Goal: Transaction & Acquisition: Purchase product/service

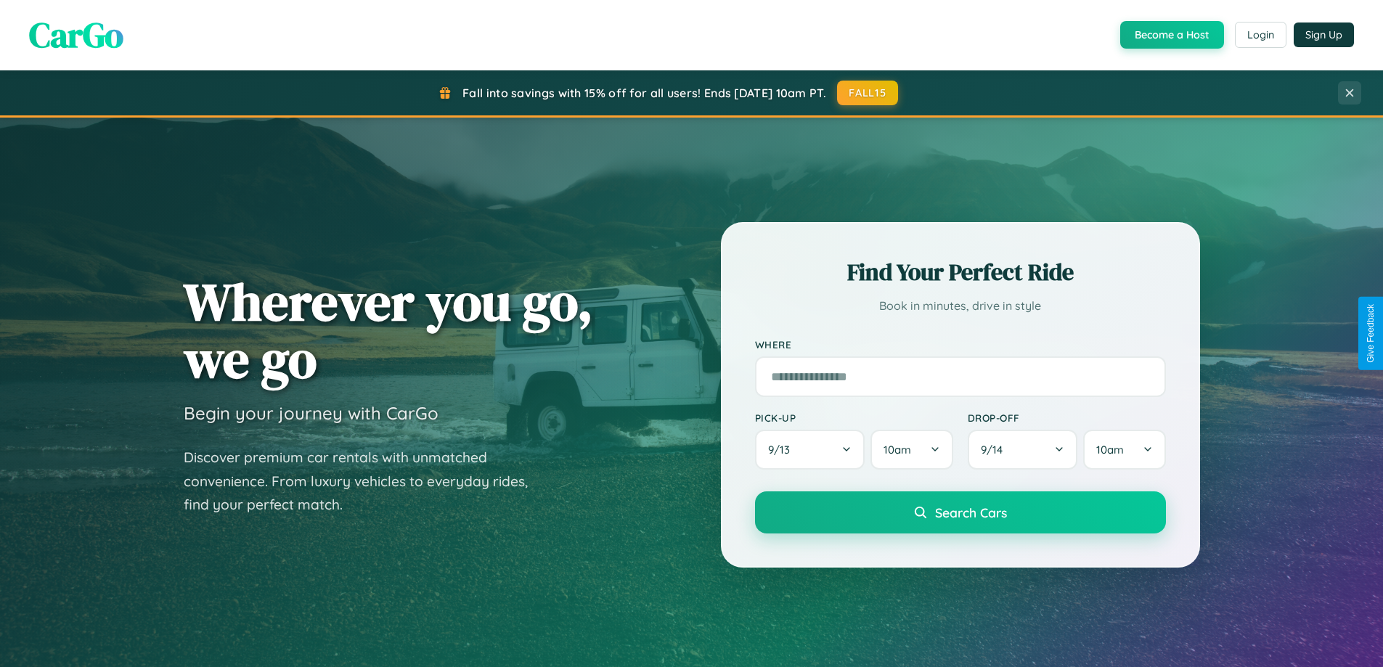
scroll to position [626, 0]
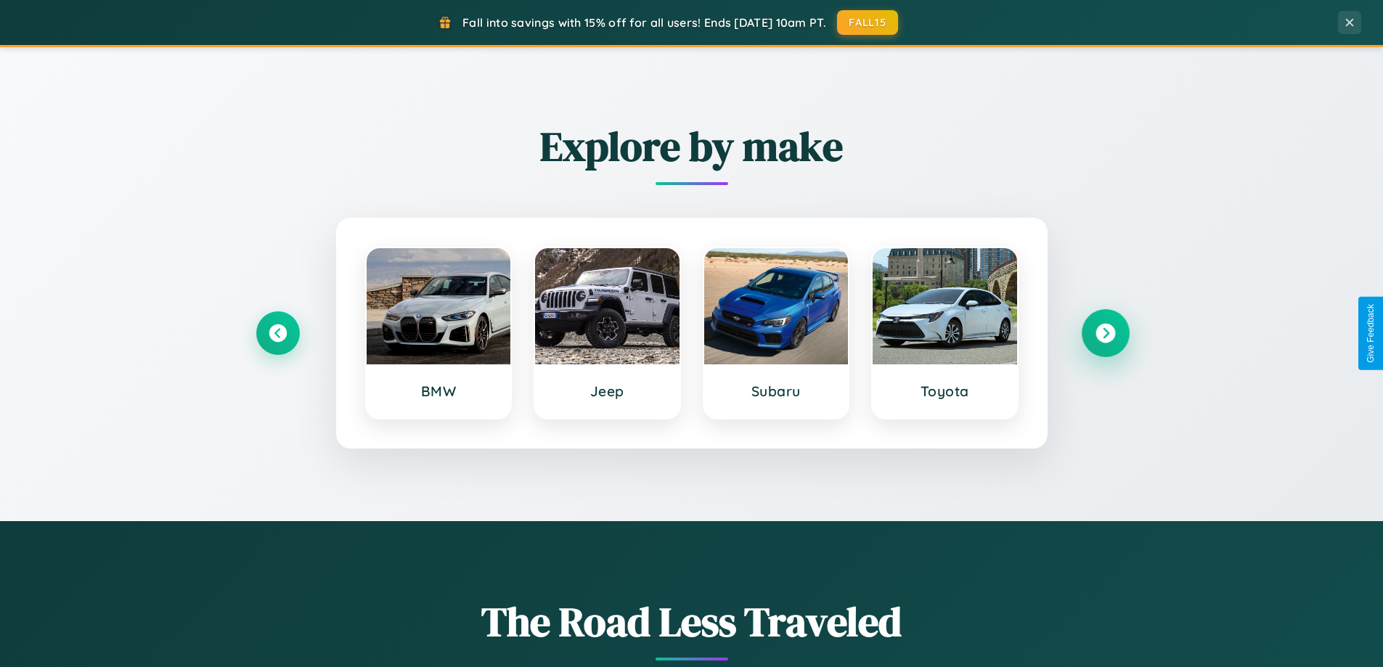
click at [1105, 333] on icon at bounding box center [1106, 334] width 20 height 20
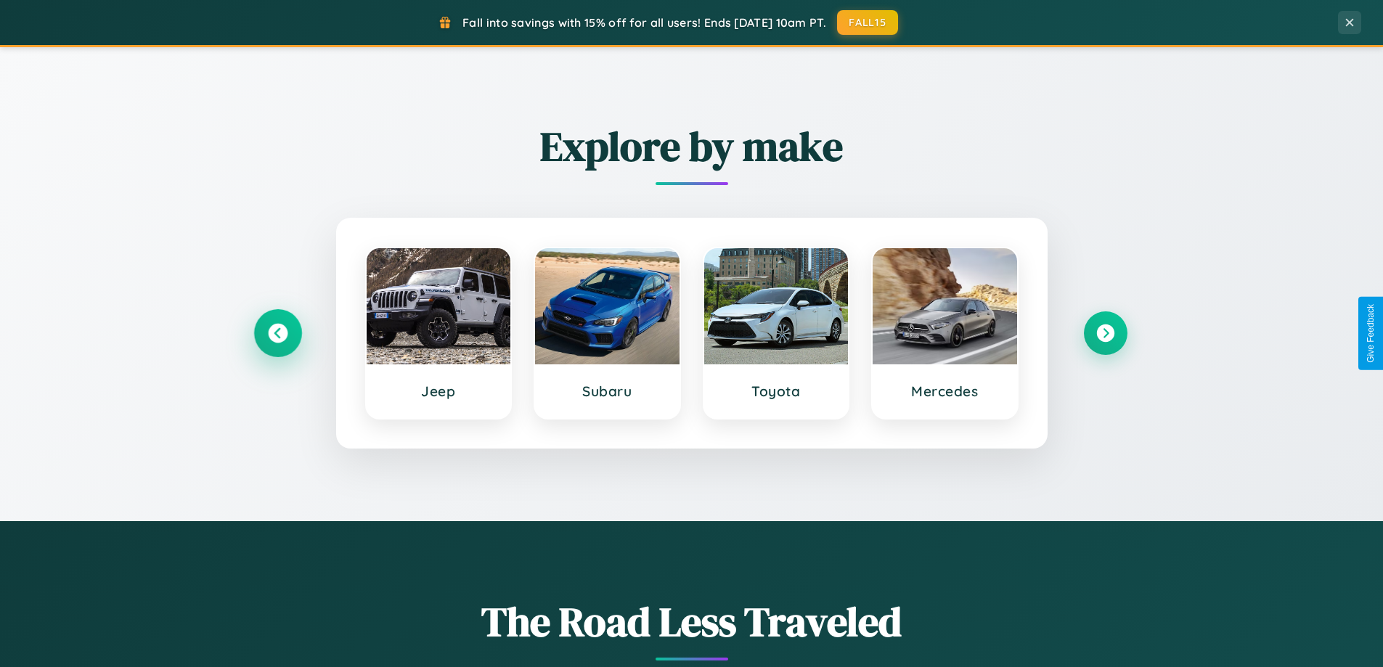
click at [277, 333] on icon at bounding box center [278, 334] width 20 height 20
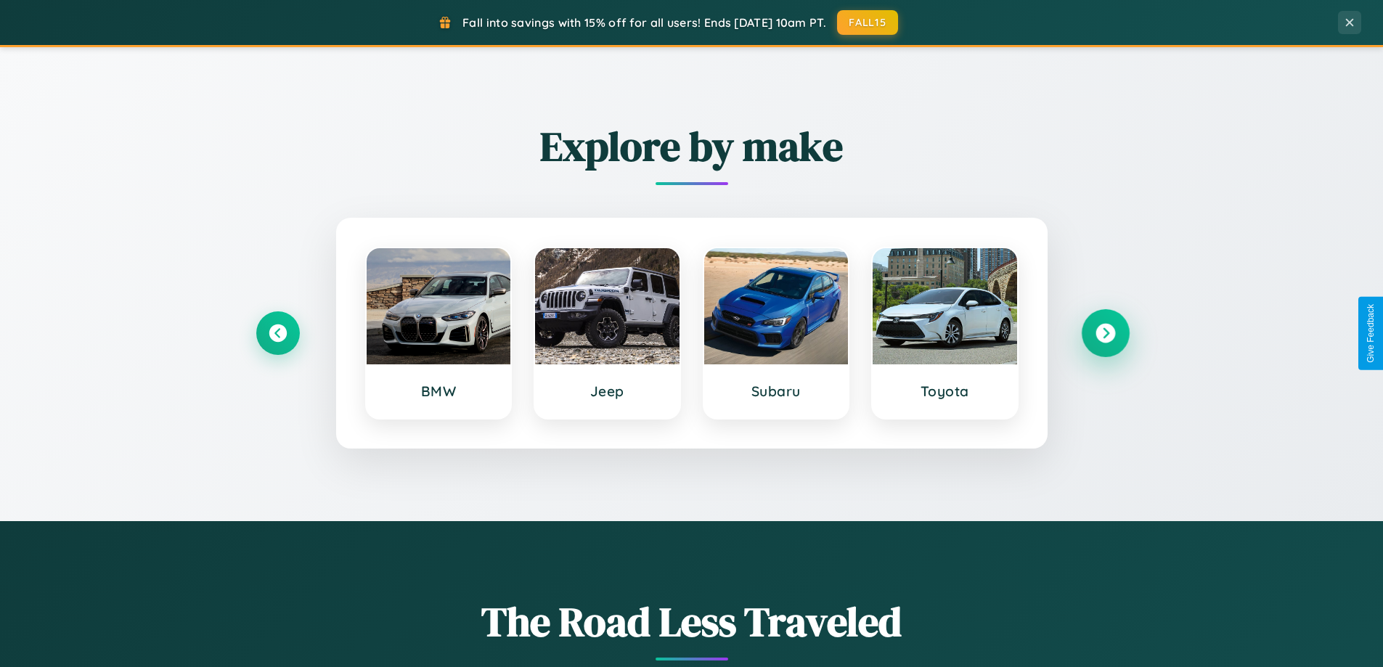
click at [1105, 333] on icon at bounding box center [1106, 334] width 20 height 20
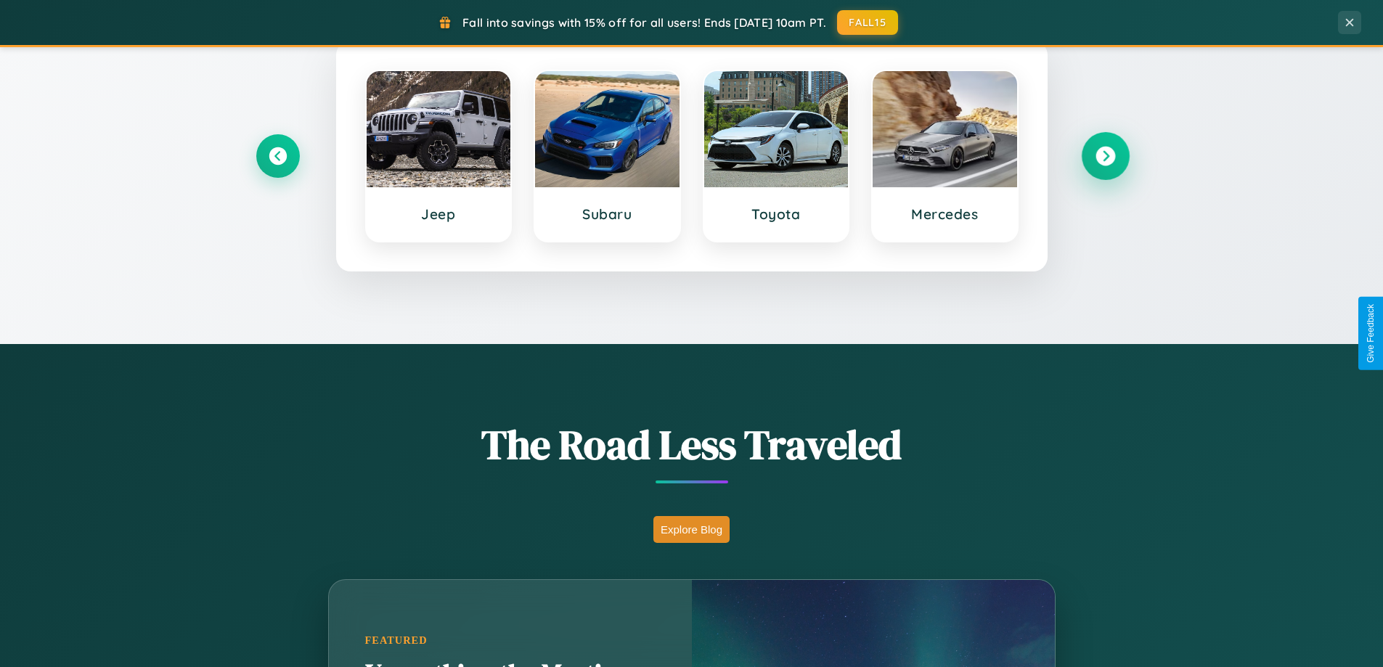
scroll to position [999, 0]
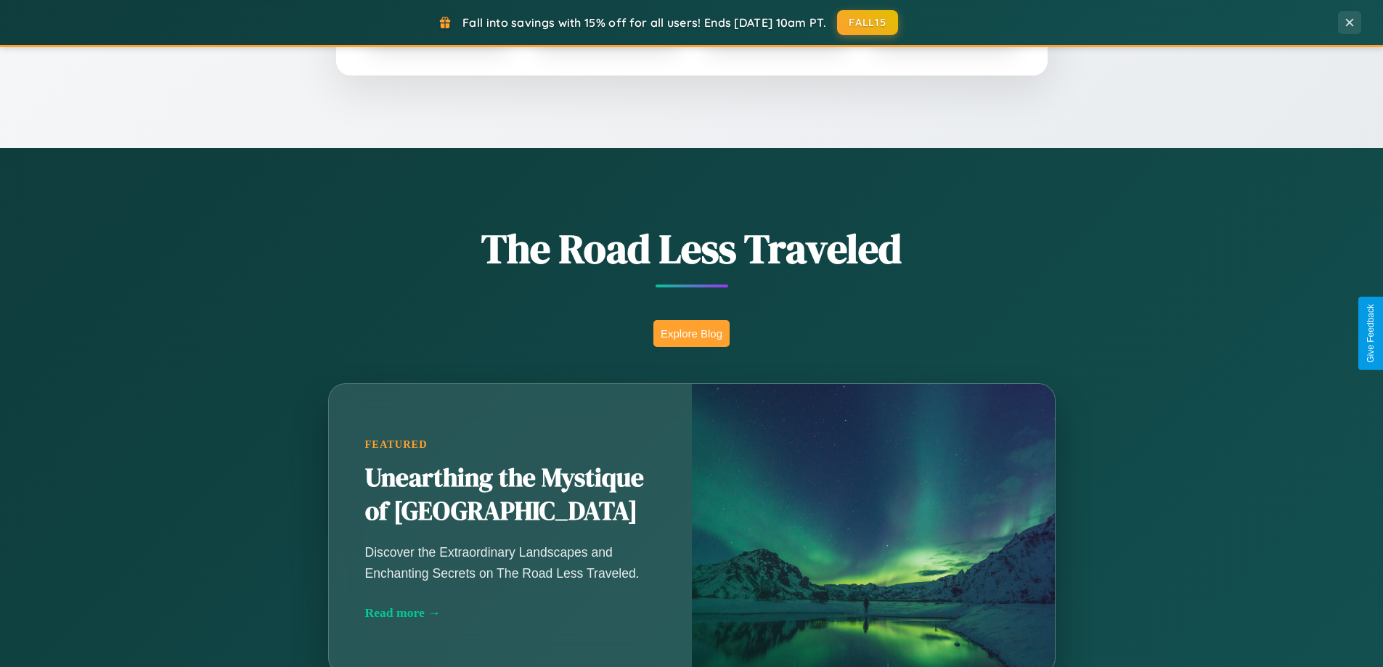
click at [691, 333] on button "Explore Blog" at bounding box center [691, 333] width 76 height 27
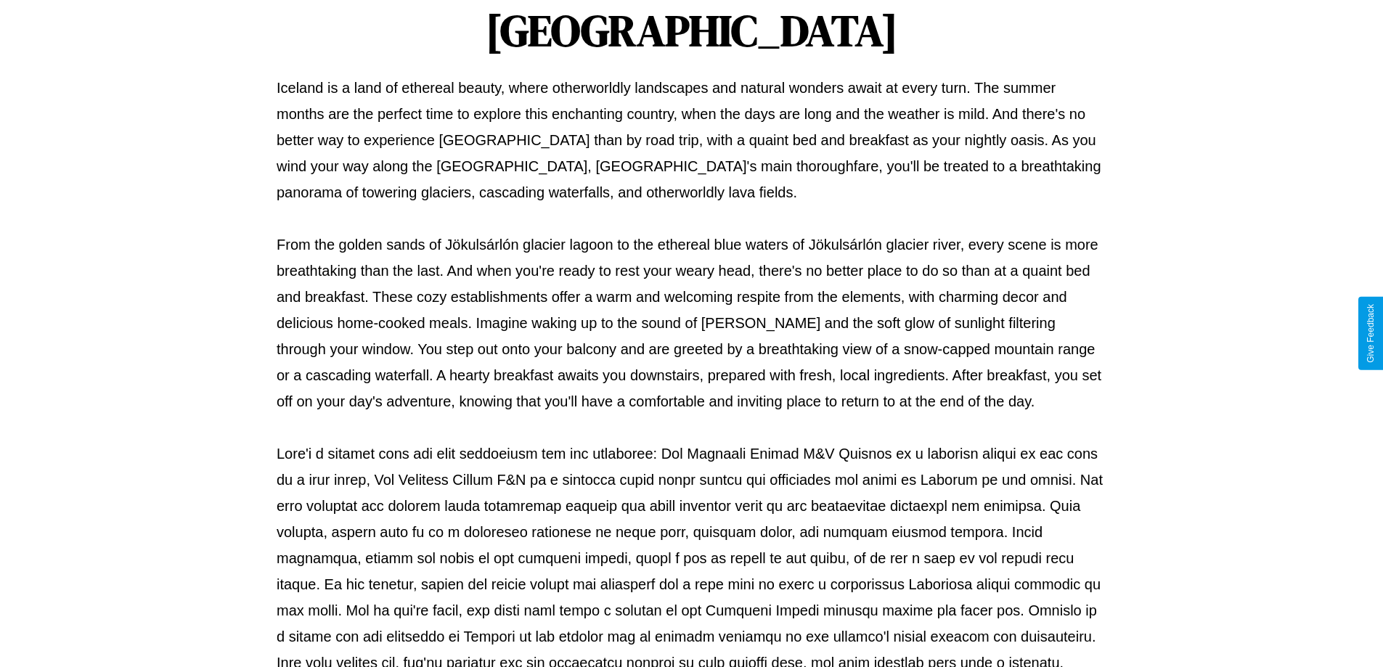
scroll to position [470, 0]
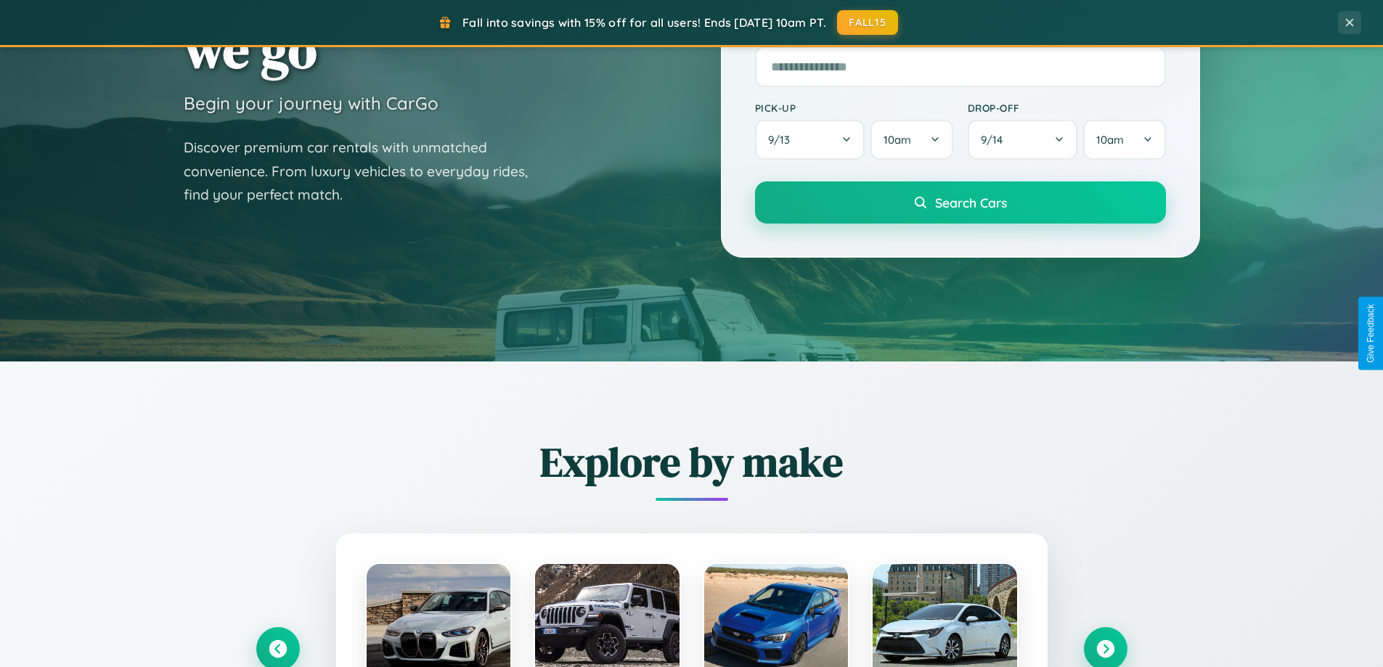
scroll to position [43, 0]
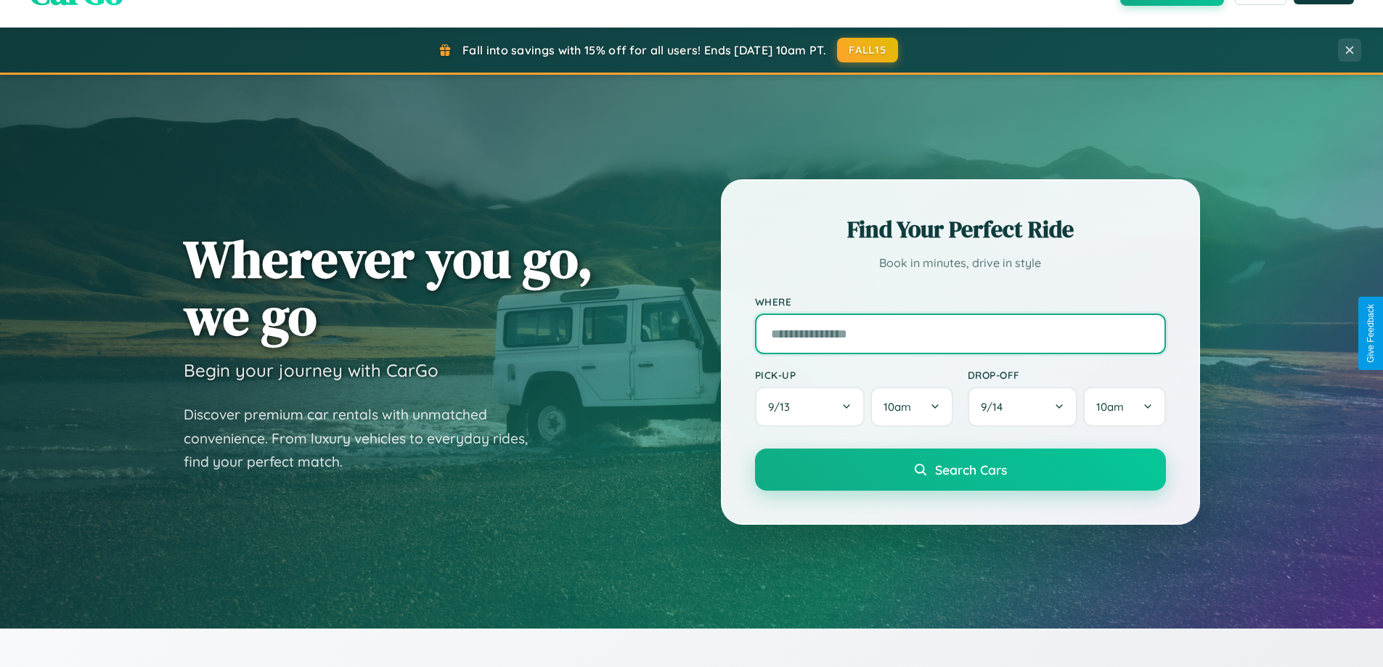
click at [960, 333] on input "text" at bounding box center [960, 334] width 411 height 41
type input "**********"
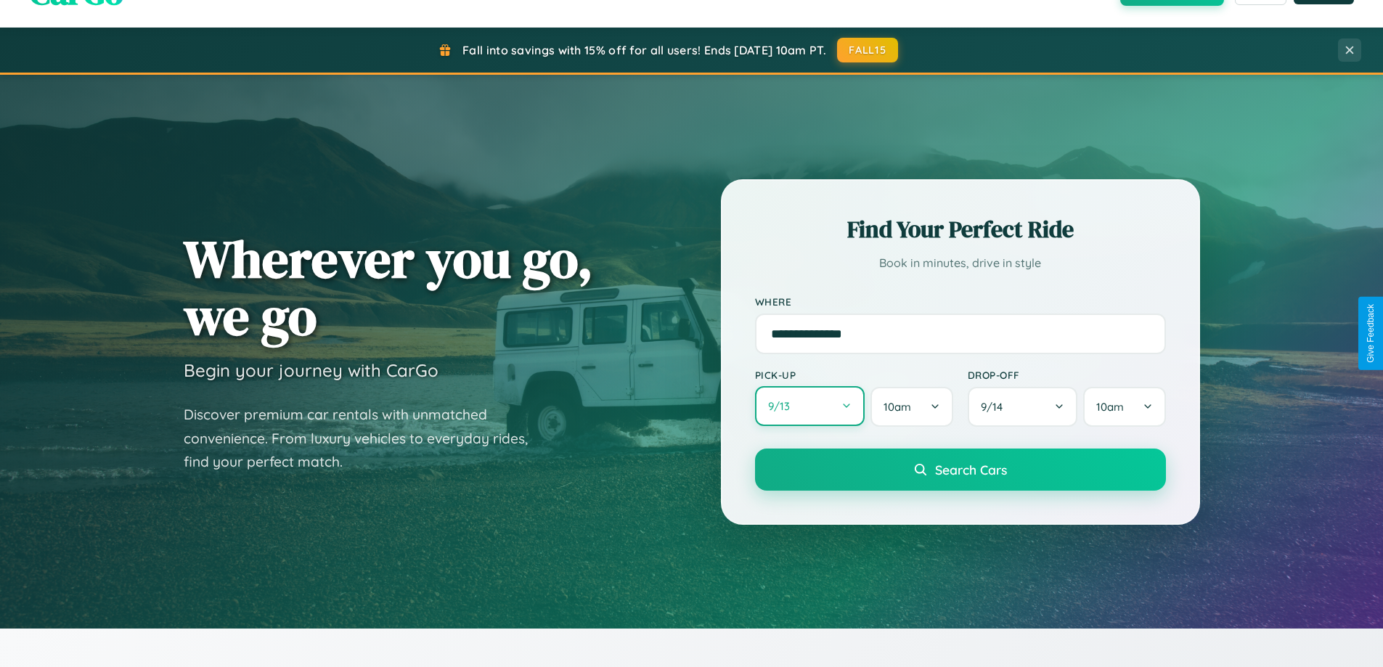
click at [809, 407] on button "9 / 13" at bounding box center [810, 406] width 110 height 40
select select "*"
select select "****"
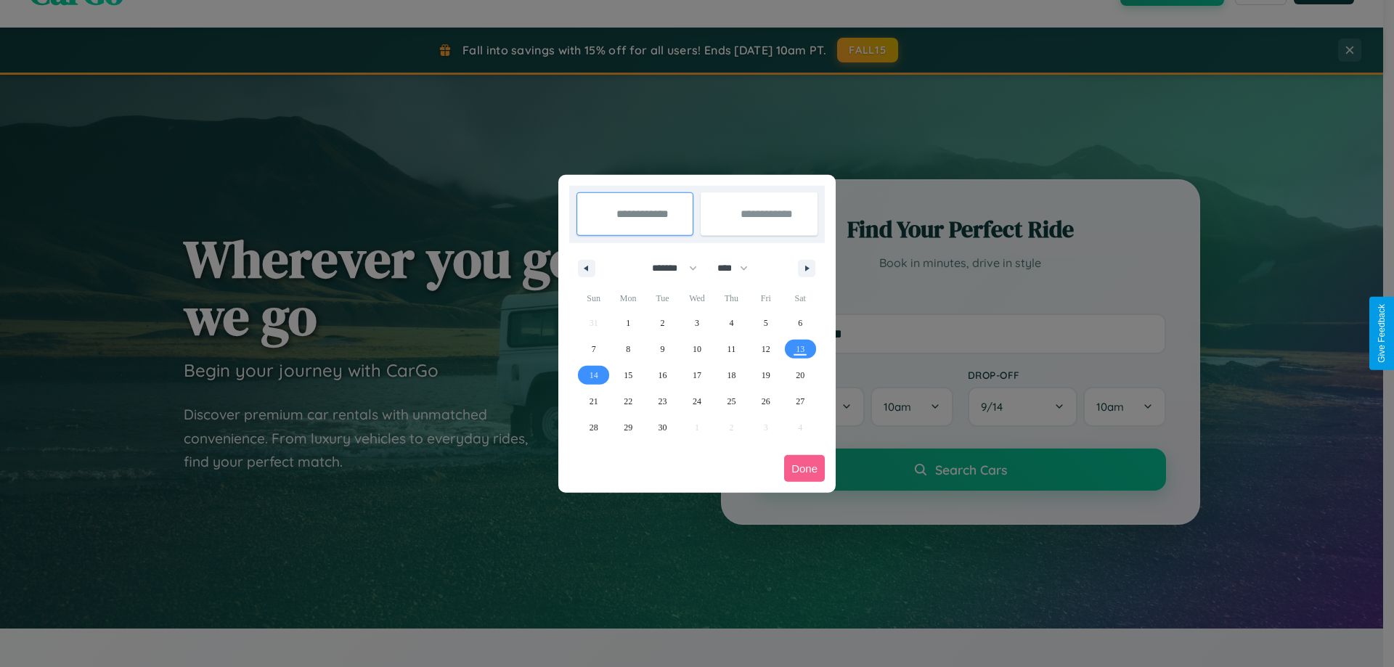
click at [668, 268] on select "******* ******** ***** ***** *** **** **** ****** ********* ******* ******** **…" at bounding box center [672, 268] width 62 height 24
select select "*"
drag, startPoint x: 739, startPoint y: 268, endPoint x: 697, endPoint y: 291, distance: 48.1
click at [739, 268] on select "**** **** **** **** **** **** **** **** **** **** **** **** **** **** **** ****…" at bounding box center [732, 268] width 44 height 24
select select "****"
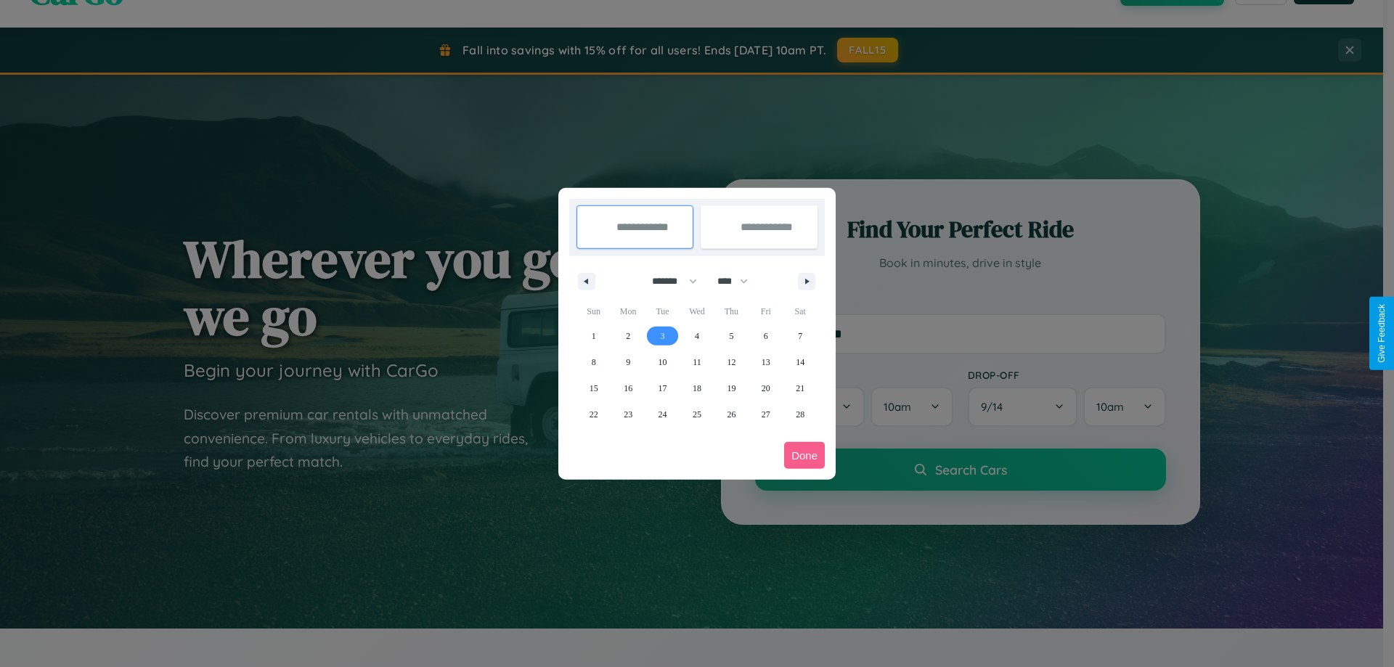
click at [662, 335] on span "3" at bounding box center [663, 336] width 4 height 26
type input "**********"
click at [800, 335] on span "7" at bounding box center [800, 336] width 4 height 26
type input "**********"
click at [804, 455] on button "Done" at bounding box center [804, 455] width 41 height 27
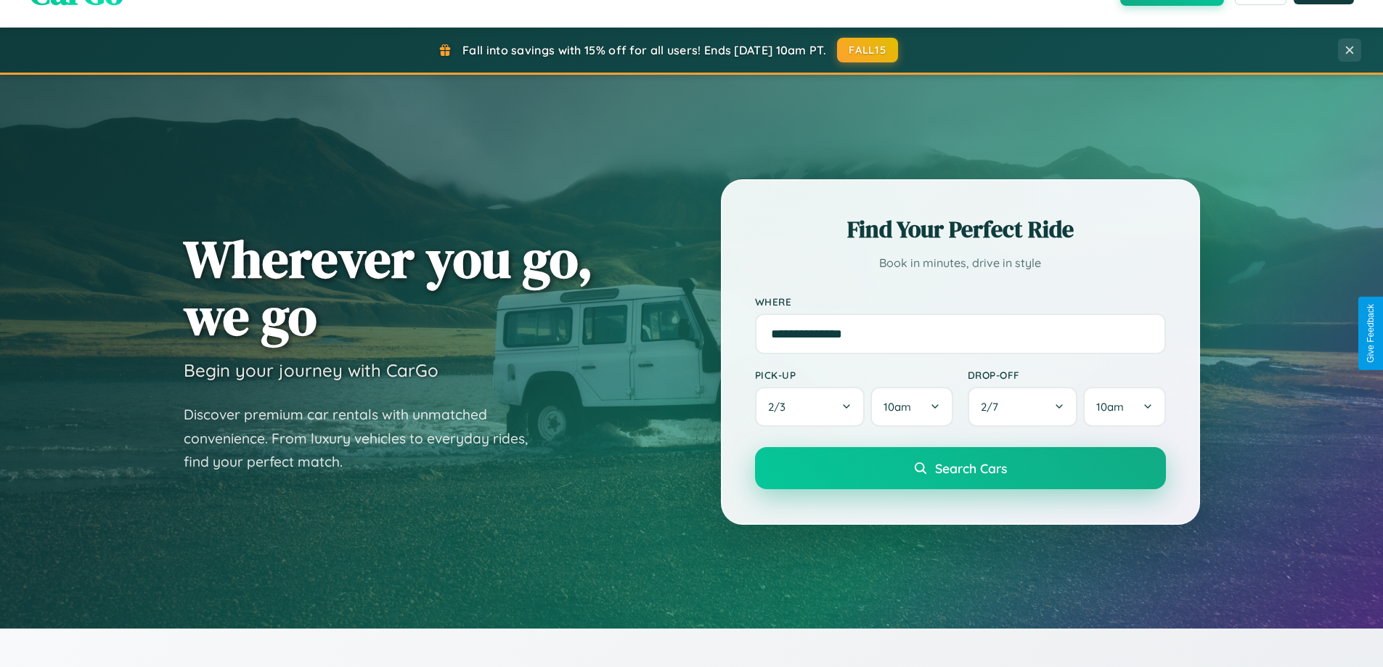
click at [960, 468] on span "Search Cars" at bounding box center [971, 468] width 72 height 16
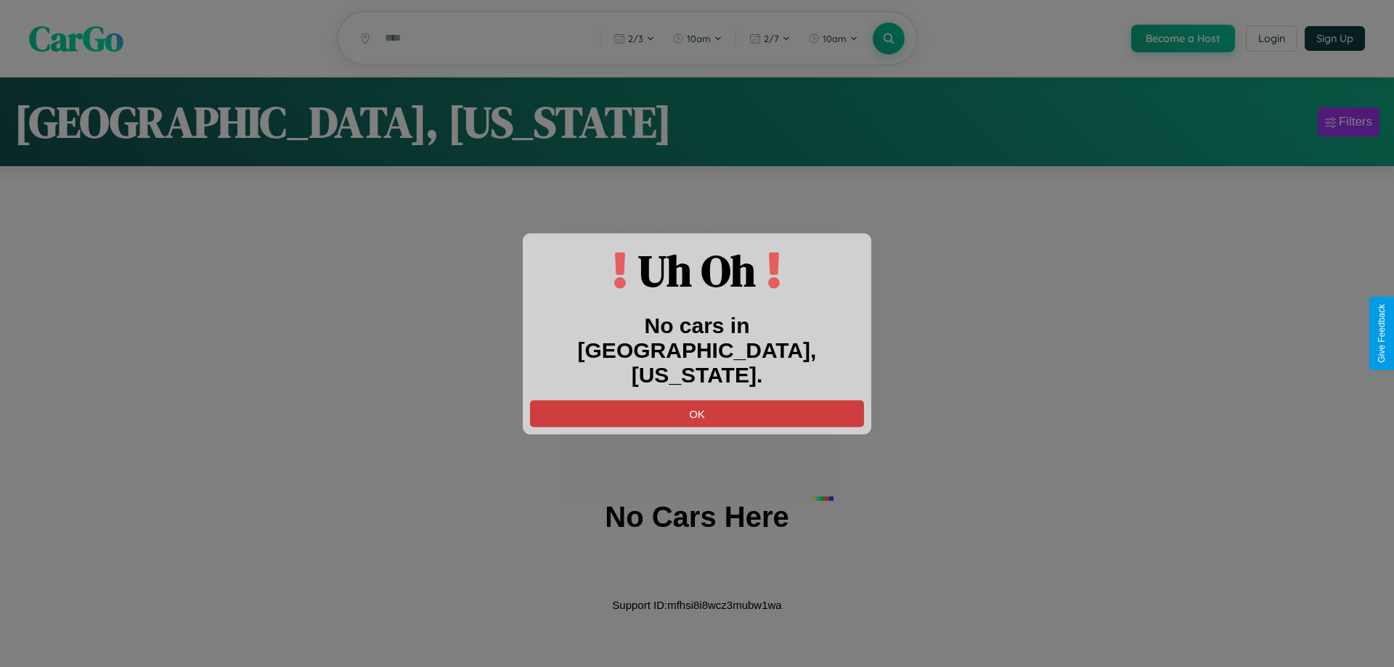
click at [697, 400] on button "OK" at bounding box center [697, 413] width 334 height 27
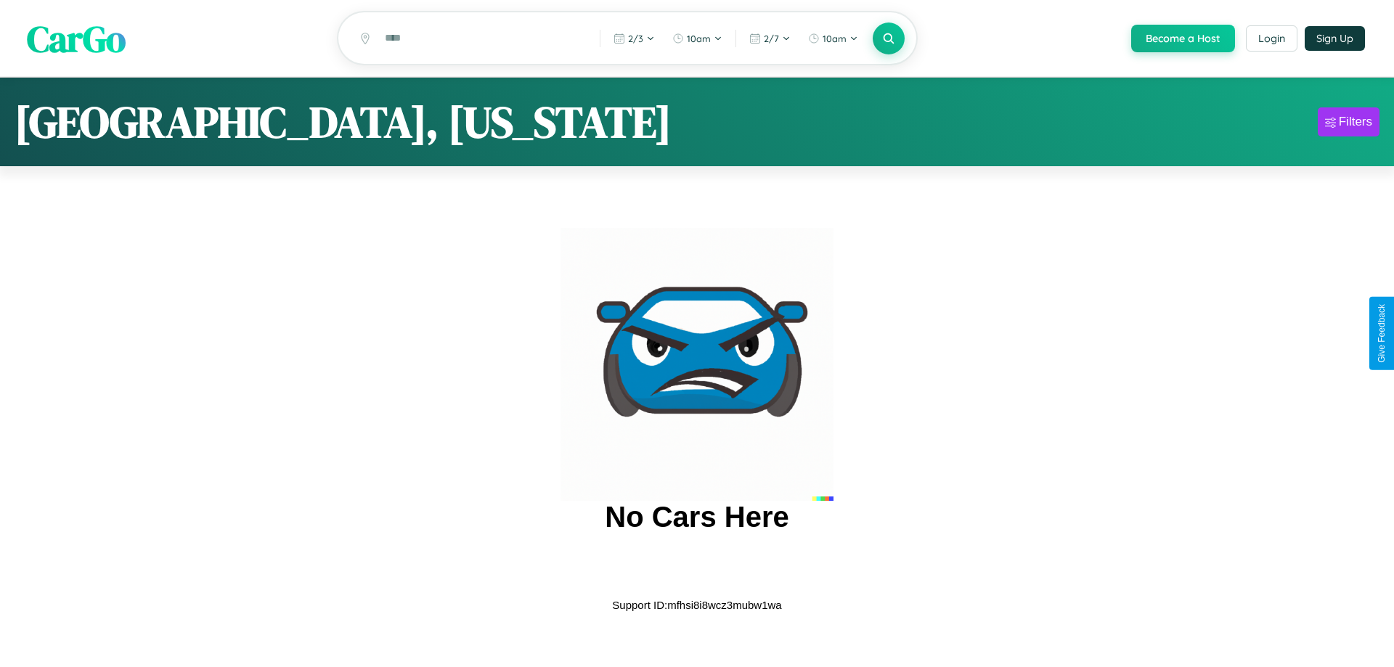
click at [76, 38] on span "CarGo" at bounding box center [76, 38] width 99 height 50
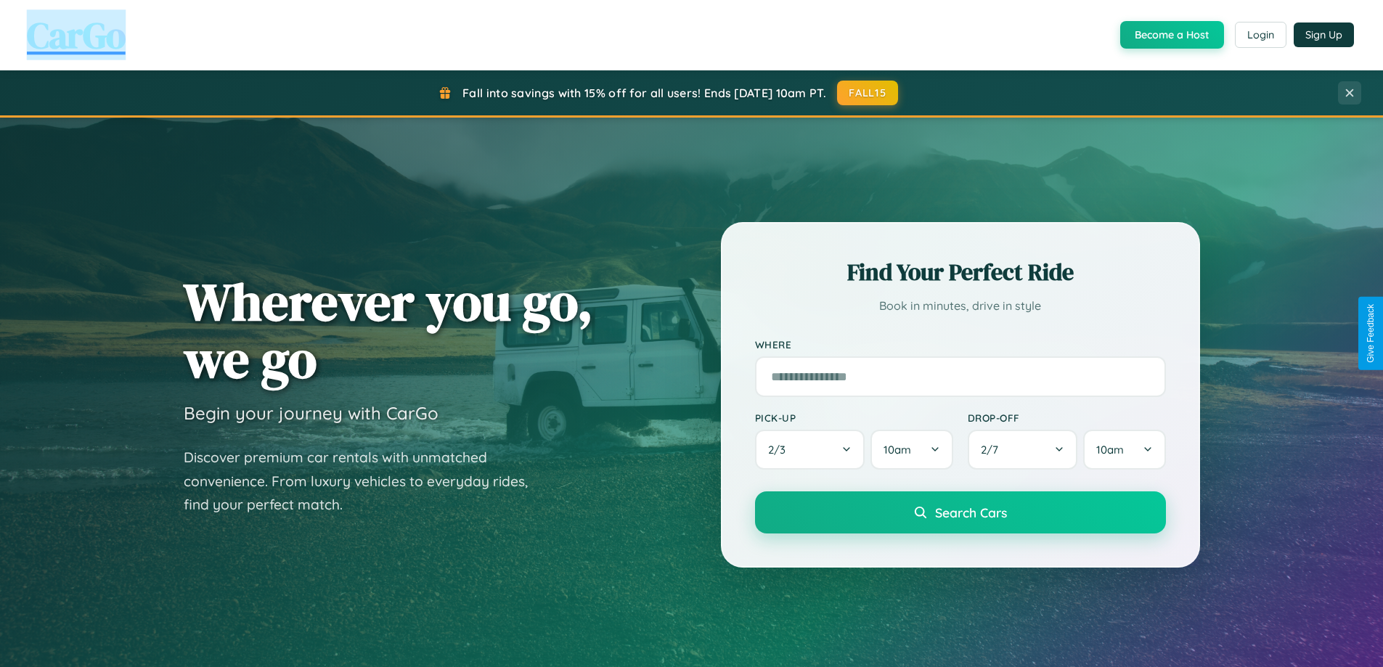
scroll to position [43, 0]
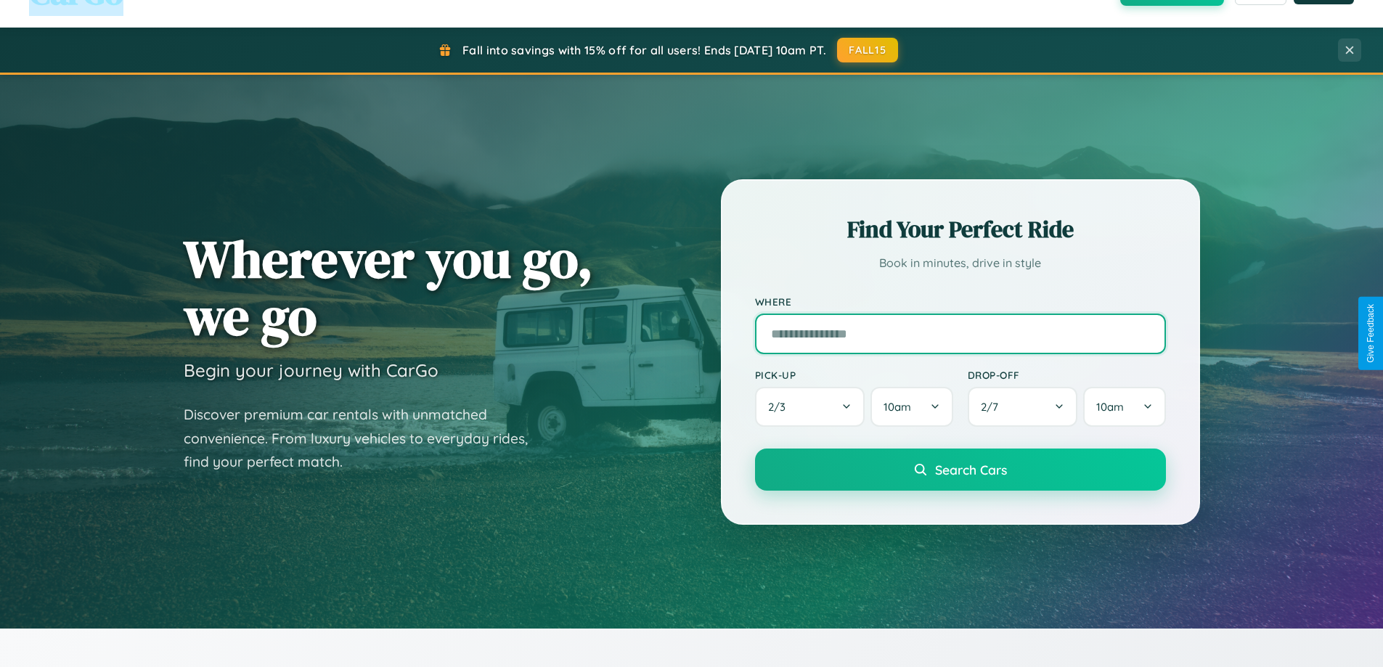
click at [960, 333] on input "text" at bounding box center [960, 334] width 411 height 41
type input "******"
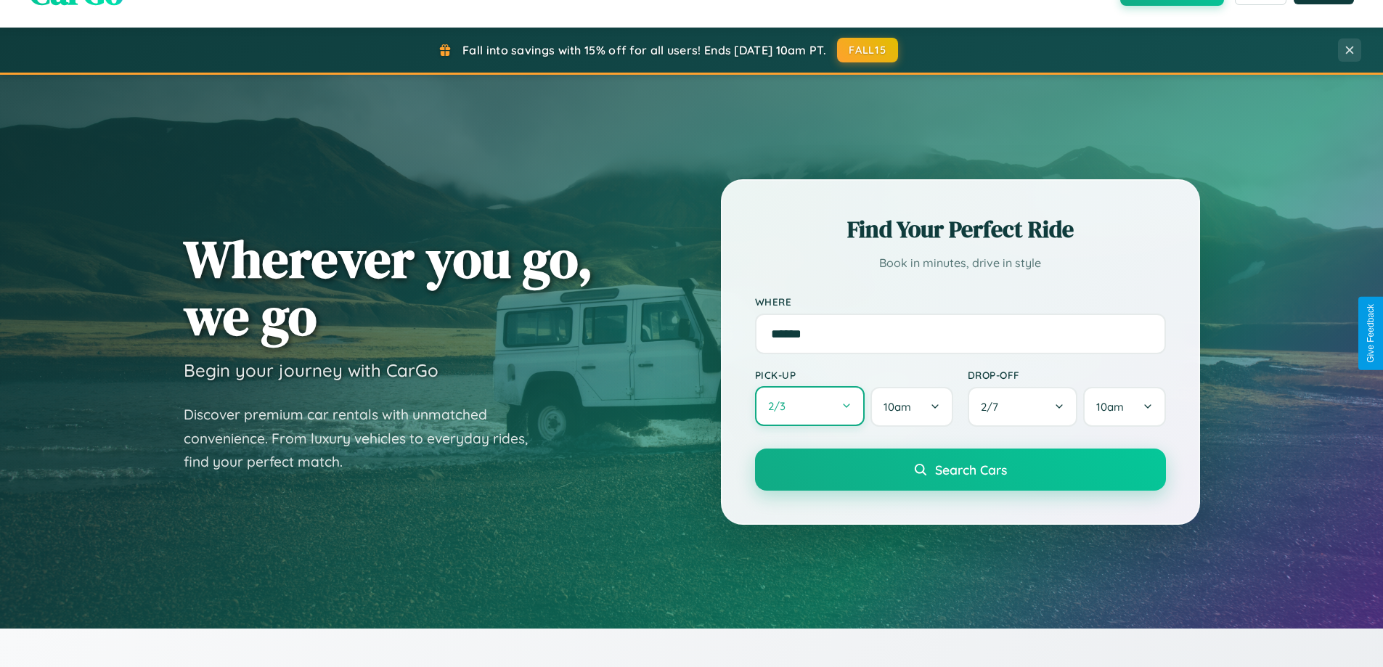
click at [809, 407] on button "2 / 3" at bounding box center [810, 406] width 110 height 40
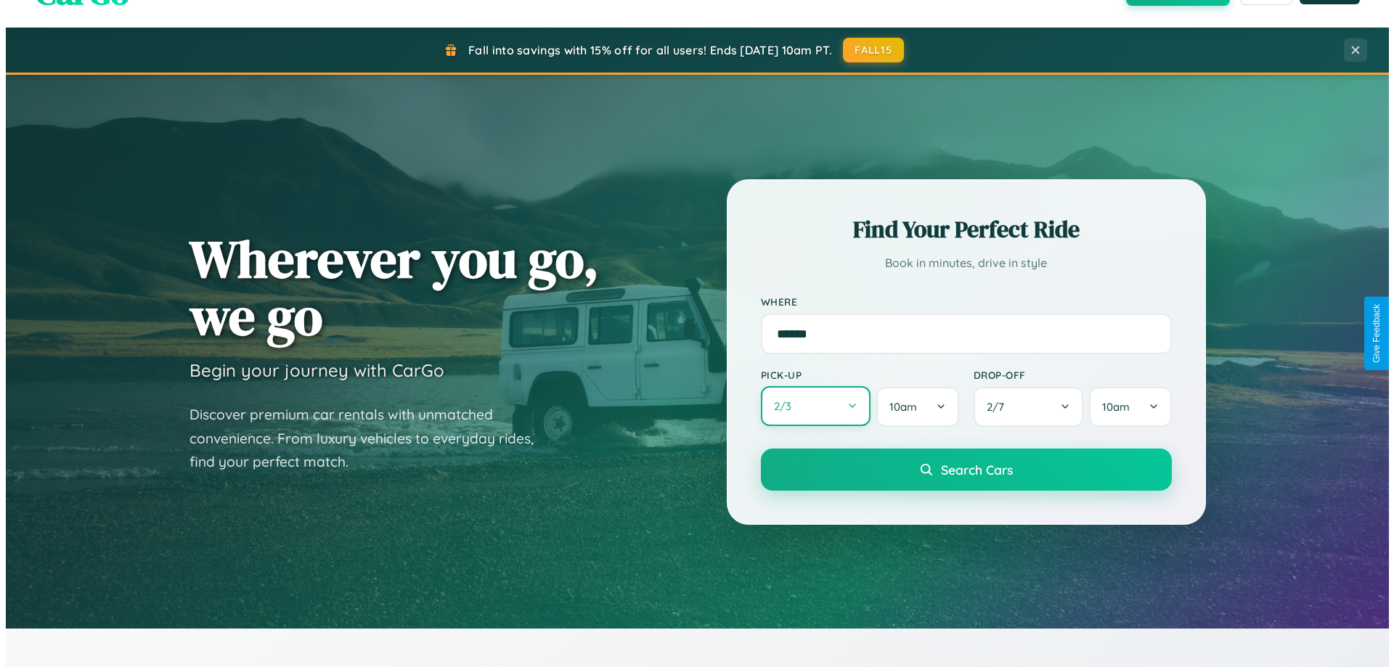
select select "*"
select select "****"
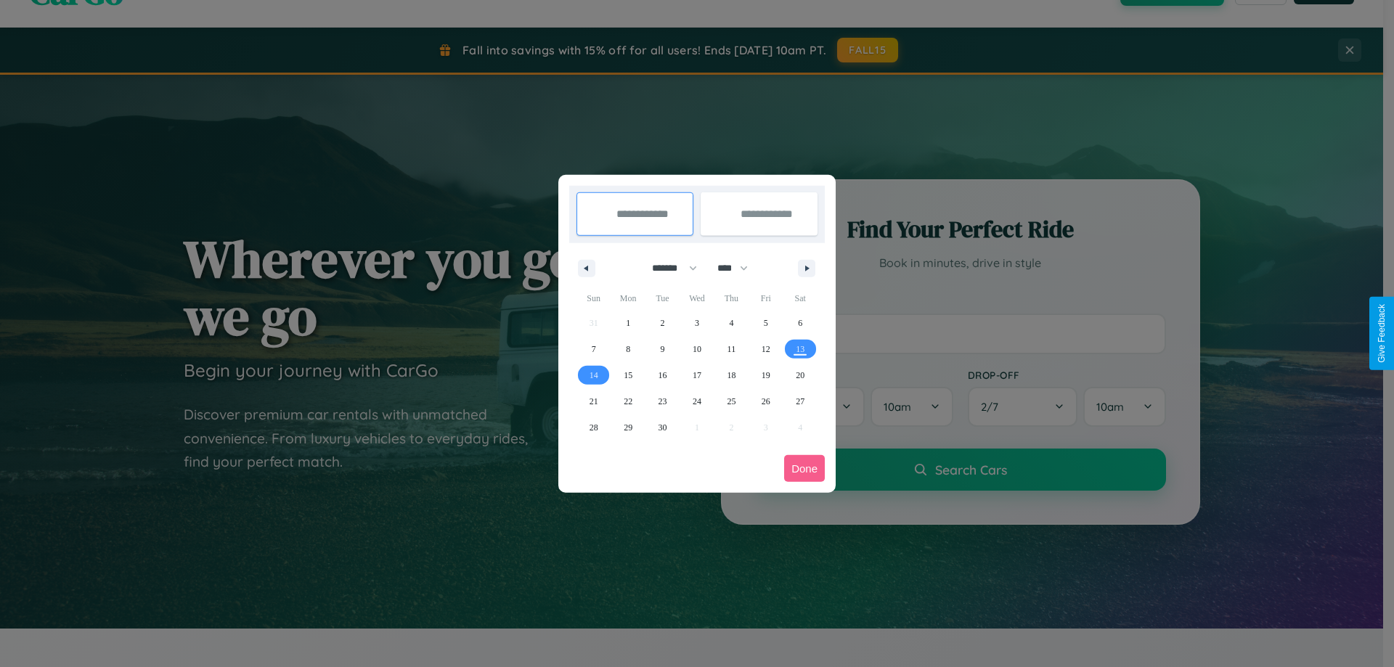
drag, startPoint x: 668, startPoint y: 268, endPoint x: 697, endPoint y: 291, distance: 37.2
click at [668, 268] on select "******* ******** ***** ***** *** **** **** ****** ********* ******* ******** **…" at bounding box center [672, 268] width 62 height 24
select select "*"
click at [765, 322] on span "3" at bounding box center [766, 323] width 4 height 26
type input "**********"
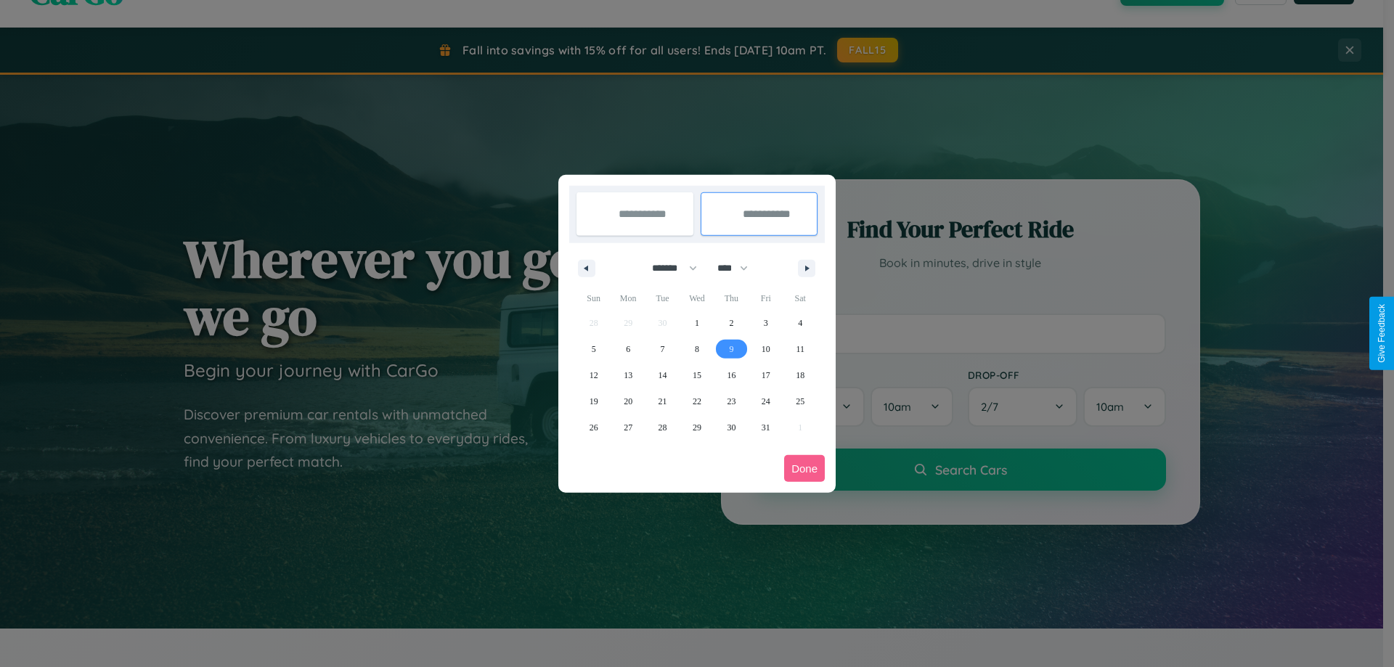
click at [731, 348] on span "9" at bounding box center [731, 349] width 4 height 26
type input "**********"
click at [804, 468] on button "Done" at bounding box center [804, 468] width 41 height 27
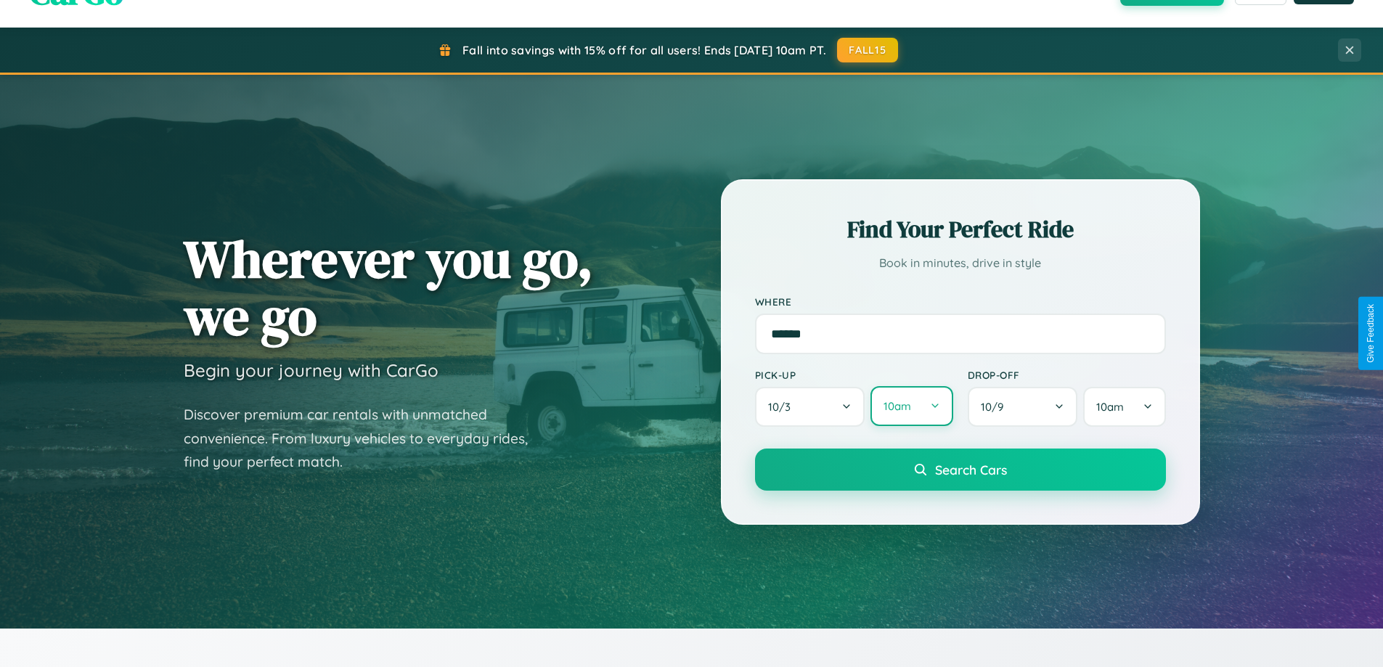
click at [911, 407] on button "10am" at bounding box center [911, 406] width 82 height 40
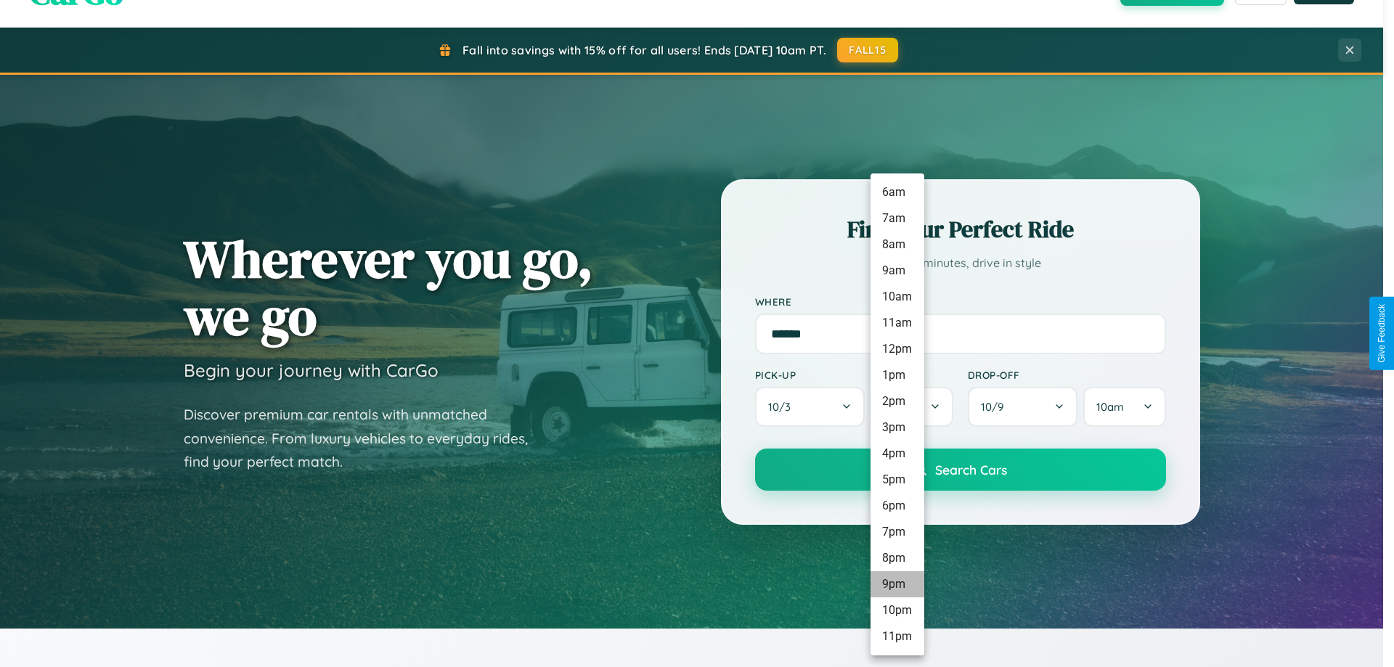
click at [897, 584] on li "9pm" at bounding box center [897, 584] width 54 height 26
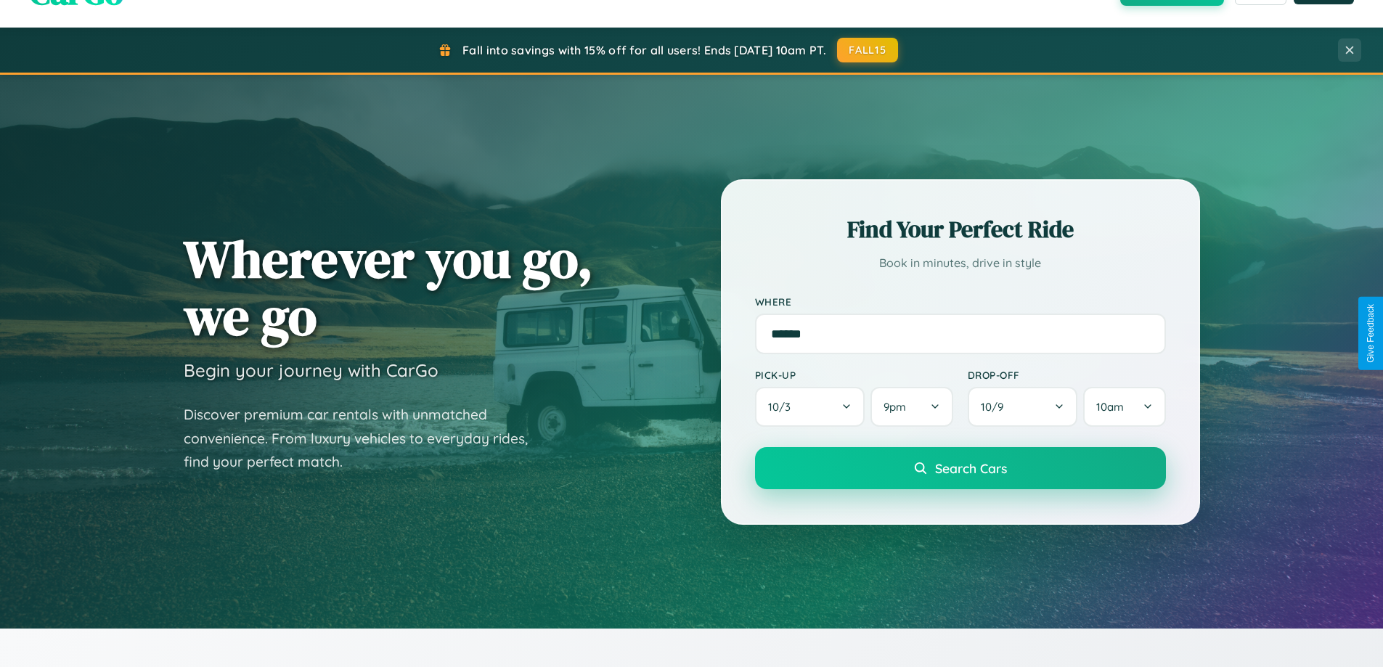
click at [960, 470] on span "Search Cars" at bounding box center [971, 468] width 72 height 16
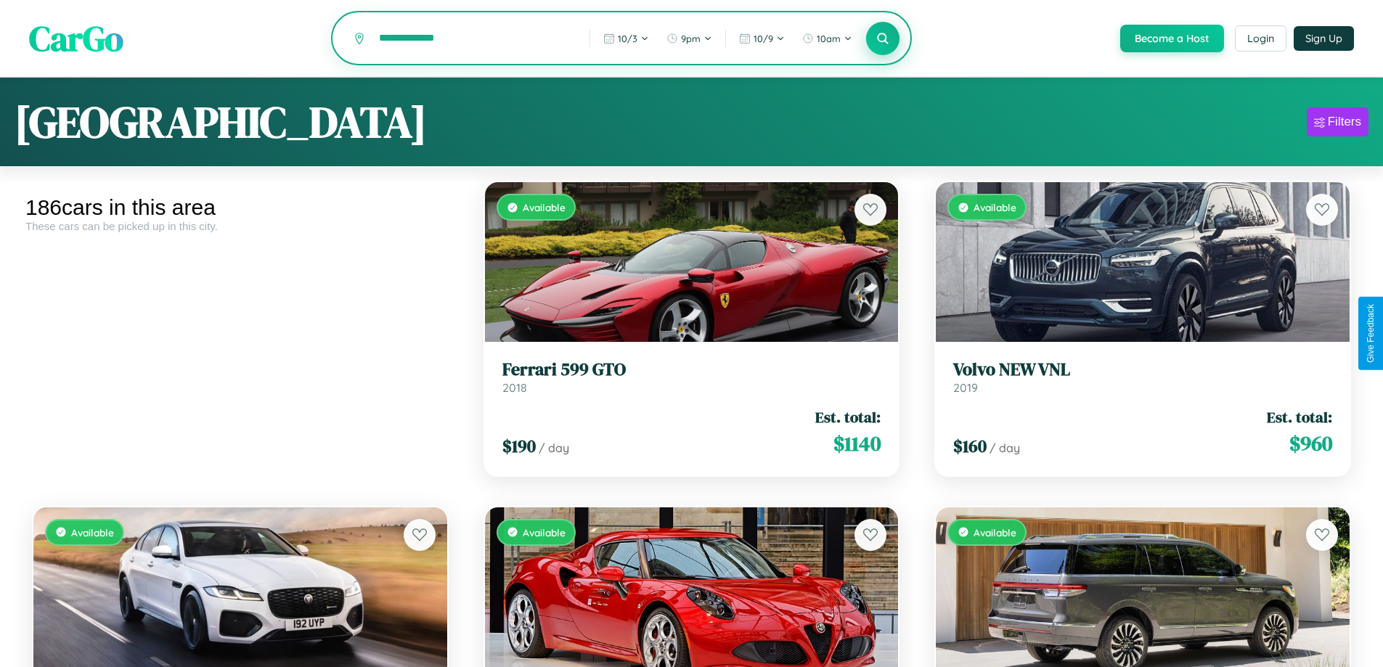
type input "**********"
click at [882, 39] on icon at bounding box center [883, 38] width 14 height 14
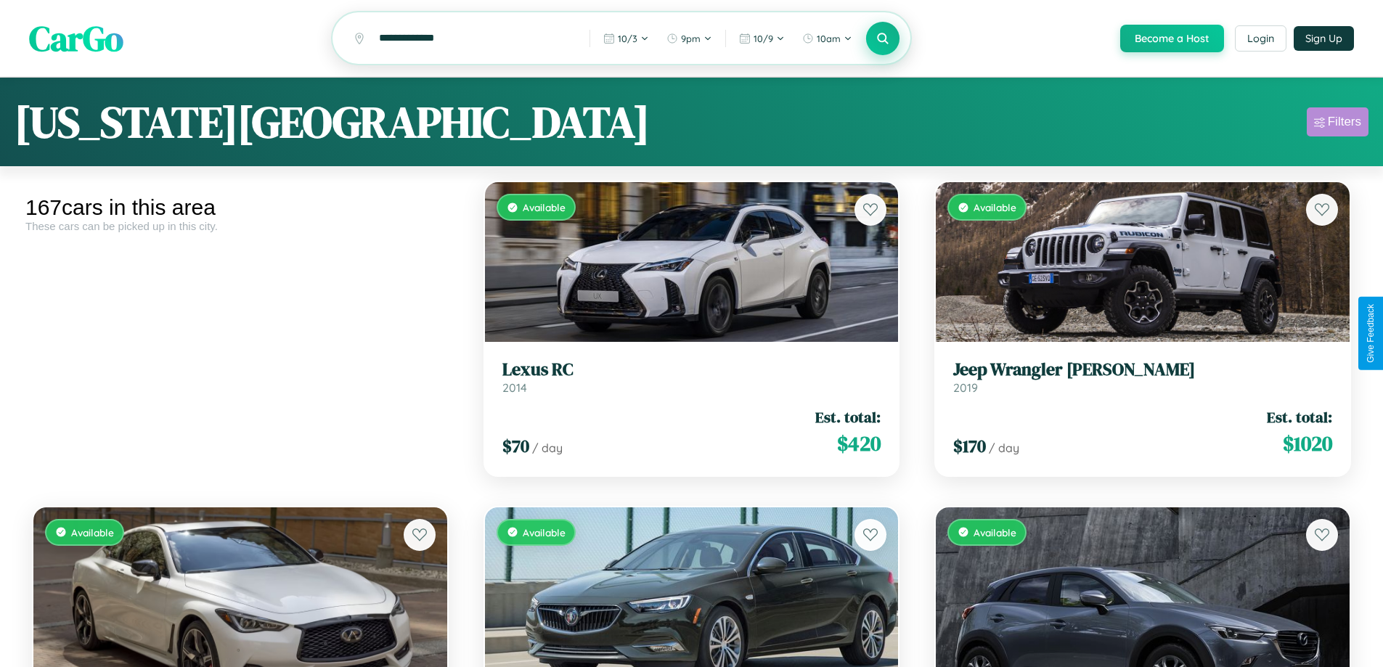
click at [1337, 124] on div "Filters" at bounding box center [1344, 122] width 33 height 15
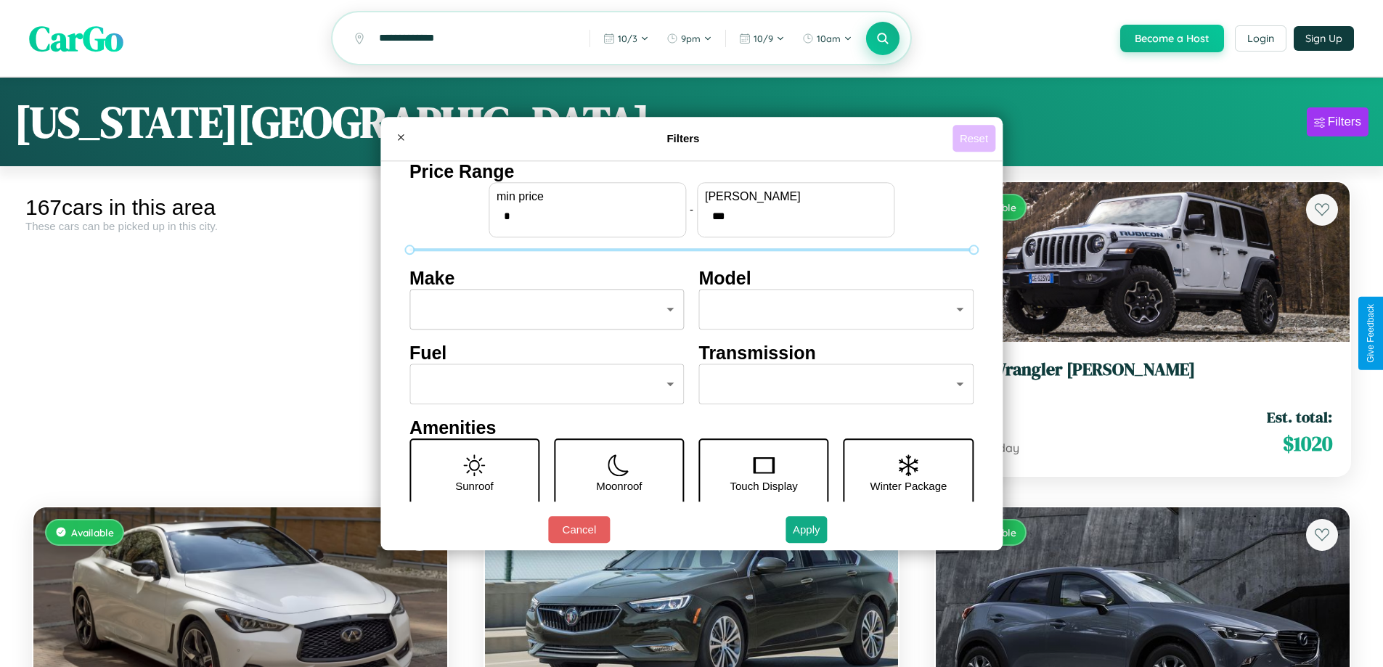
click at [976, 138] on button "Reset" at bounding box center [973, 138] width 43 height 27
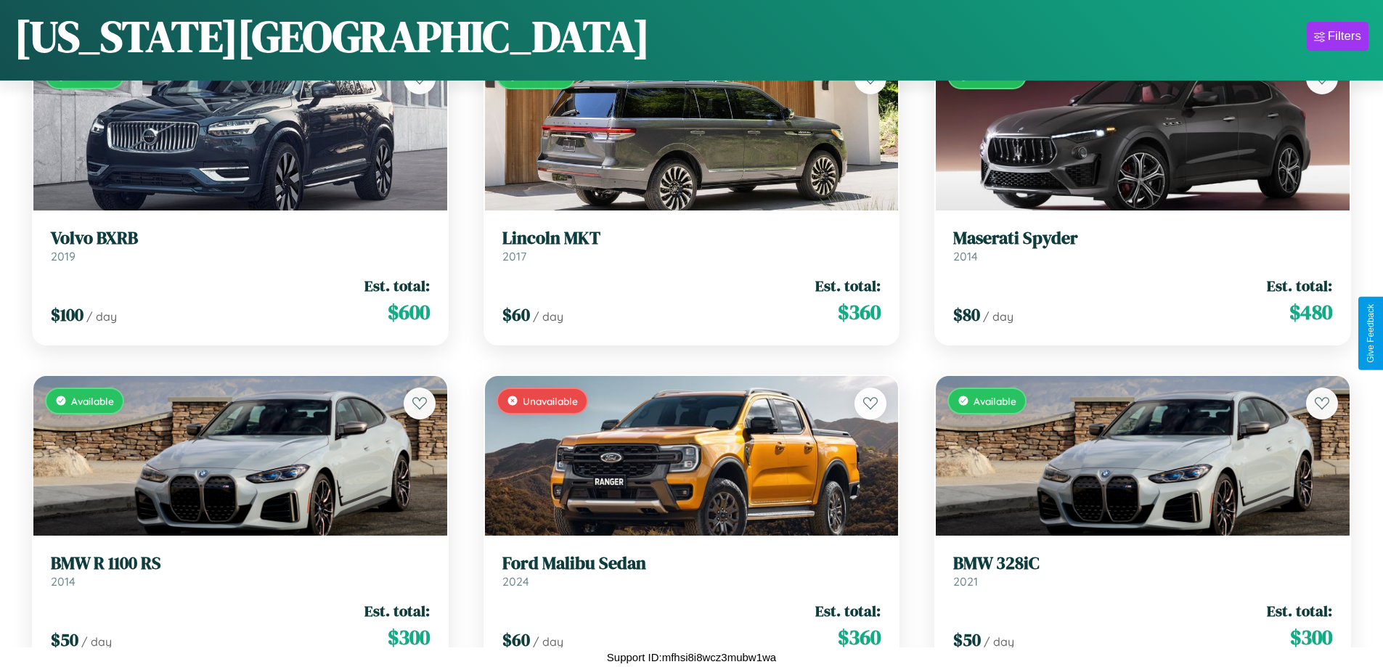
scroll to position [14508, 0]
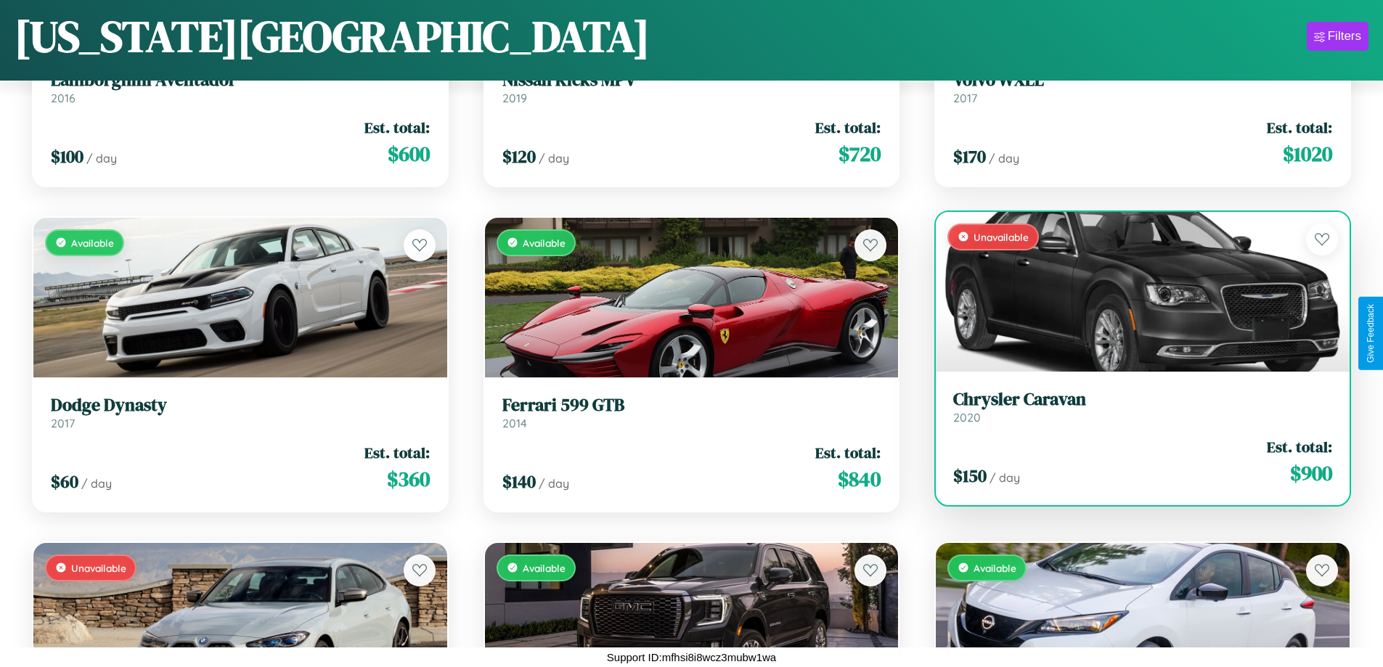
click at [1133, 295] on div "Unavailable" at bounding box center [1143, 292] width 414 height 160
click at [1133, 291] on div "Unavailable" at bounding box center [1143, 292] width 414 height 160
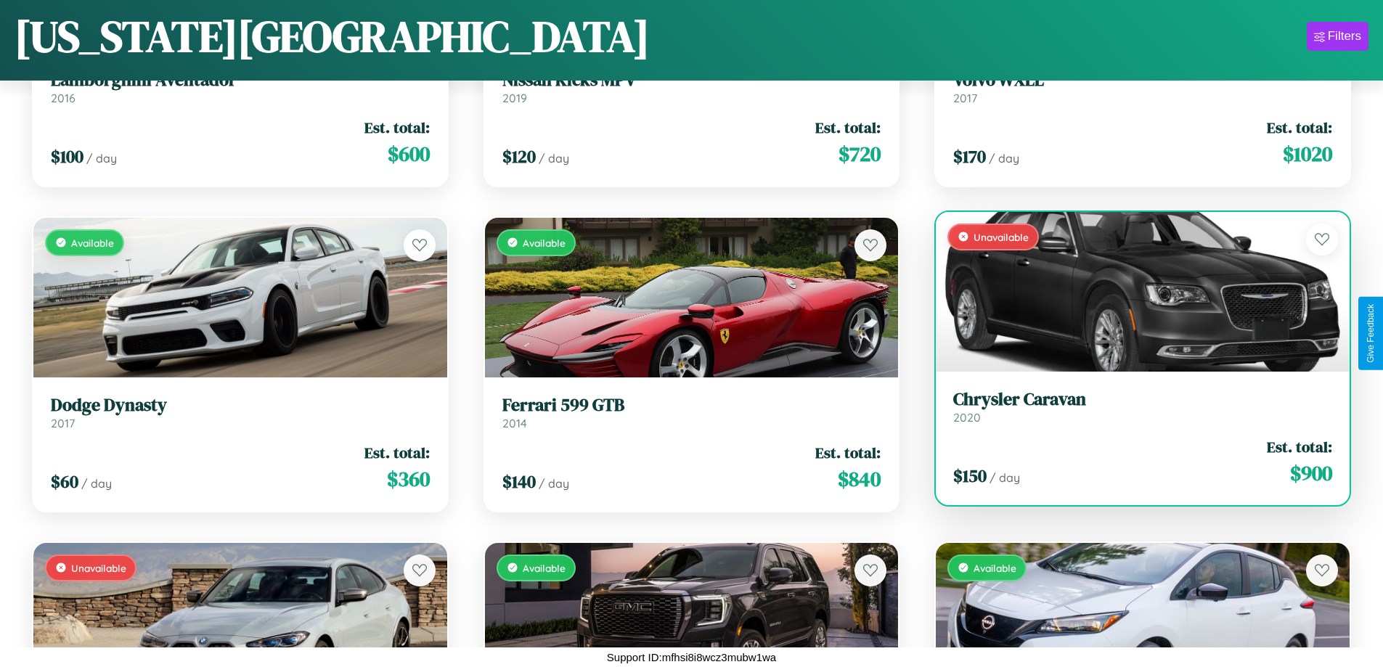
click at [1133, 291] on div "Unavailable" at bounding box center [1143, 292] width 414 height 160
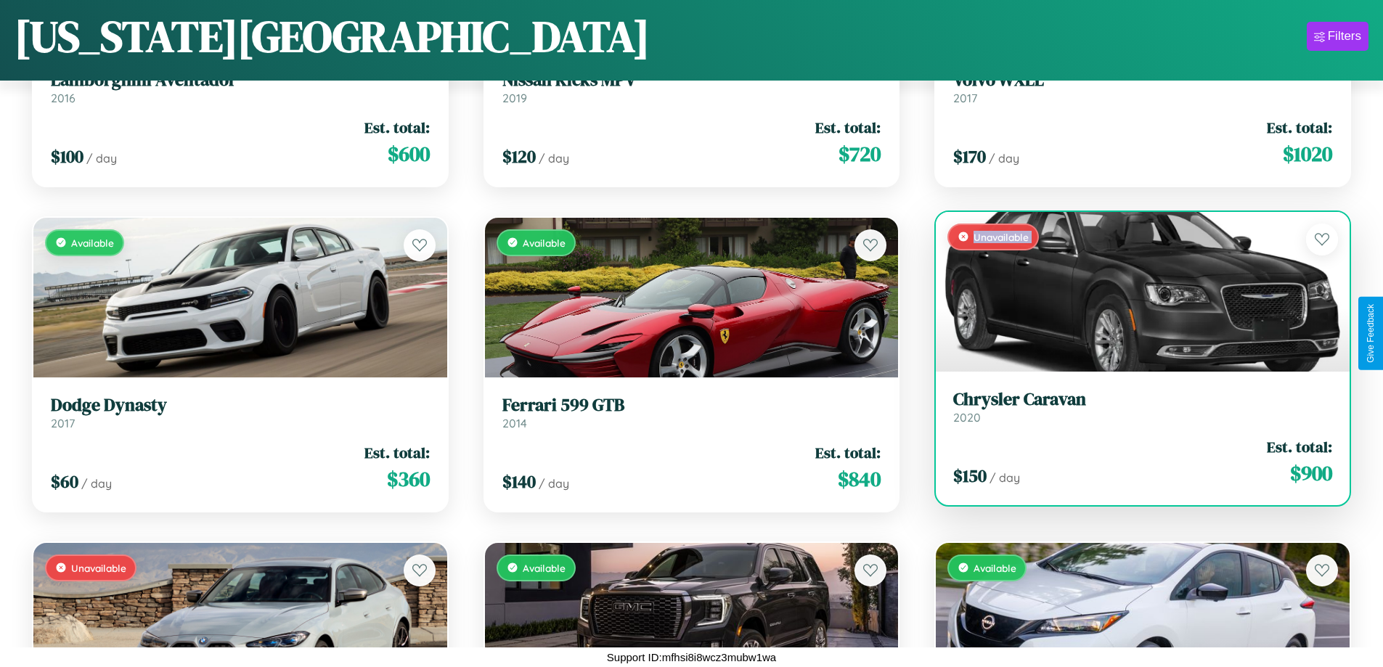
click at [1133, 291] on div "Unavailable" at bounding box center [1143, 292] width 414 height 160
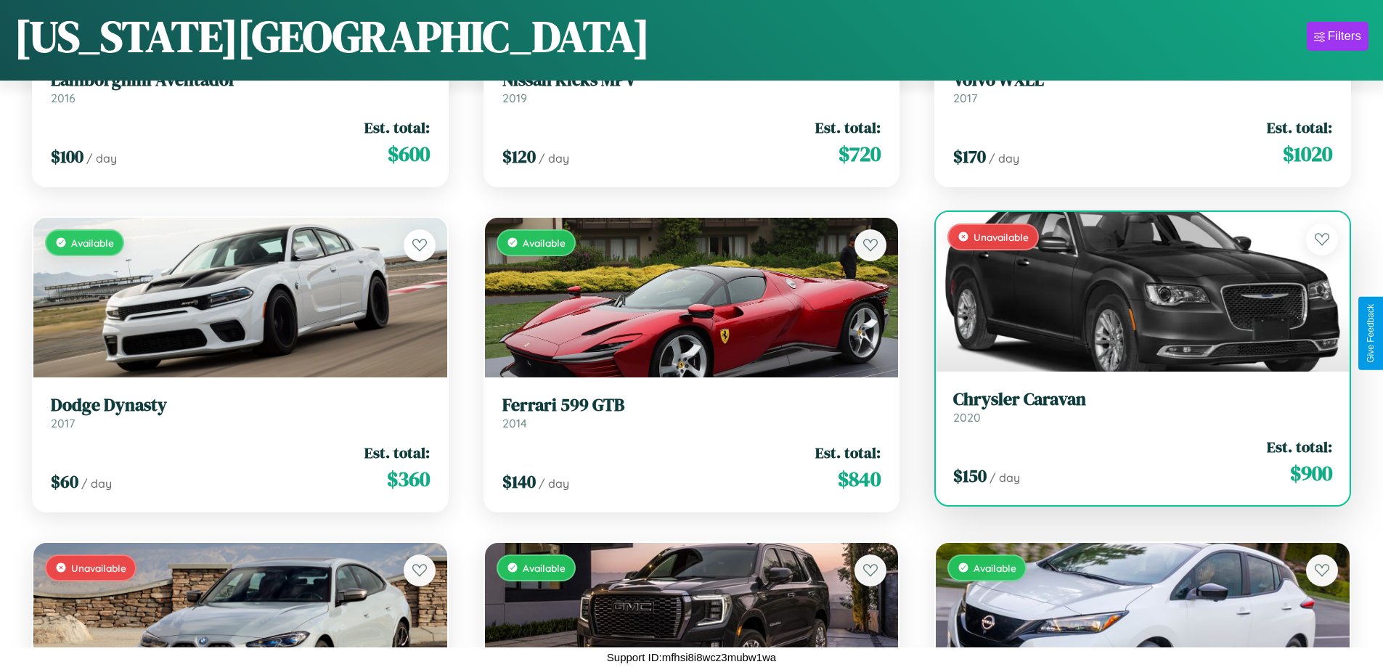
click at [1133, 291] on div "Unavailable" at bounding box center [1143, 292] width 414 height 160
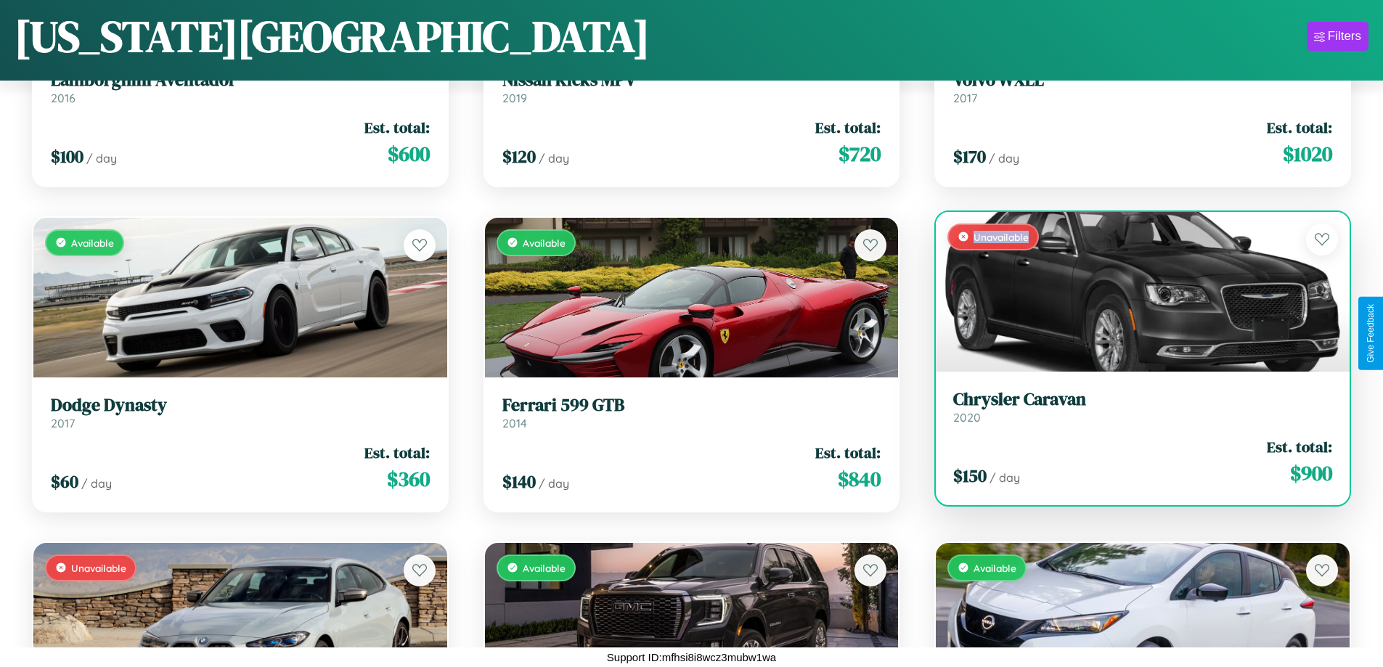
click at [1133, 291] on div "Unavailable" at bounding box center [1143, 292] width 414 height 160
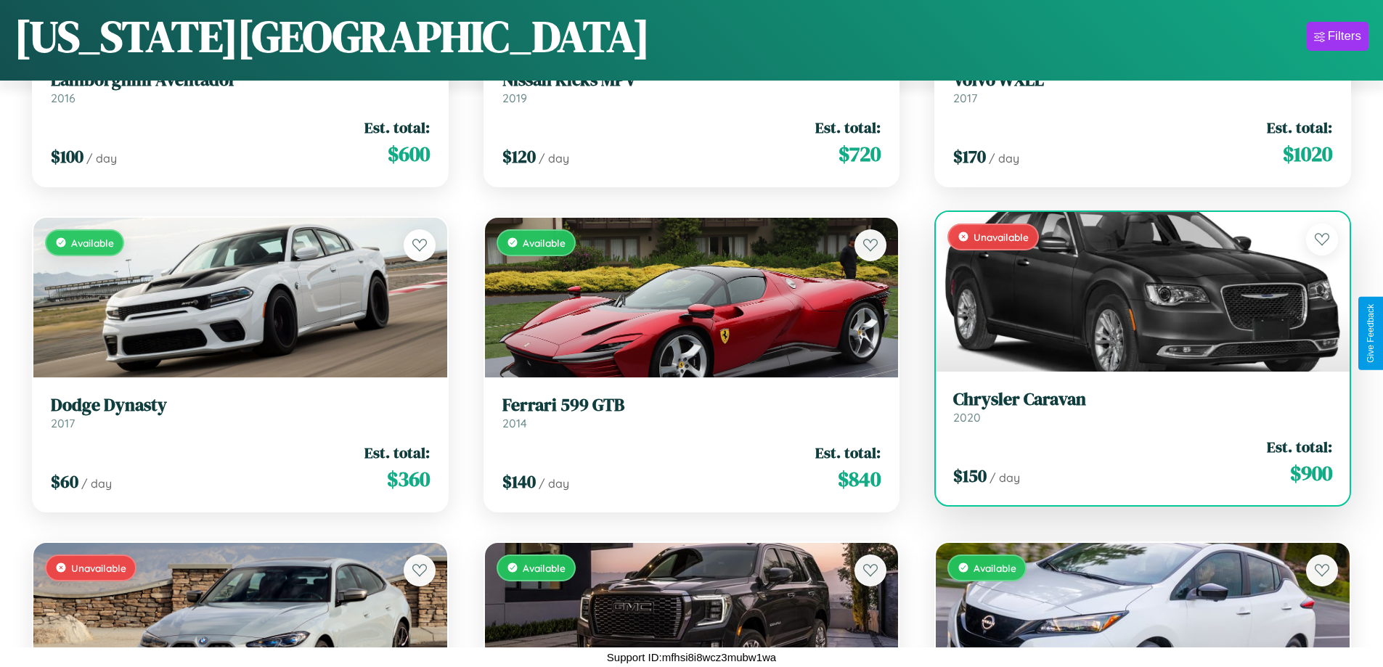
click at [1133, 407] on h3 "Chrysler Caravan" at bounding box center [1142, 399] width 379 height 21
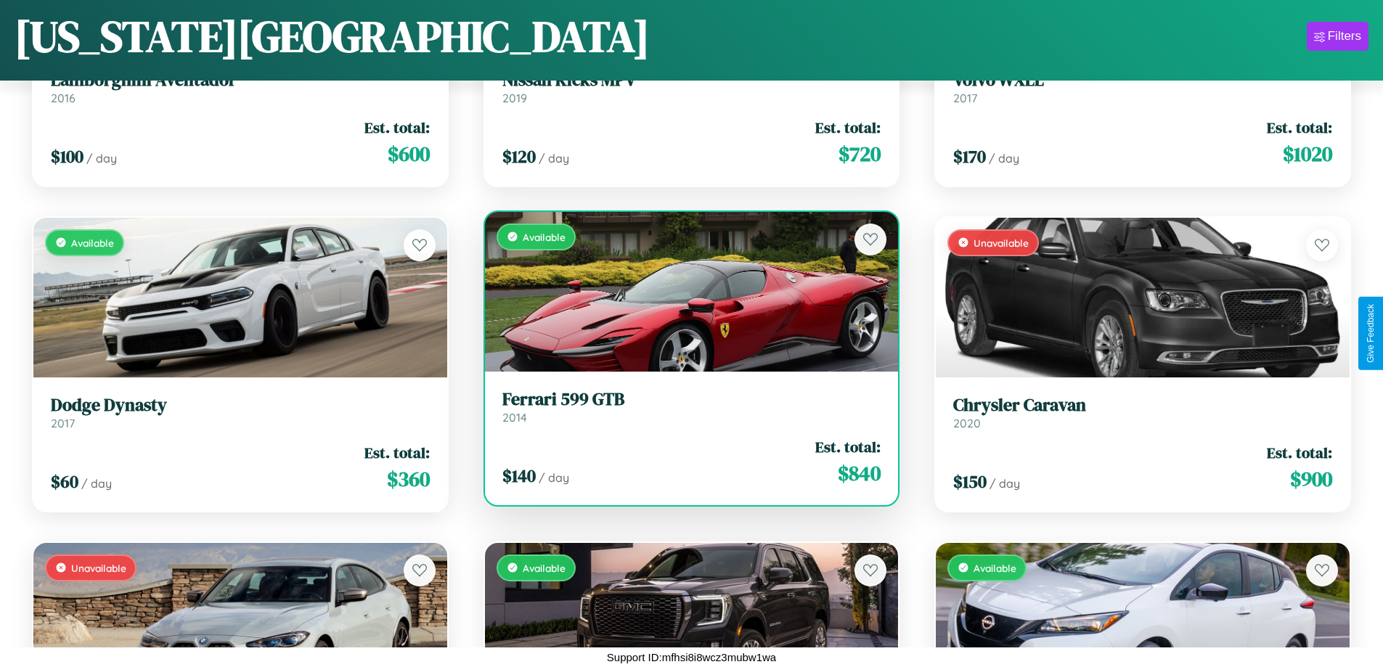
scroll to position [14833, 0]
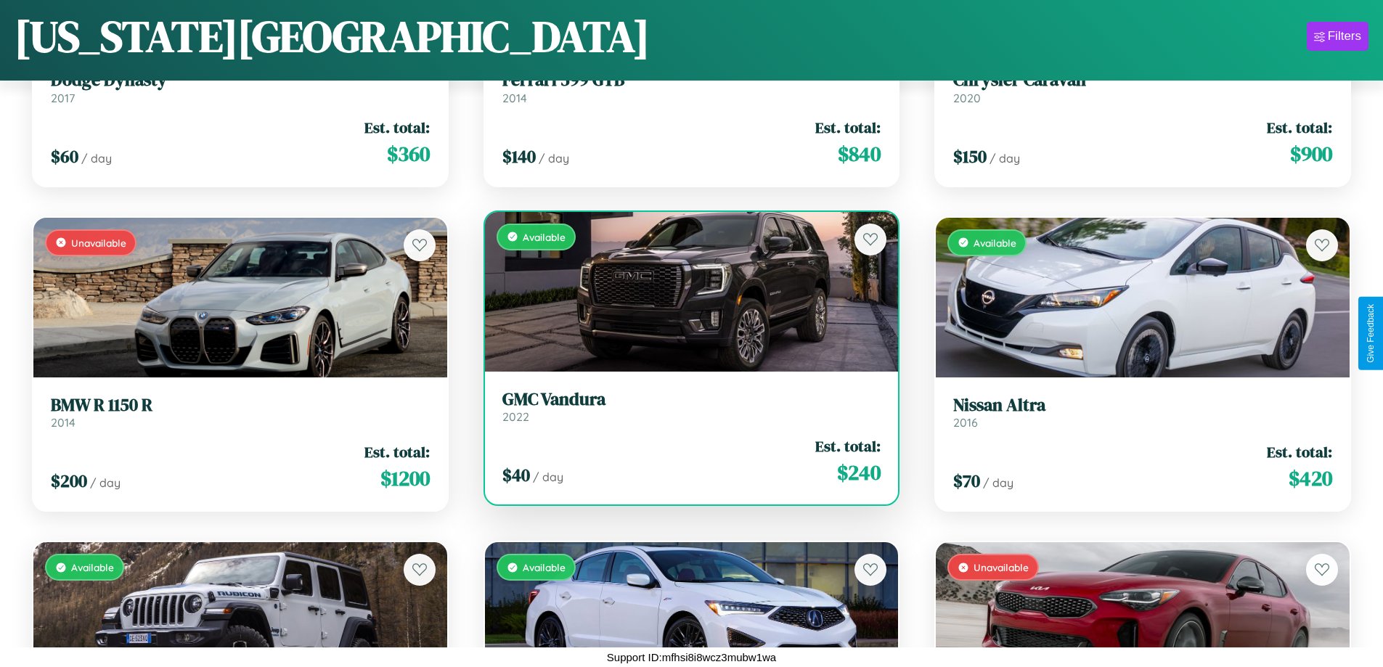
click at [685, 461] on div "$ 40 / day Est. total: $ 240" at bounding box center [691, 462] width 379 height 52
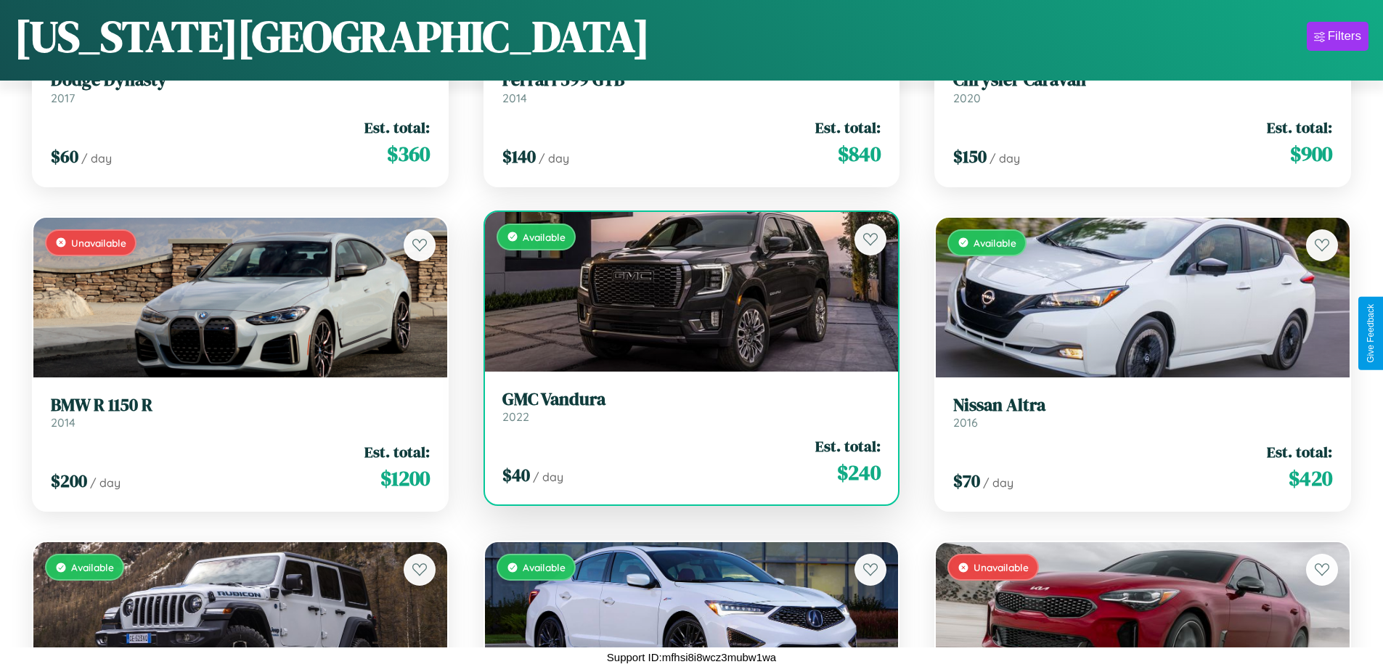
click at [685, 461] on div "$ 40 / day Est. total: $ 240" at bounding box center [691, 462] width 379 height 52
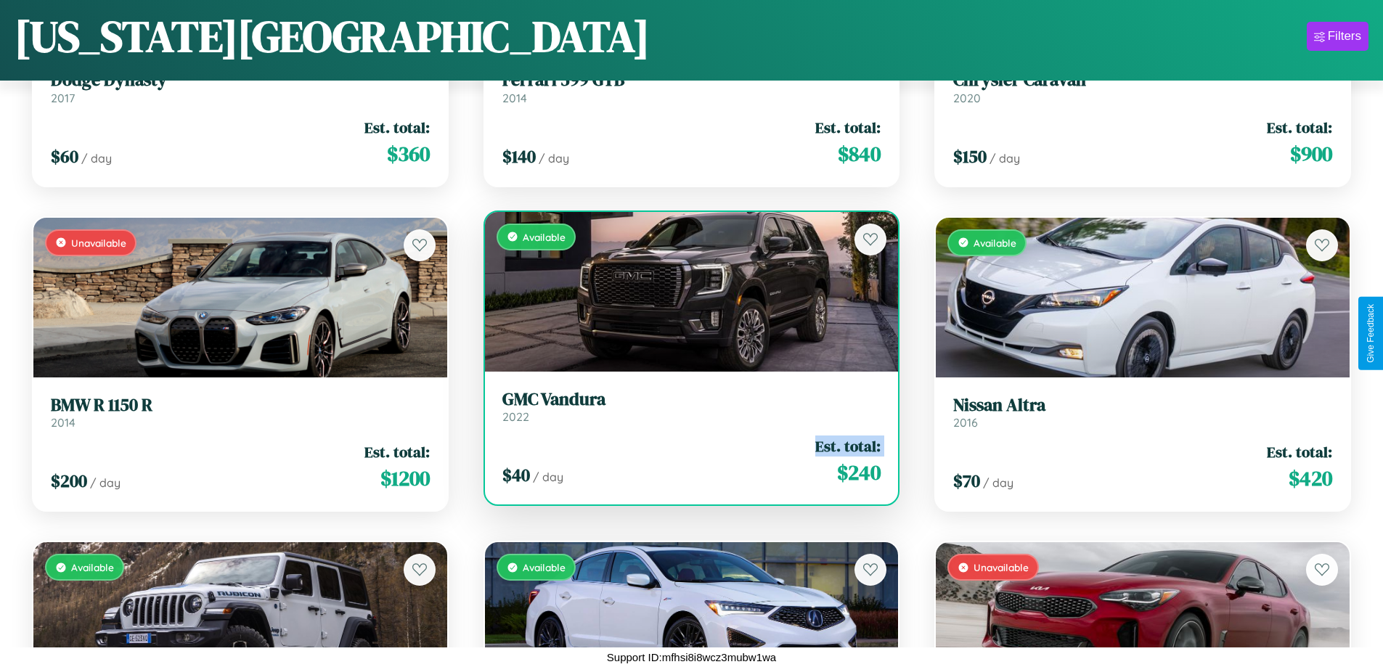
click at [685, 461] on div "$ 40 / day Est. total: $ 240" at bounding box center [691, 462] width 379 height 52
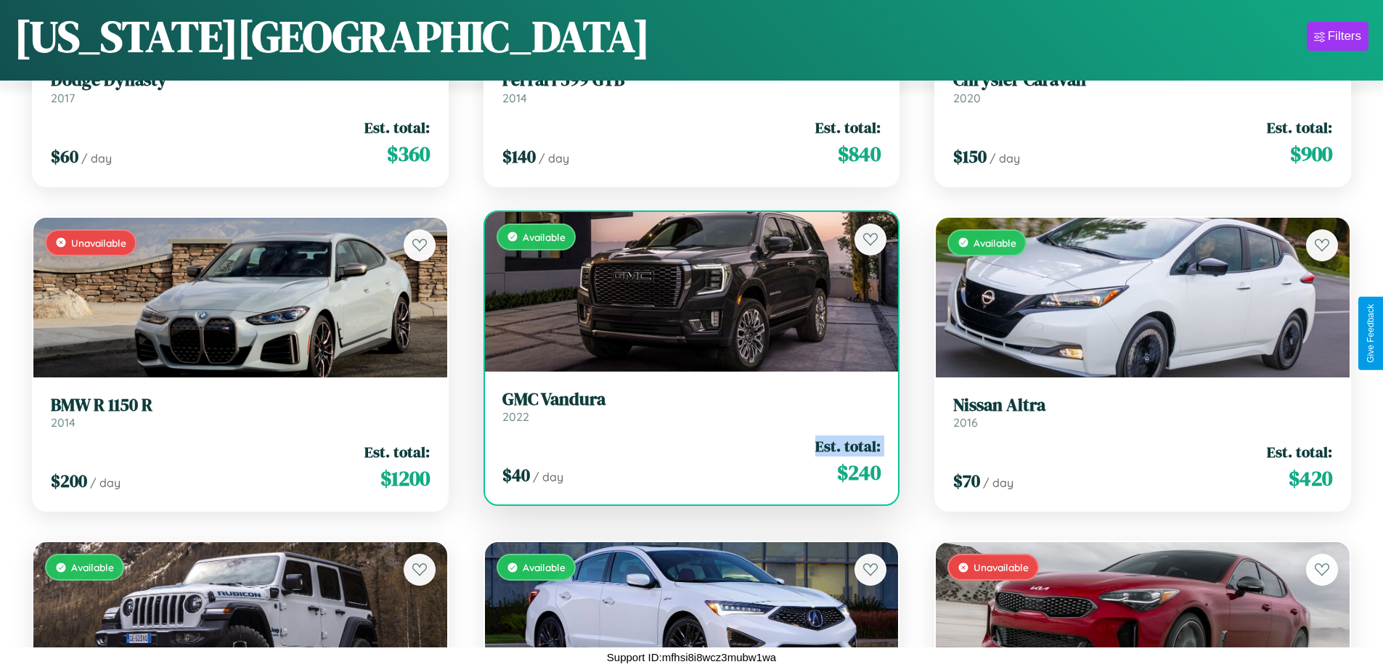
click at [685, 461] on div "$ 40 / day Est. total: $ 240" at bounding box center [691, 462] width 379 height 52
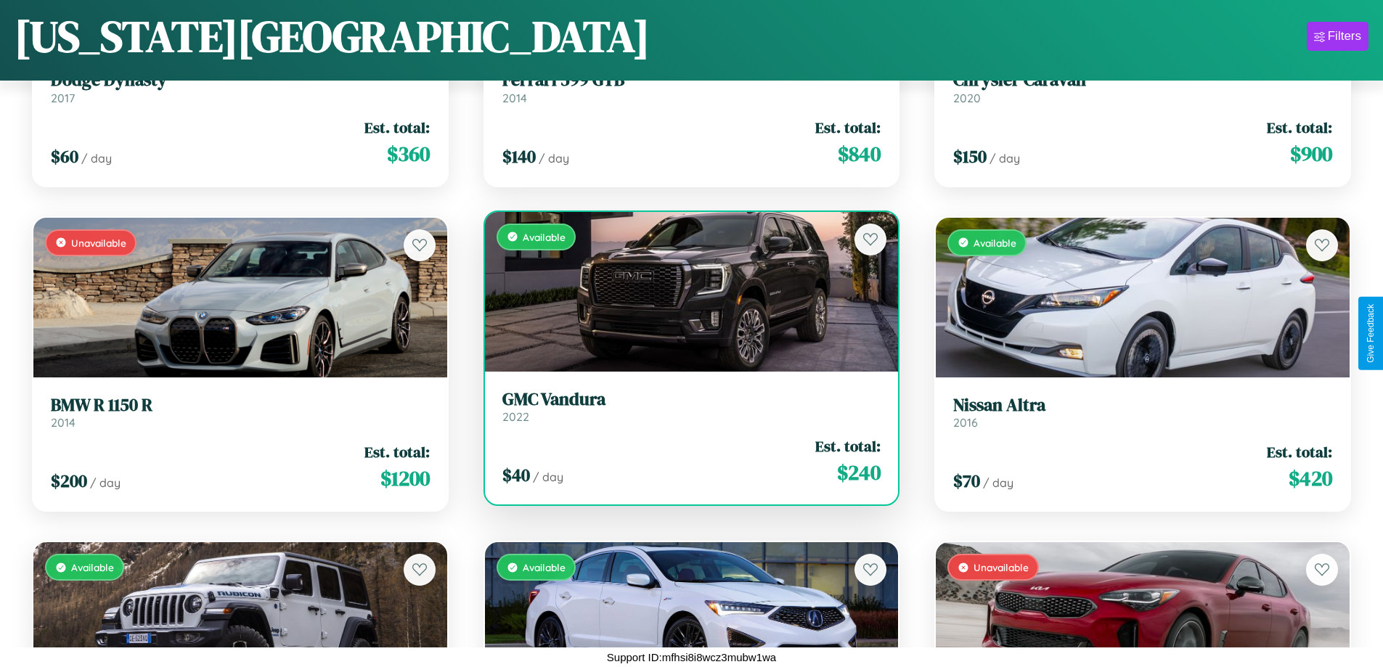
click at [685, 461] on div "$ 40 / day Est. total: $ 240" at bounding box center [691, 462] width 379 height 52
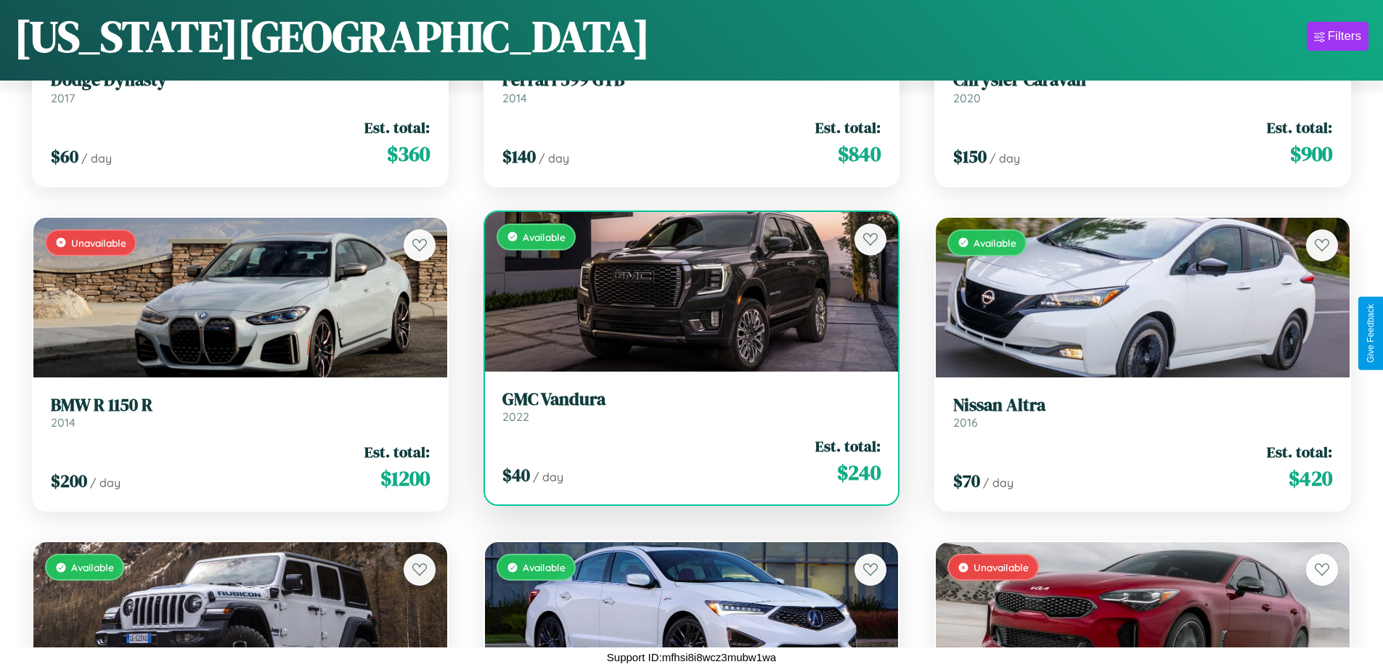
click at [685, 407] on h3 "GMC Vandura" at bounding box center [691, 399] width 379 height 21
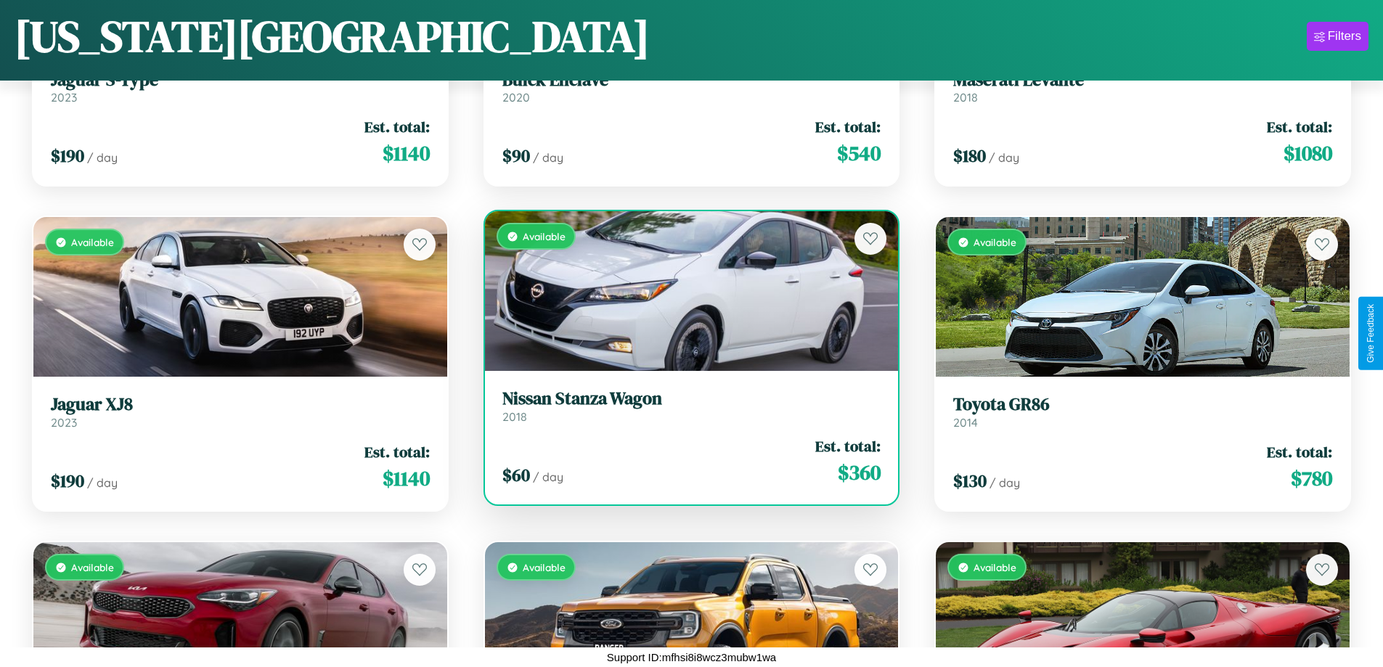
click at [685, 407] on h3 "Nissan Stanza Wagon" at bounding box center [691, 398] width 379 height 21
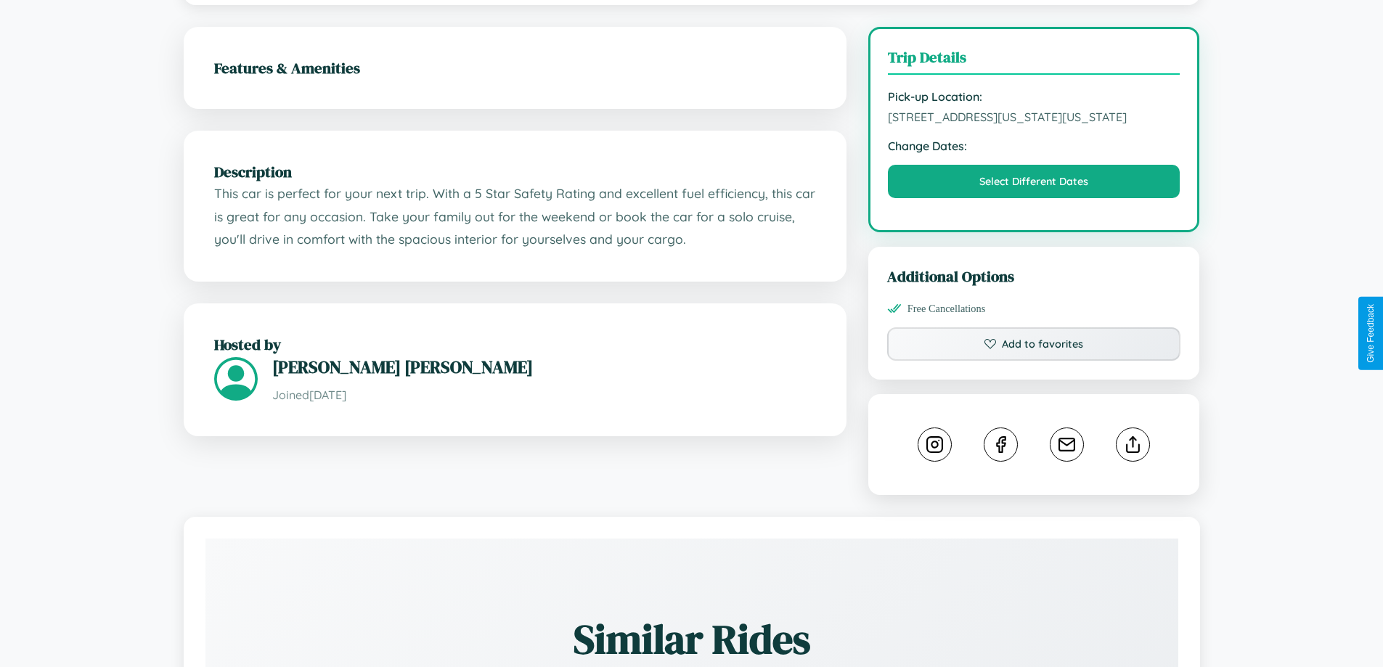
scroll to position [536, 0]
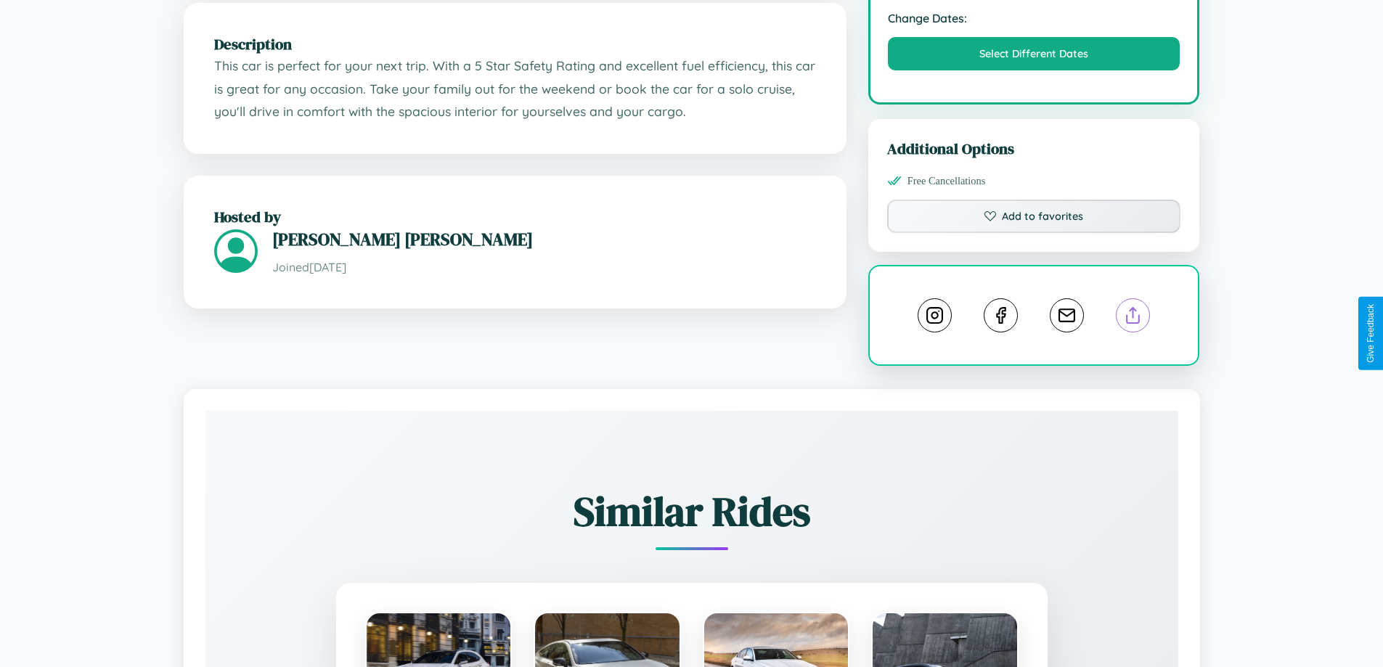
click at [1133, 318] on line at bounding box center [1133, 313] width 0 height 10
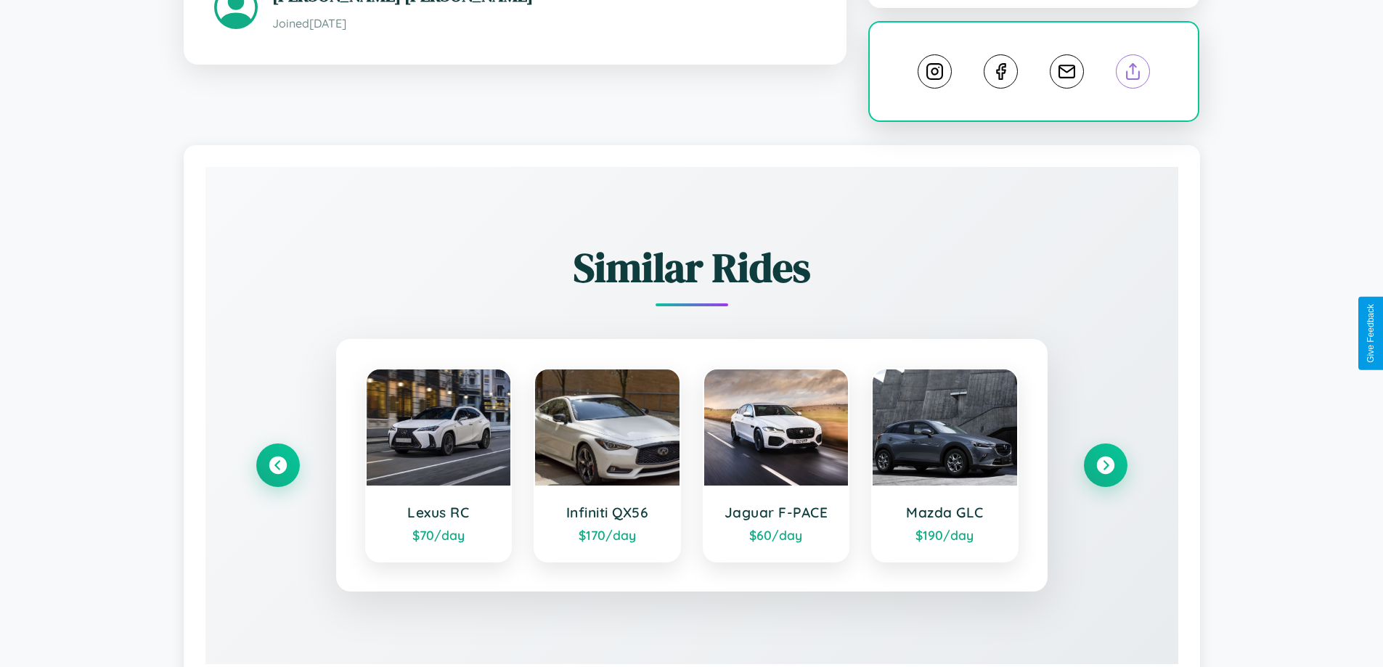
scroll to position [850, 0]
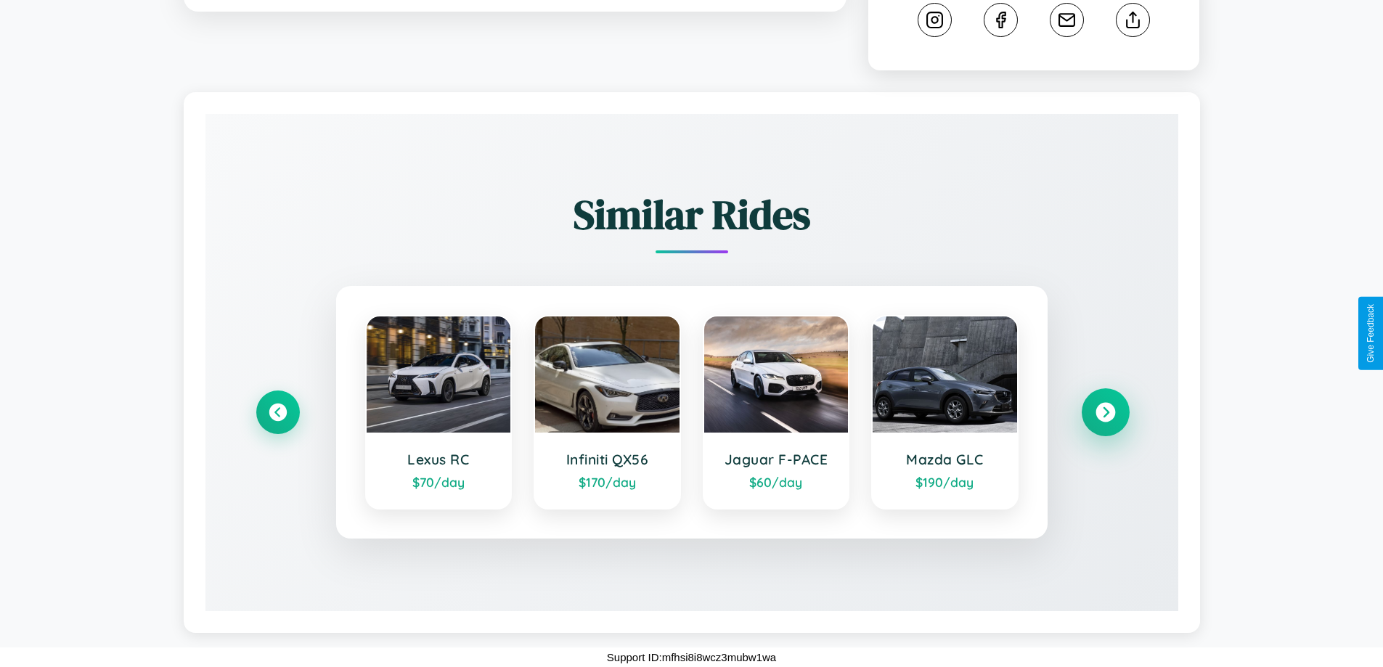
click at [1105, 412] on icon at bounding box center [1106, 413] width 20 height 20
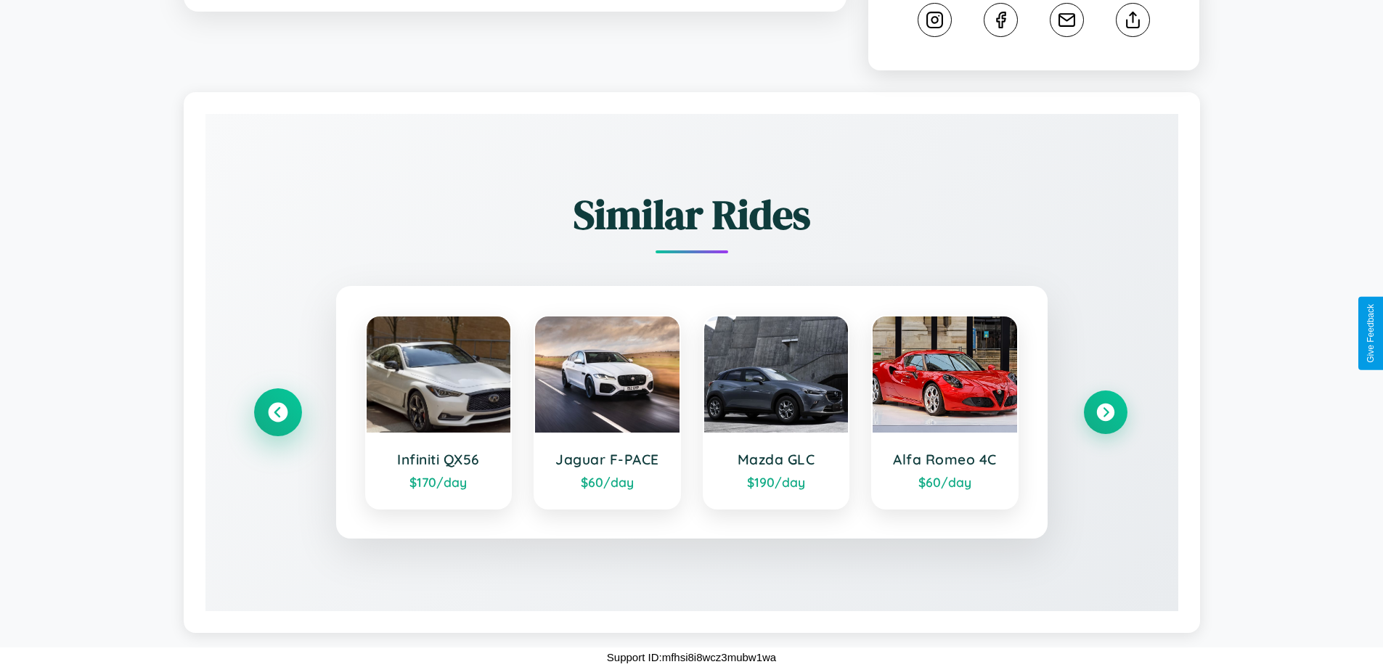
click at [277, 412] on icon at bounding box center [278, 413] width 20 height 20
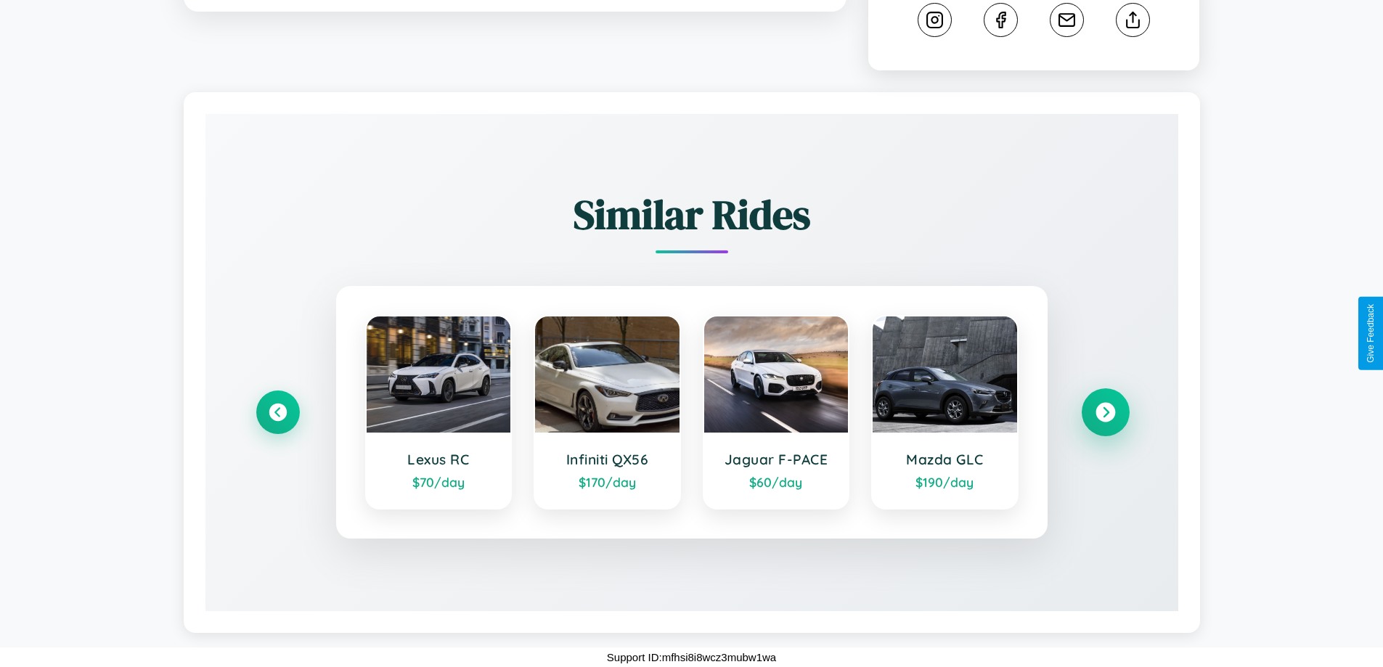
click at [1105, 412] on icon at bounding box center [1106, 413] width 20 height 20
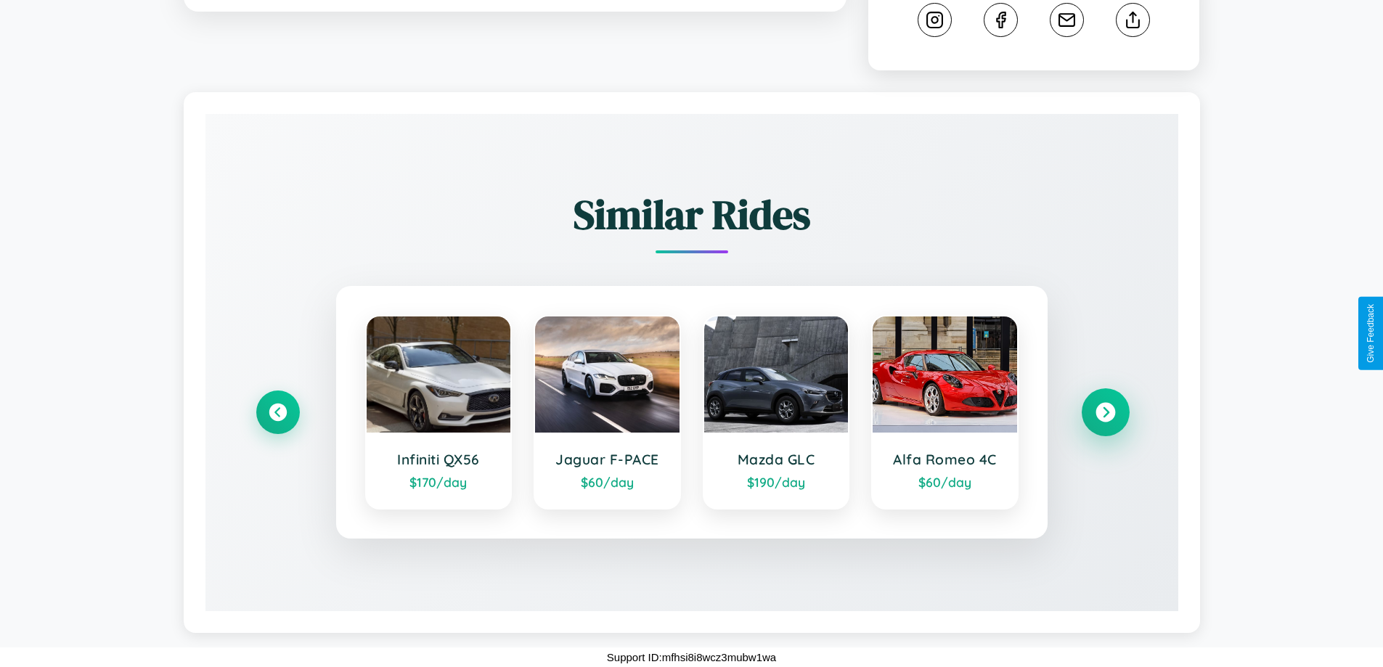
click at [1105, 412] on icon at bounding box center [1106, 413] width 20 height 20
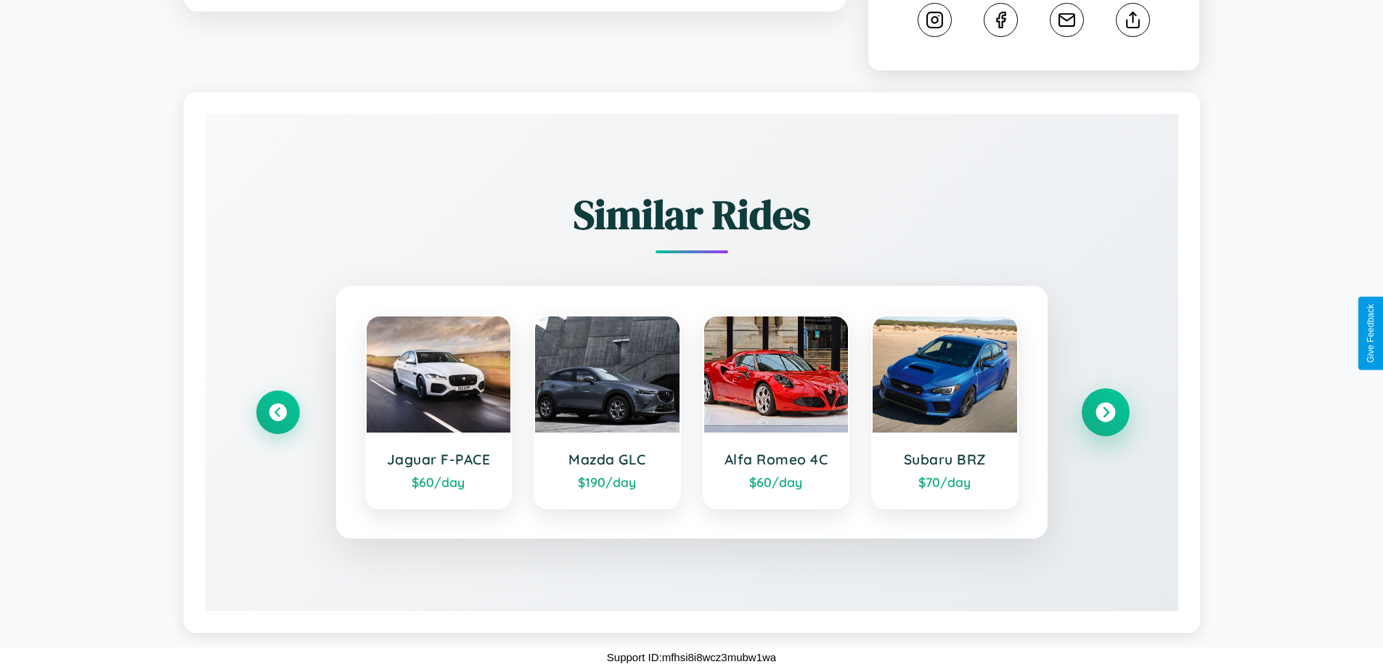
click at [1105, 412] on icon at bounding box center [1106, 413] width 20 height 20
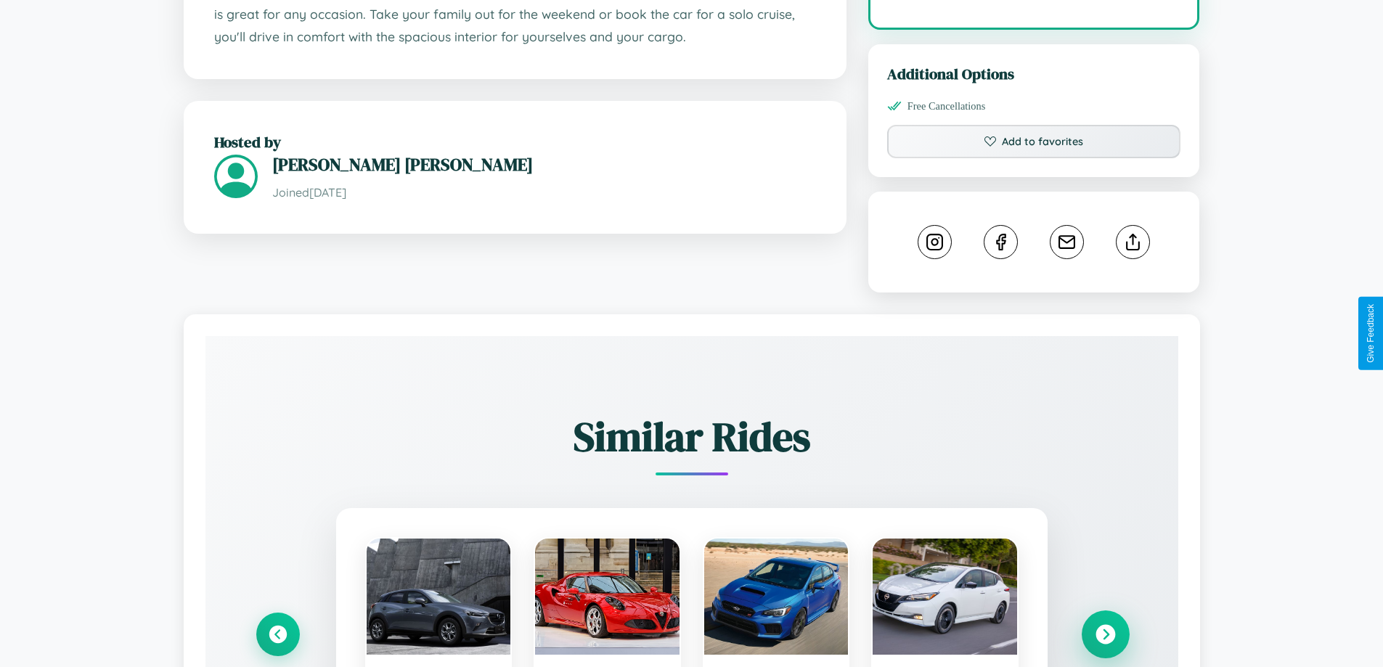
scroll to position [436, 0]
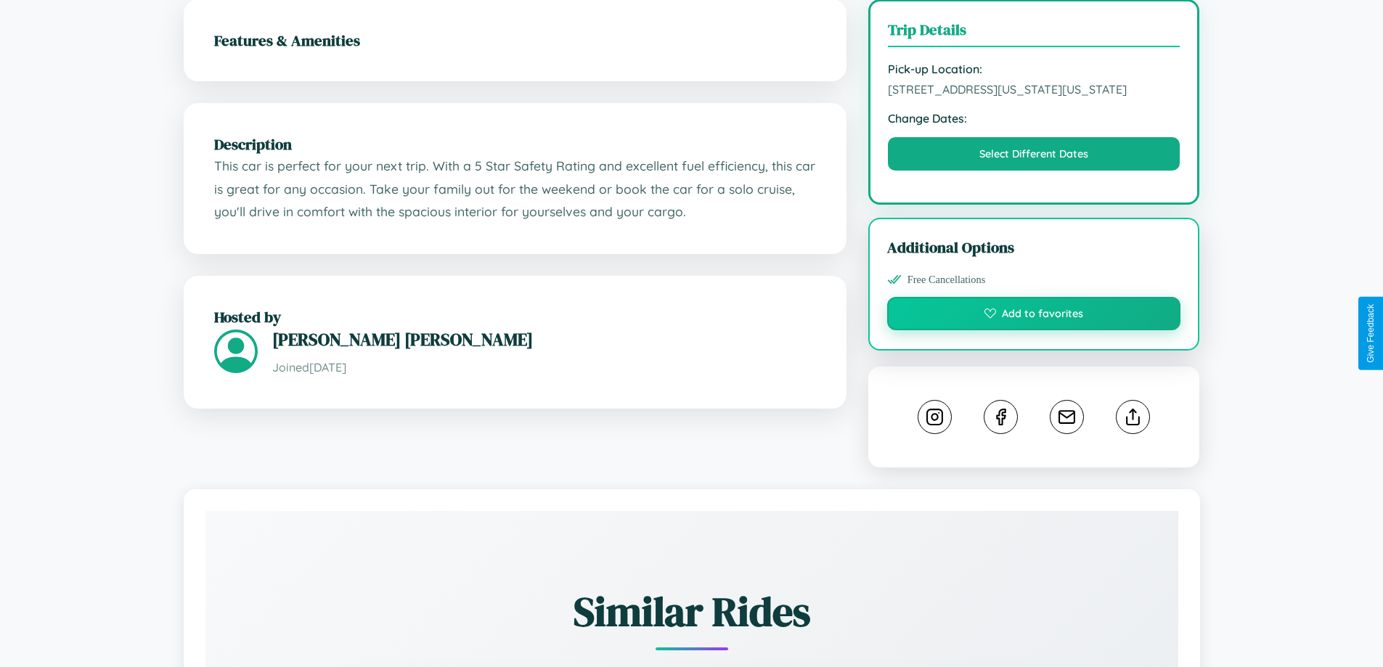
click at [1034, 330] on button "Add to favorites" at bounding box center [1034, 313] width 294 height 33
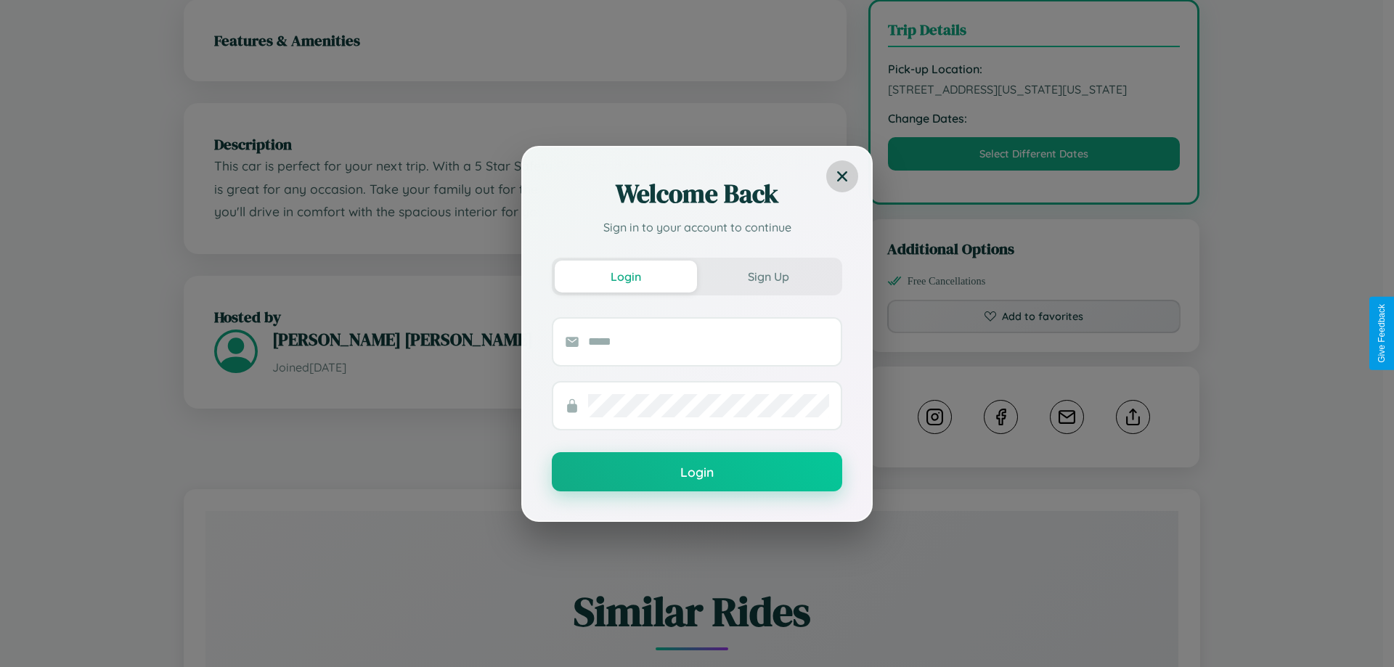
click at [842, 176] on icon at bounding box center [842, 176] width 10 height 10
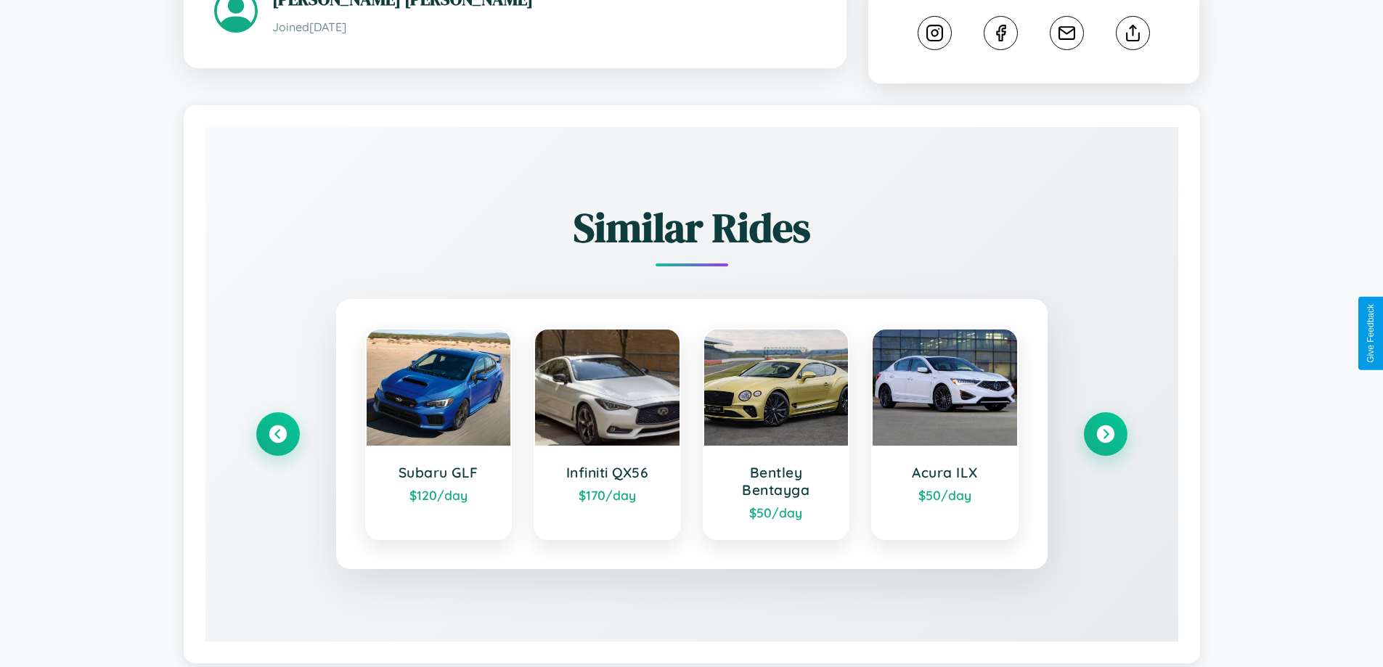
scroll to position [823, 0]
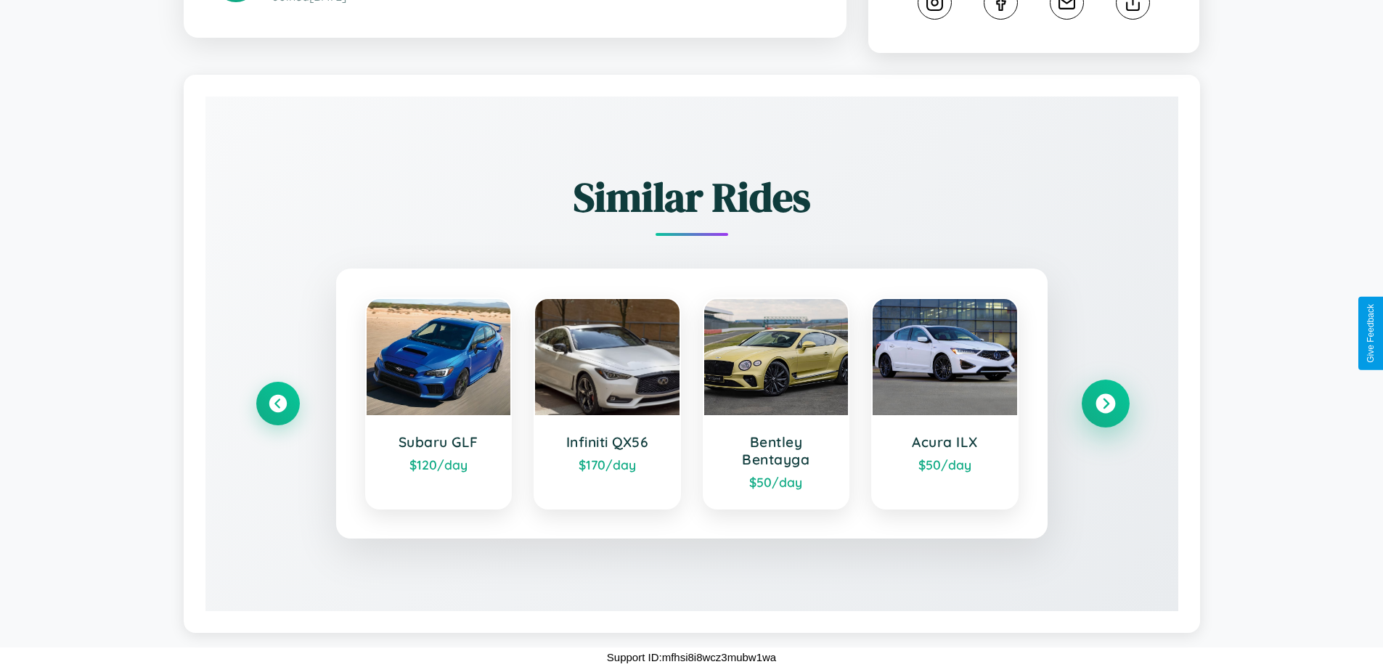
click at [1105, 404] on icon at bounding box center [1106, 404] width 20 height 20
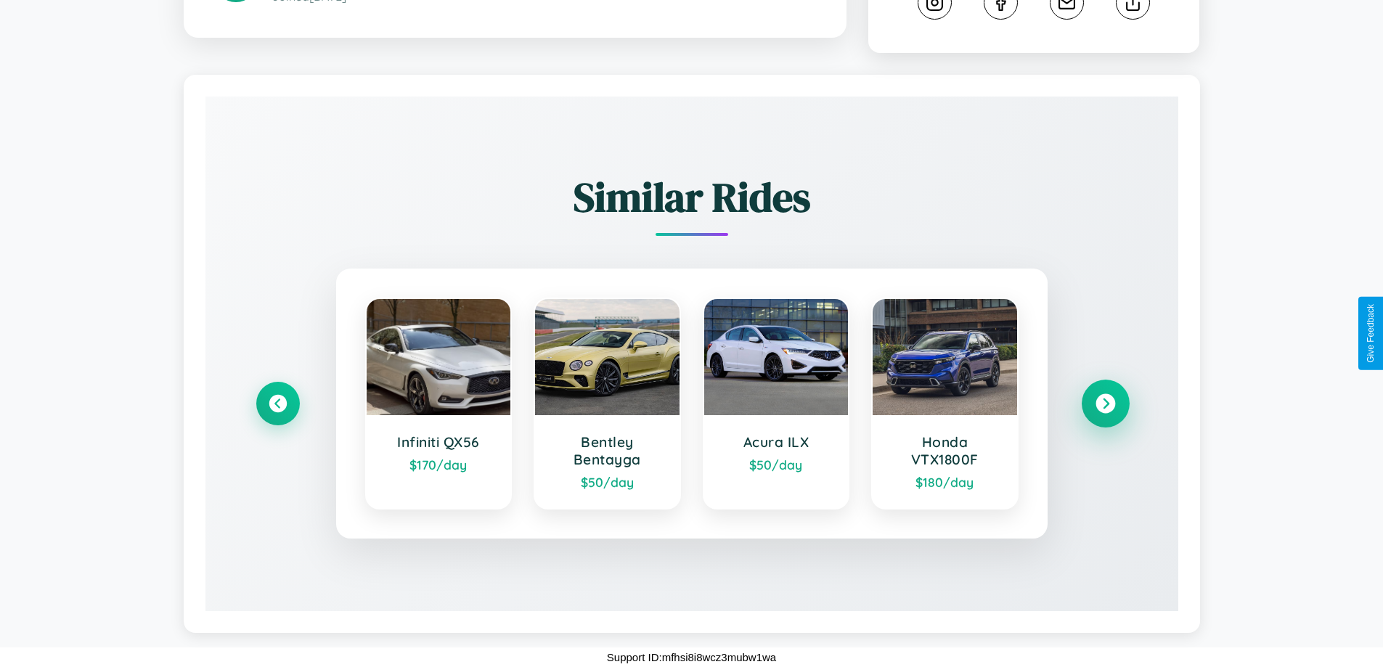
click at [1105, 404] on icon at bounding box center [1106, 404] width 20 height 20
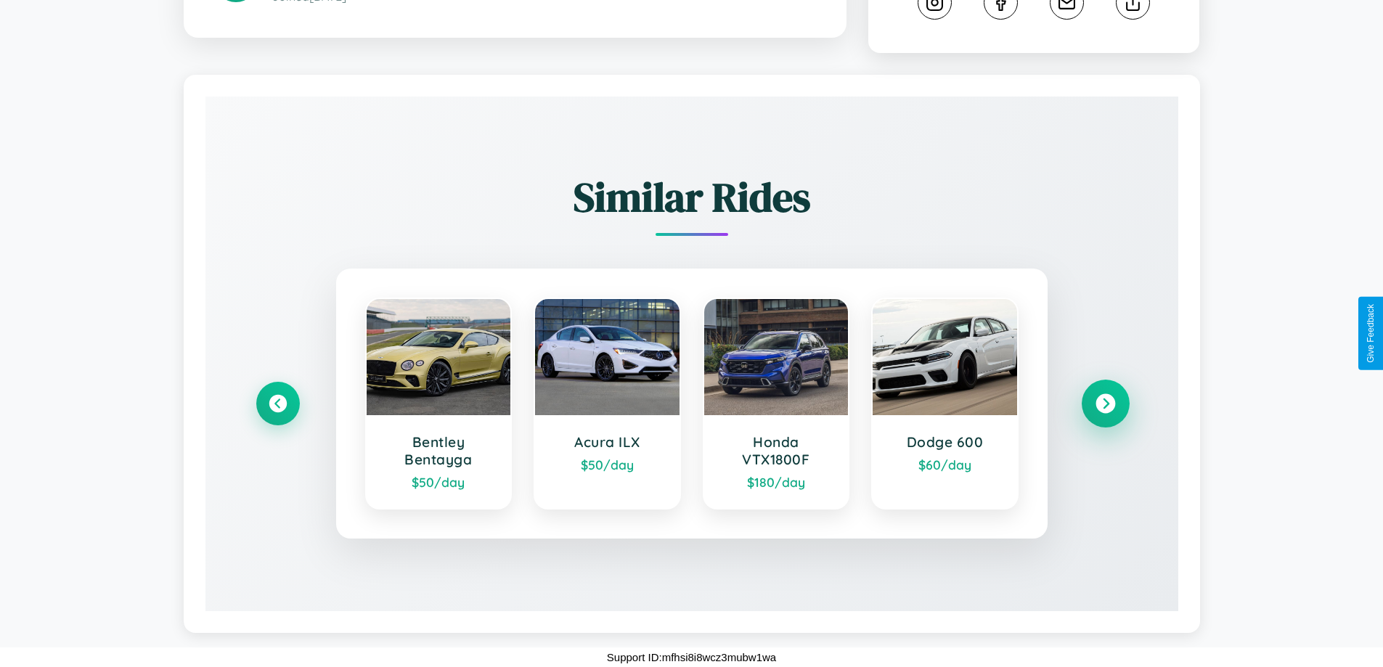
click at [1105, 404] on icon at bounding box center [1106, 404] width 20 height 20
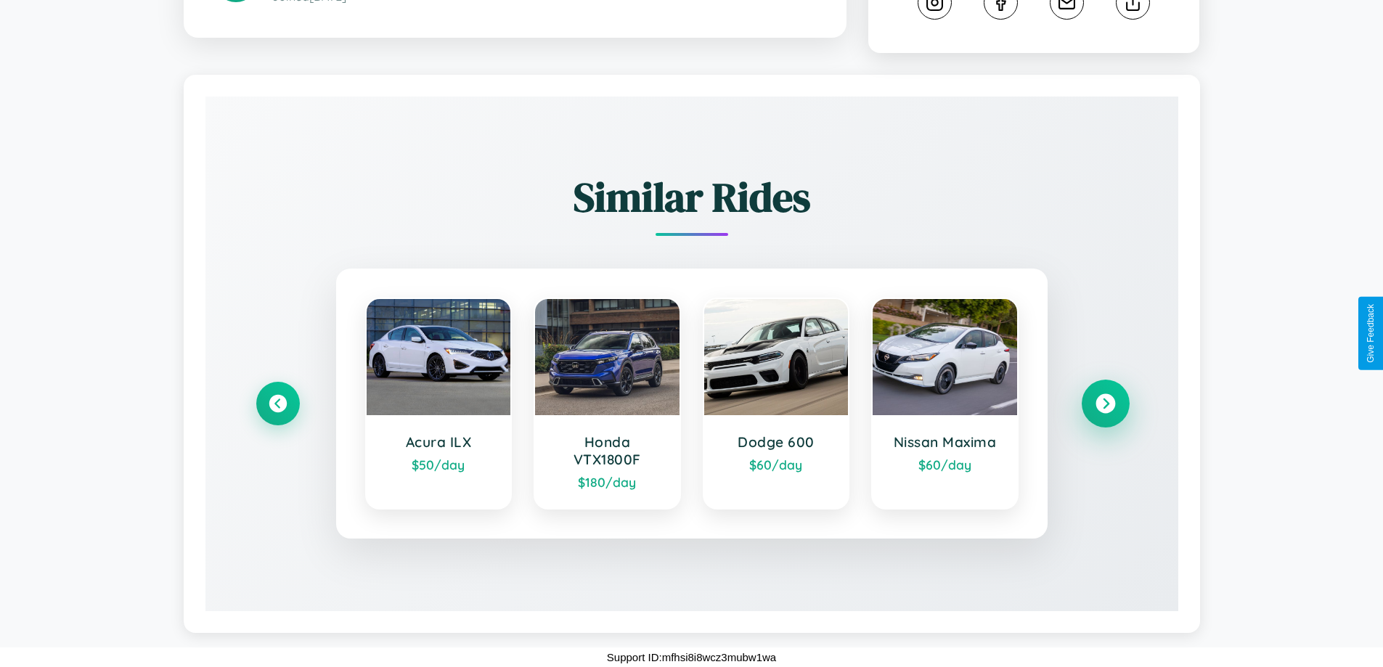
click at [1105, 404] on icon at bounding box center [1106, 404] width 20 height 20
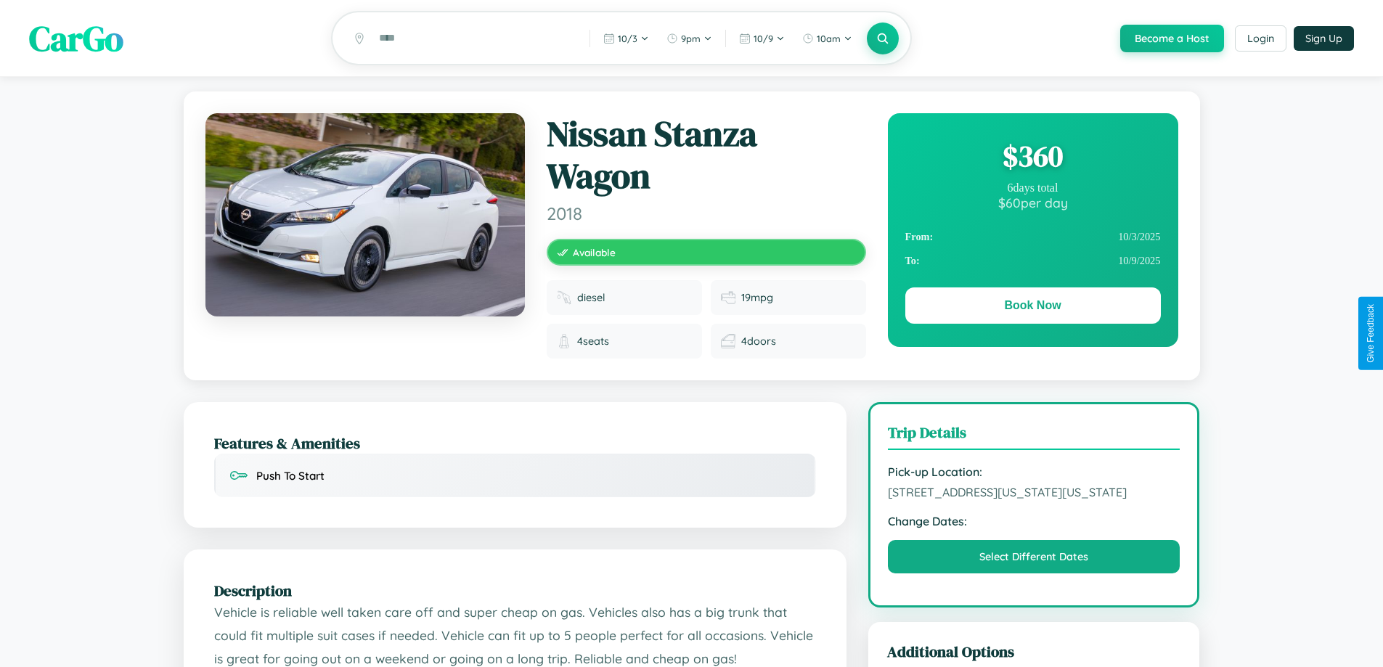
click at [1032, 158] on div "$ 360" at bounding box center [1033, 155] width 256 height 39
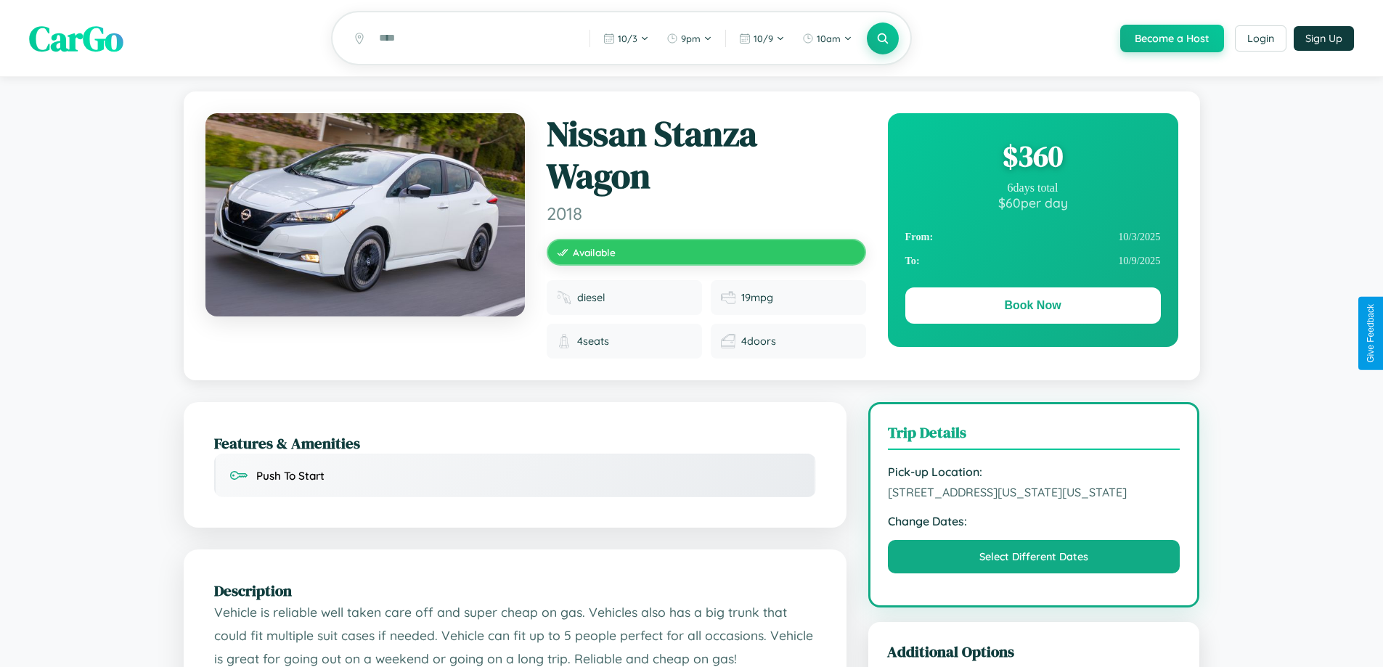
click at [1032, 158] on div "$ 360" at bounding box center [1033, 155] width 256 height 39
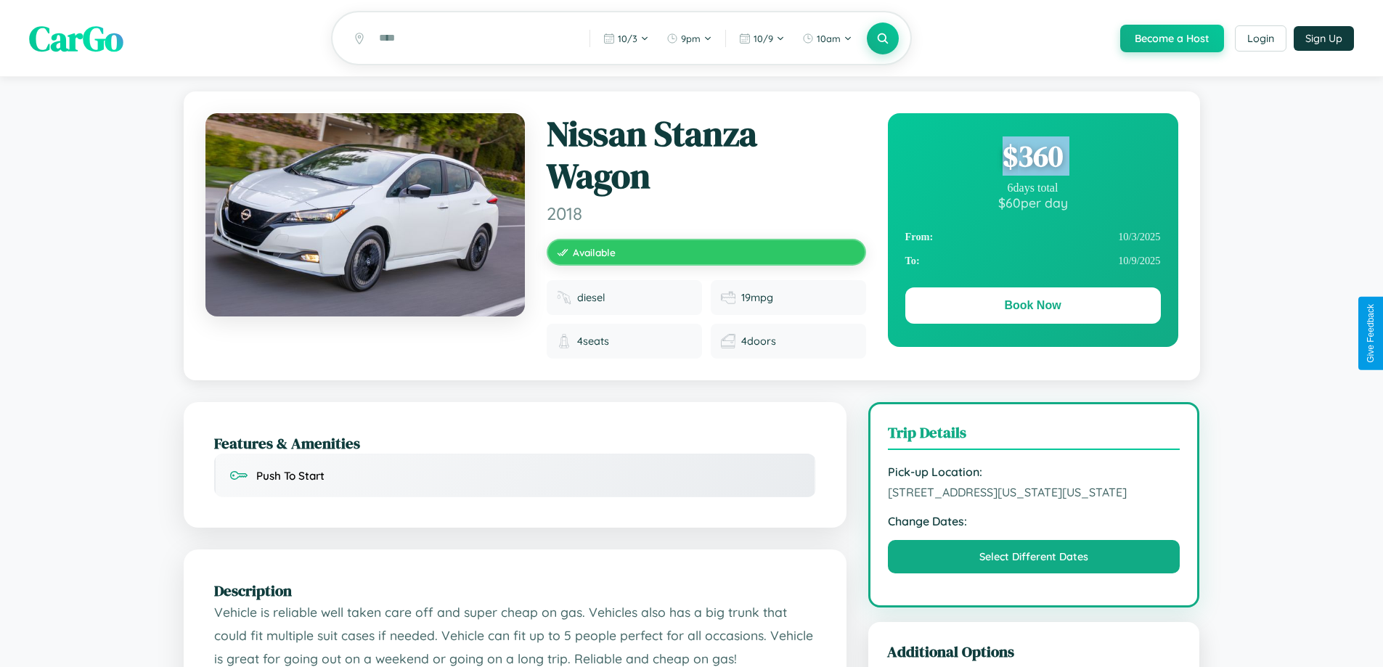
click at [1032, 158] on div "$ 360" at bounding box center [1033, 155] width 256 height 39
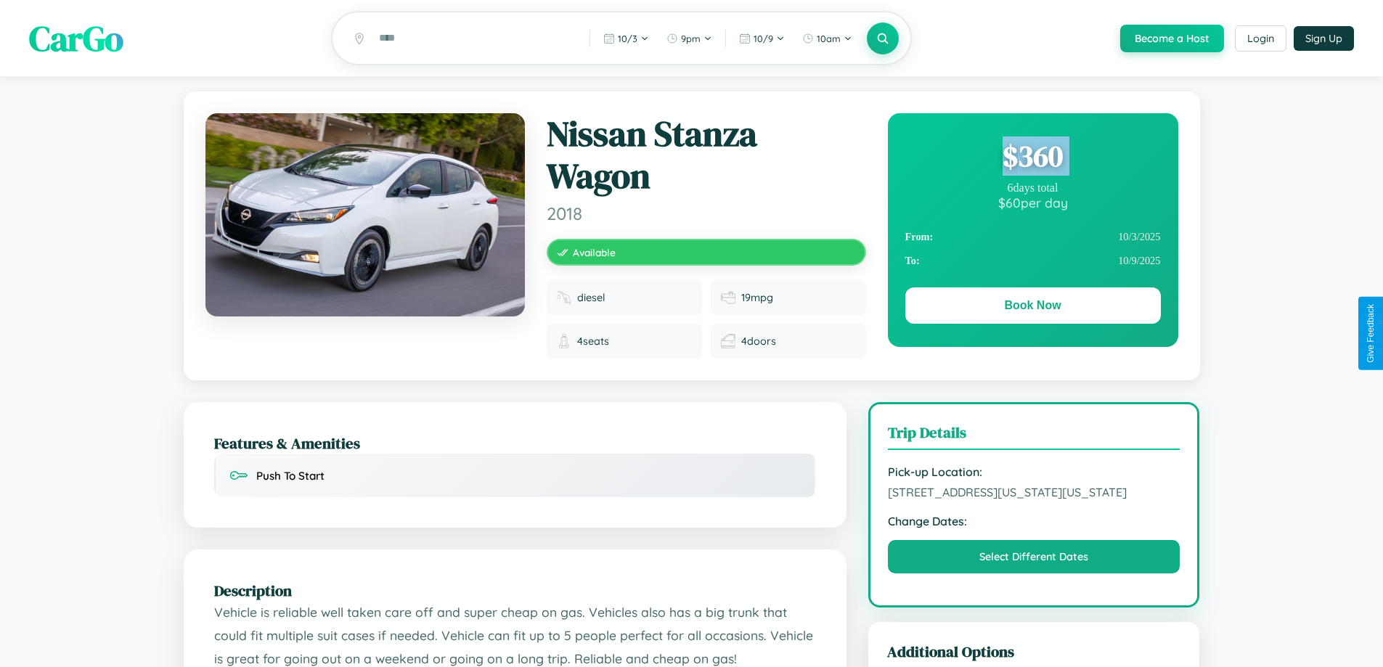
click at [1032, 158] on div "$ 360" at bounding box center [1033, 155] width 256 height 39
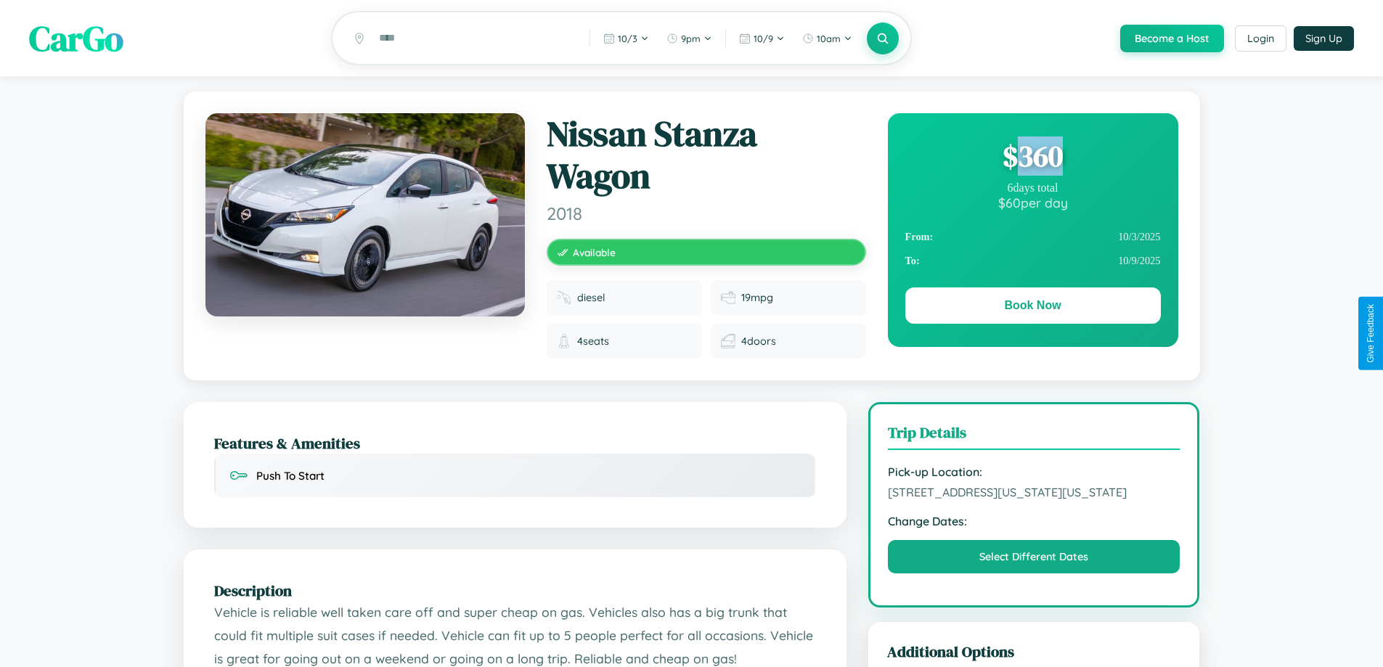
click at [1032, 158] on div "$ 360" at bounding box center [1033, 155] width 256 height 39
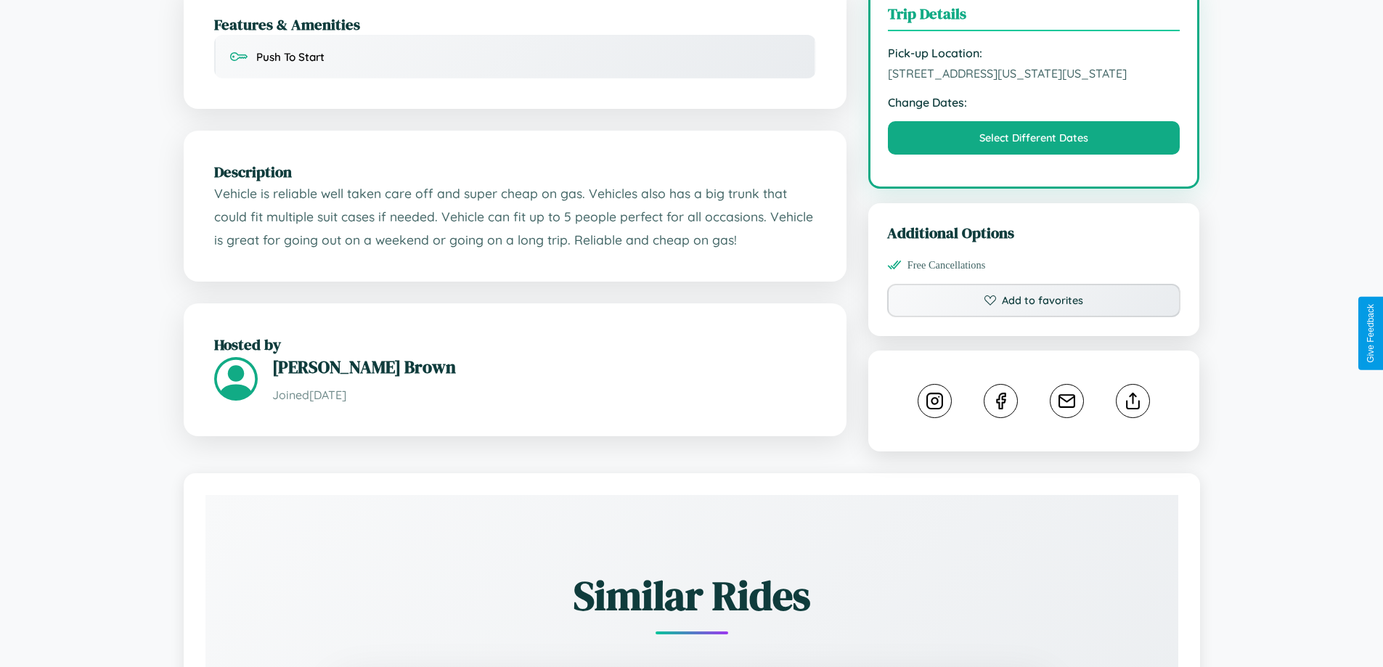
scroll to position [834, 0]
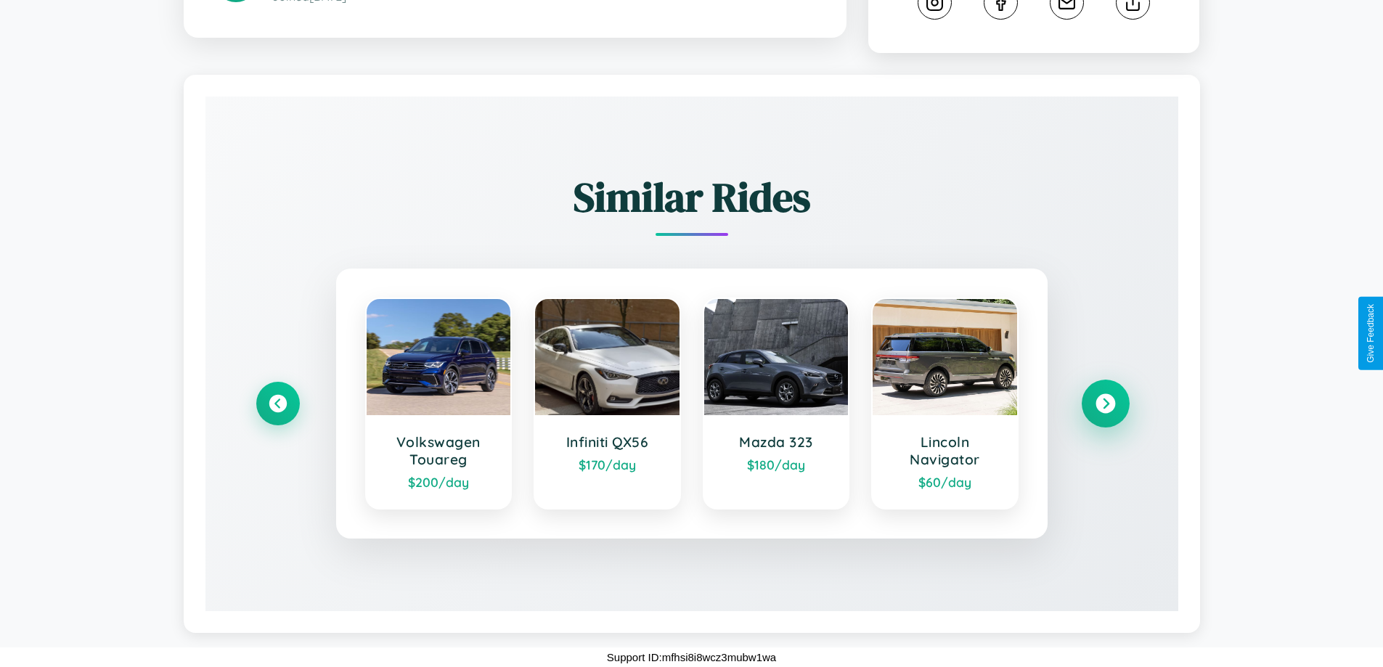
click at [1105, 404] on icon at bounding box center [1106, 404] width 20 height 20
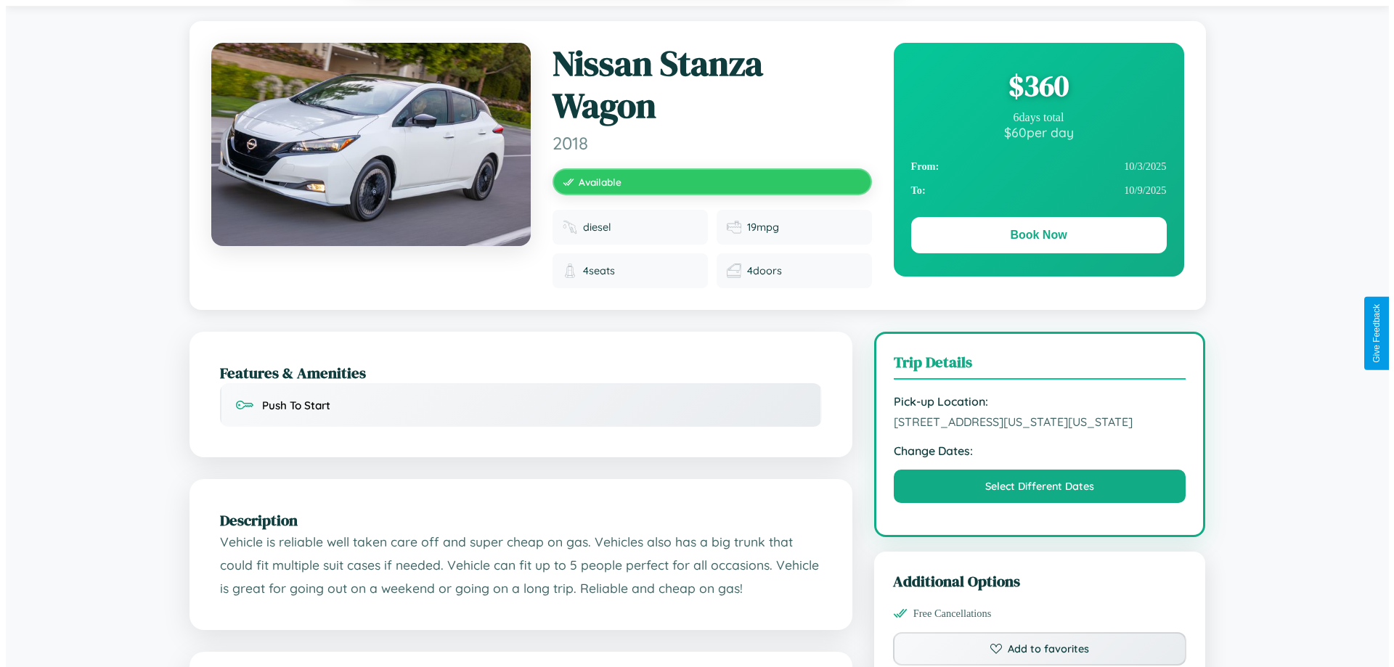
scroll to position [0, 0]
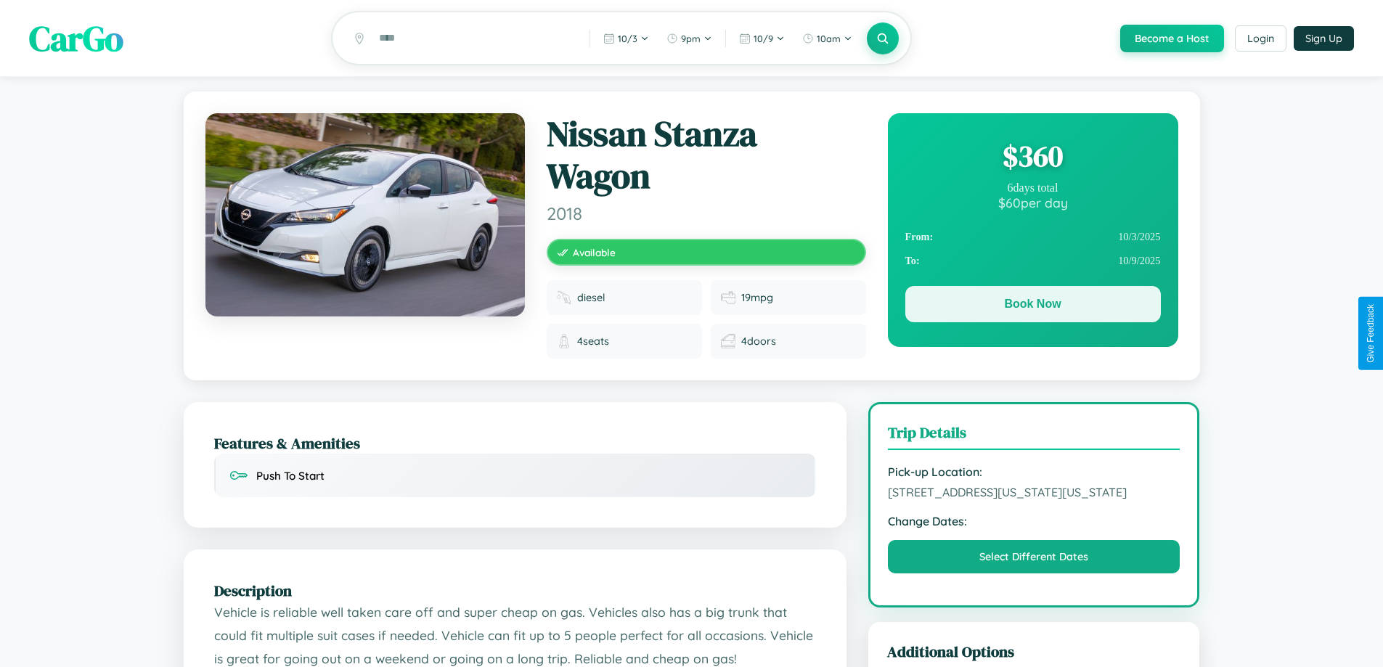
click at [1032, 306] on button "Book Now" at bounding box center [1033, 304] width 256 height 36
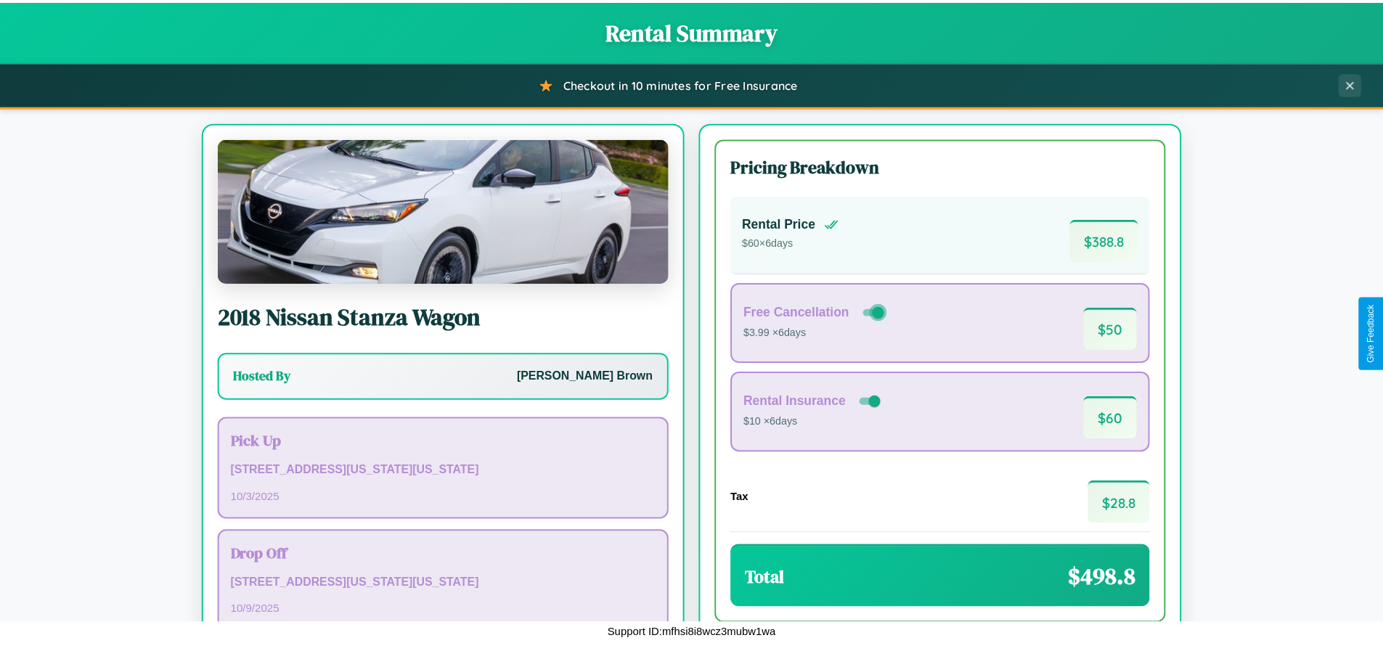
scroll to position [99, 0]
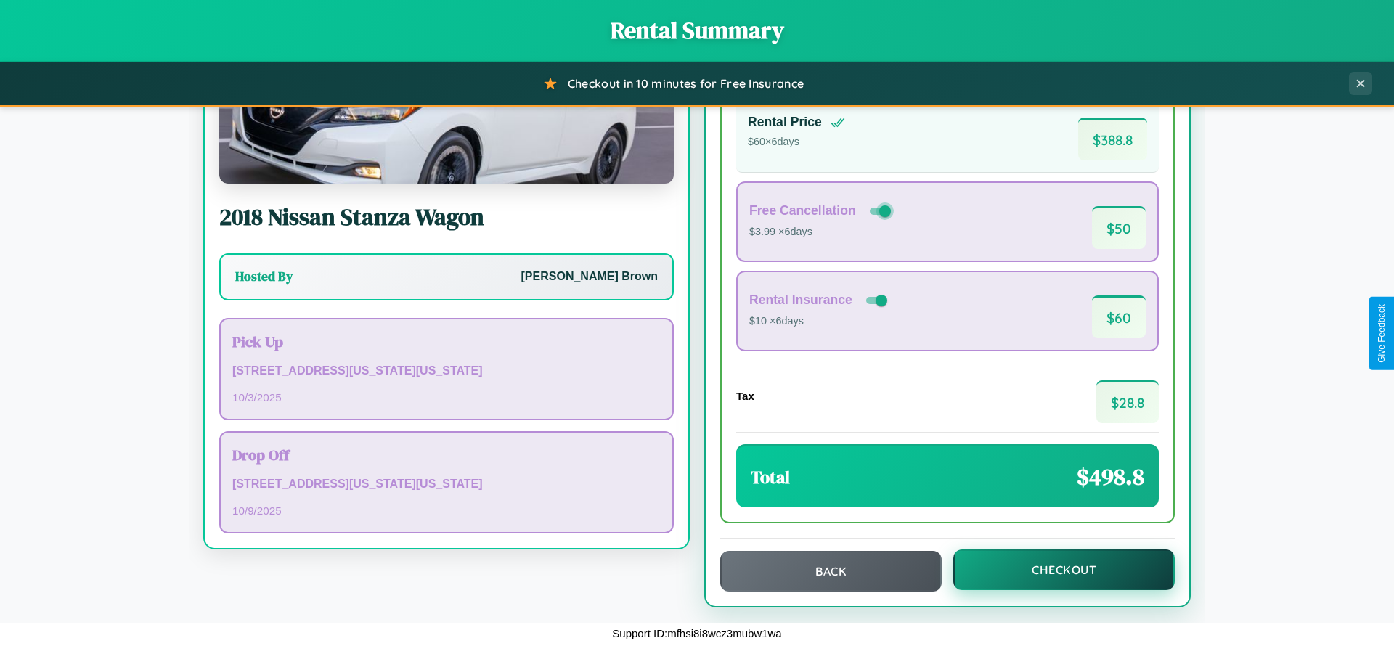
click at [1054, 570] on button "Checkout" at bounding box center [1063, 570] width 221 height 41
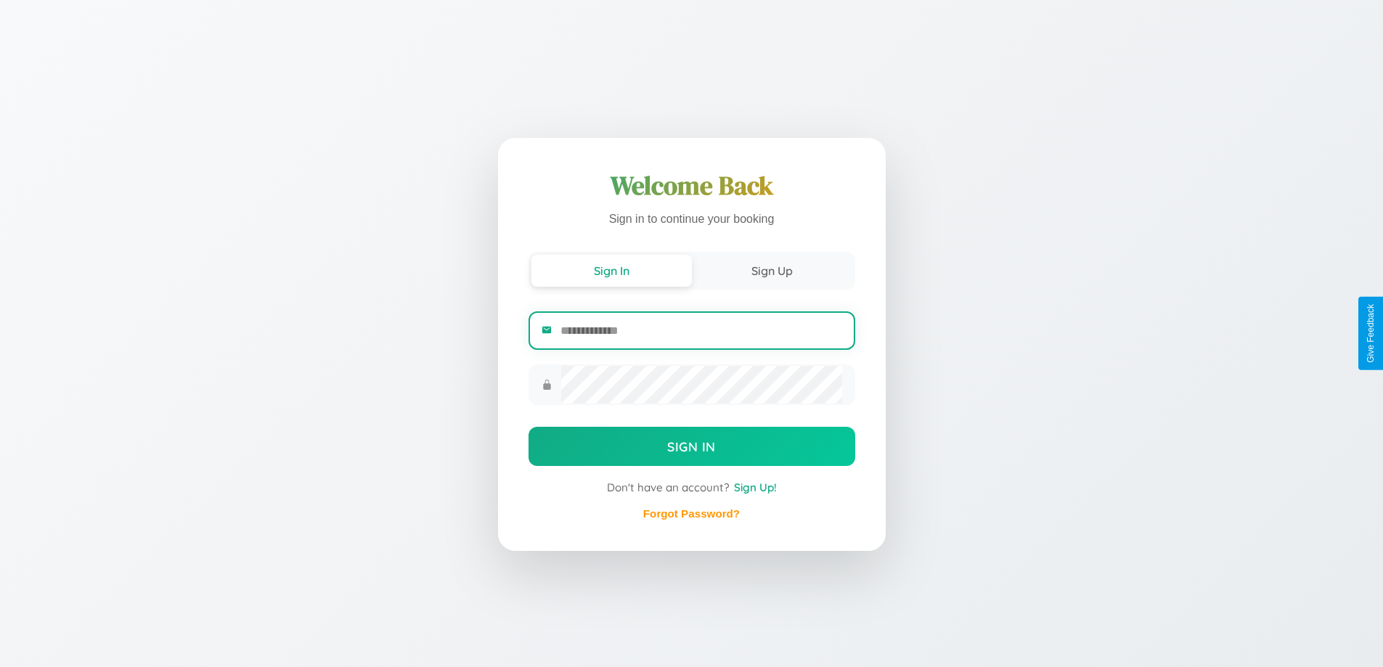
click at [701, 330] on input "email" at bounding box center [700, 331] width 281 height 36
type input "**********"
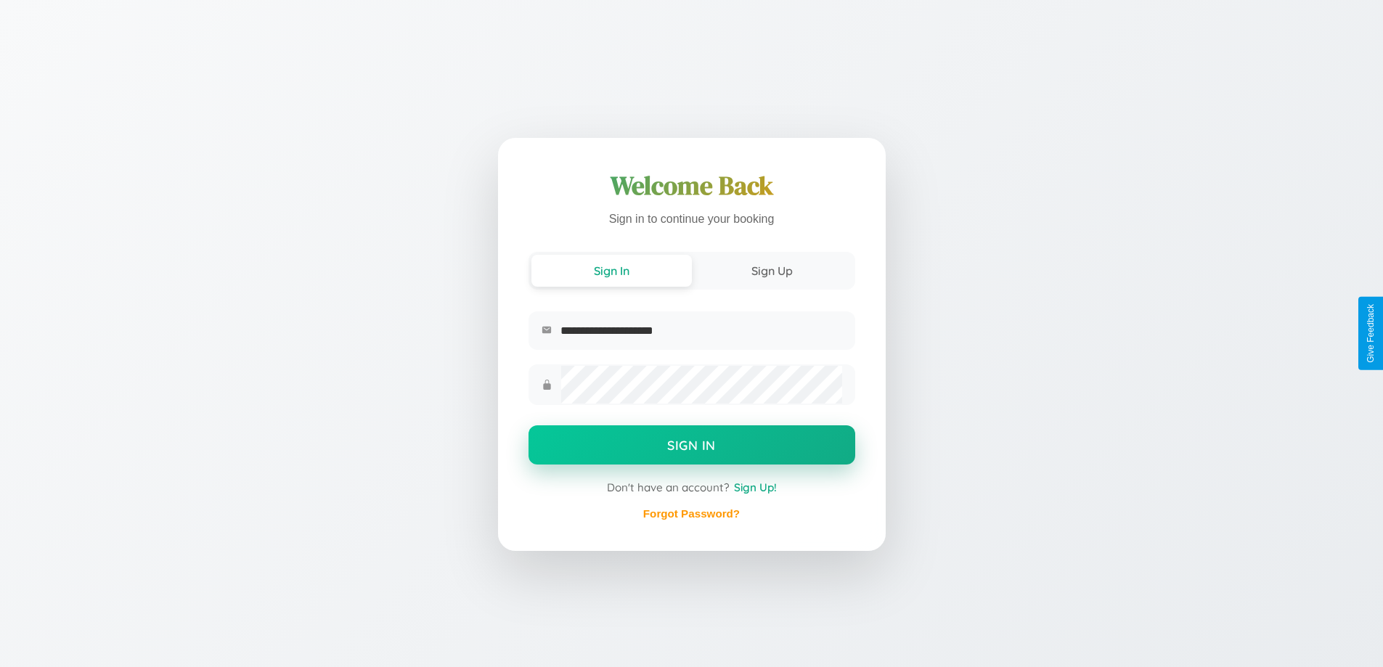
click at [691, 447] on button "Sign In" at bounding box center [692, 444] width 327 height 39
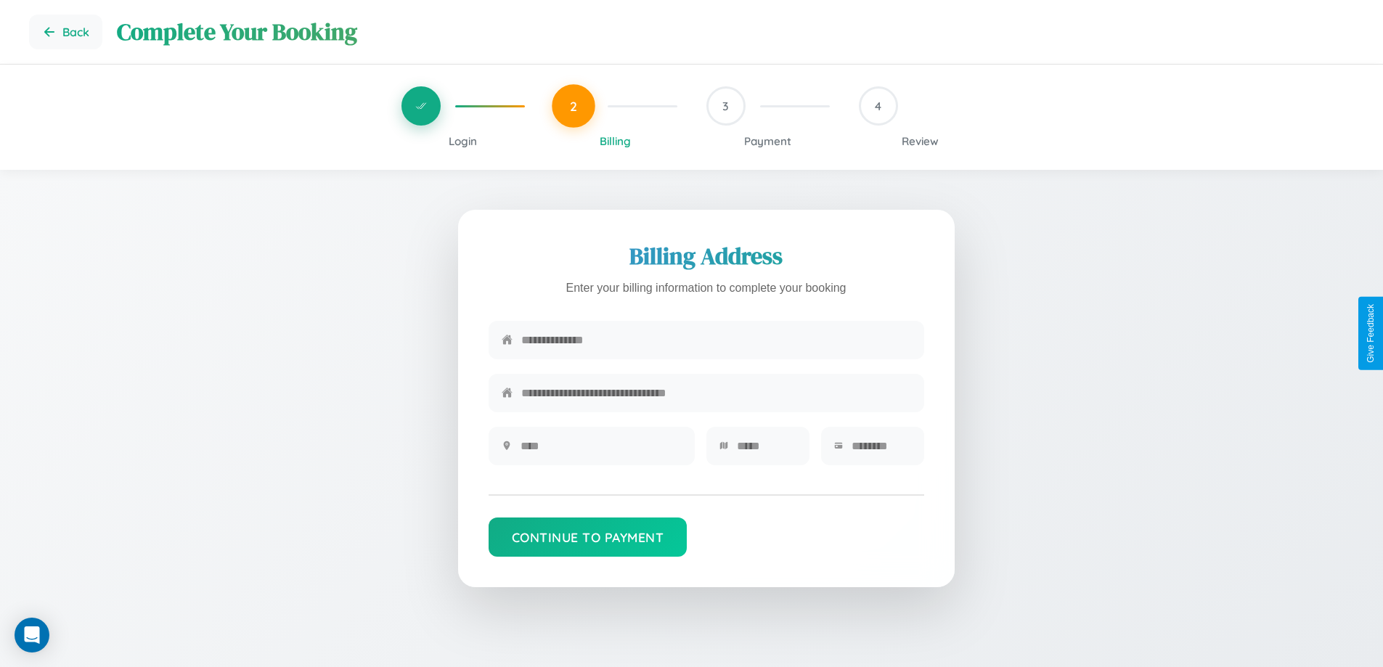
click at [716, 340] on input "text" at bounding box center [716, 340] width 390 height 36
type input "**********"
click at [600, 451] on input "text" at bounding box center [601, 446] width 161 height 36
type input "********"
click at [766, 451] on input "text" at bounding box center [767, 446] width 60 height 36
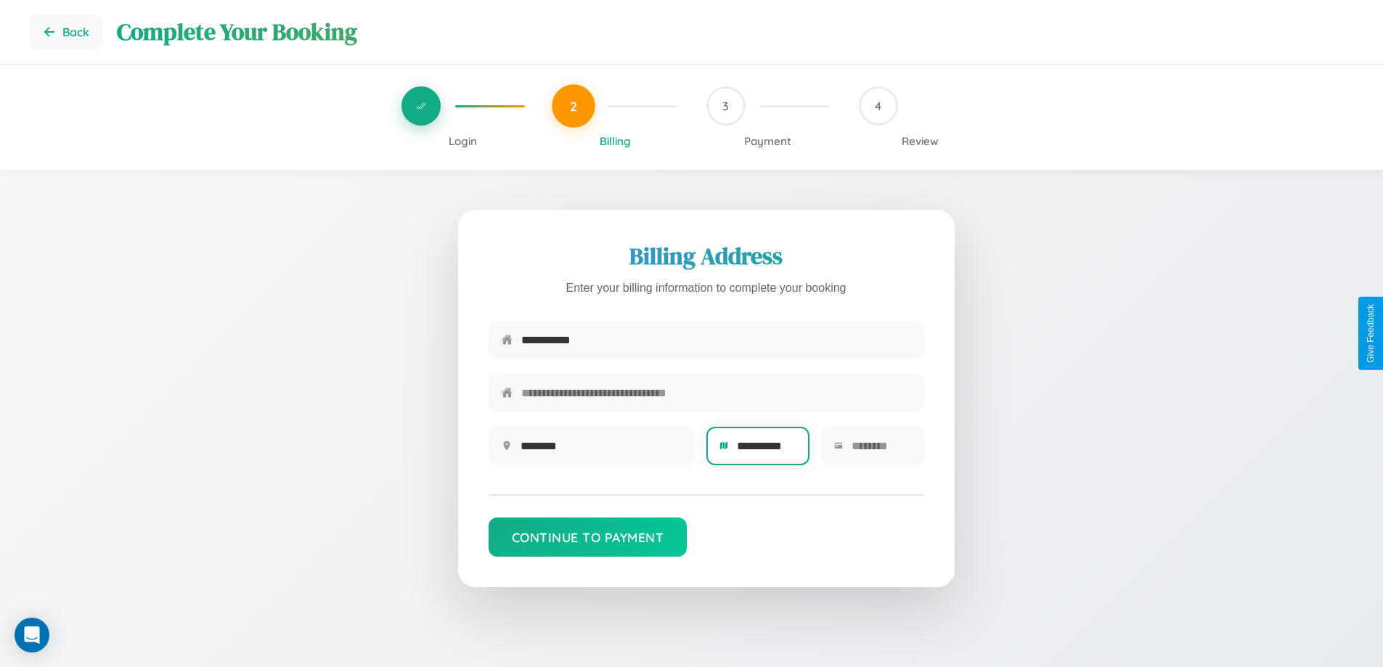
scroll to position [0, 6]
type input "**********"
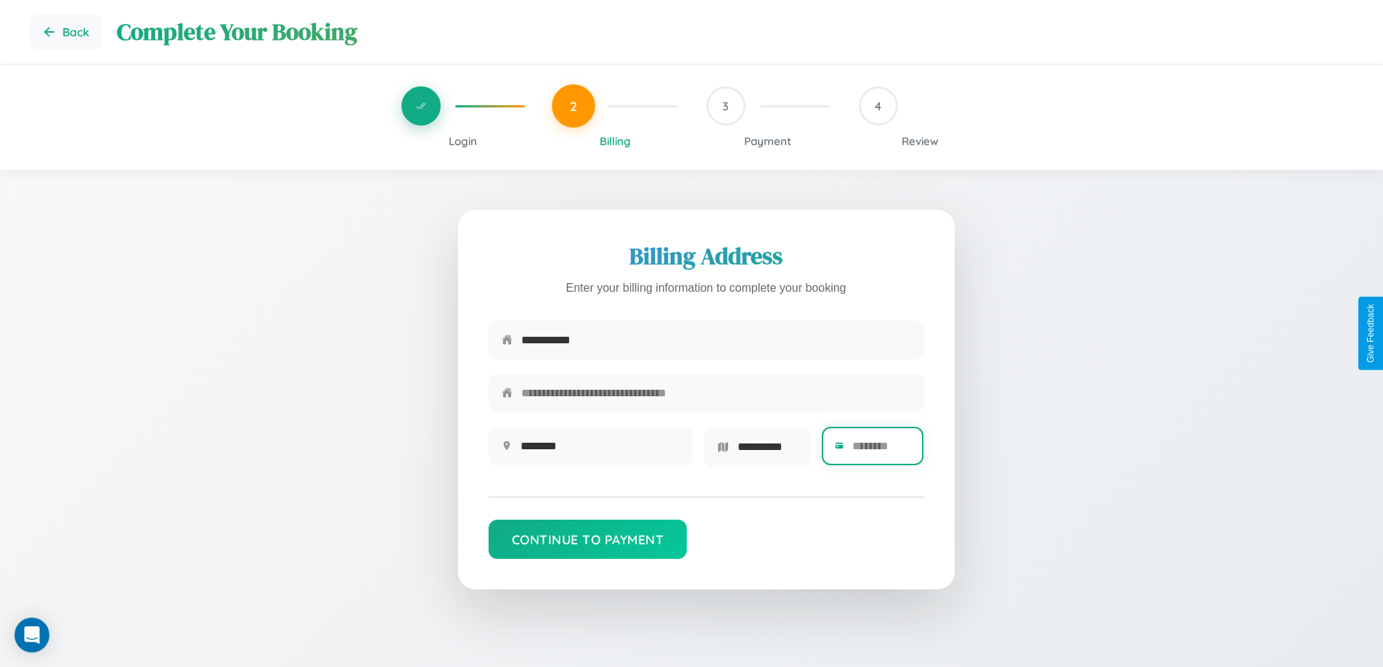
scroll to position [0, 0]
click at [881, 451] on input "text" at bounding box center [881, 446] width 59 height 36
type input "*****"
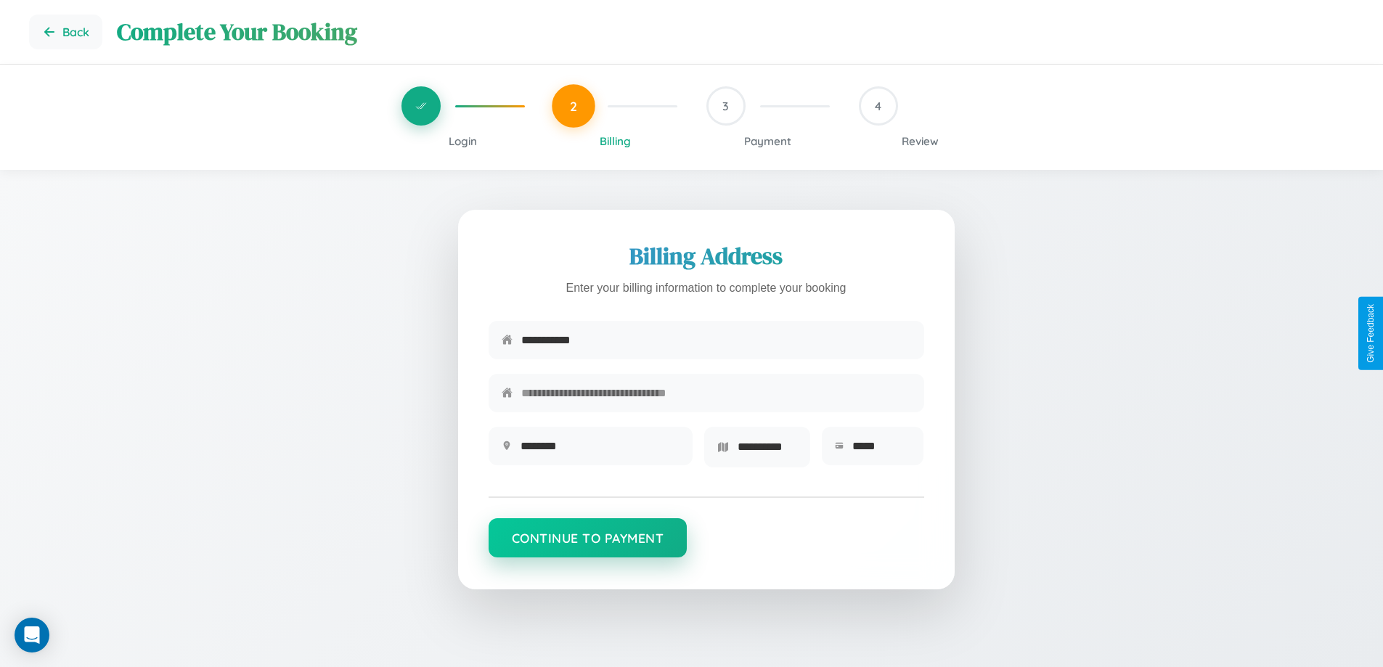
click at [587, 543] on button "Continue to Payment" at bounding box center [588, 537] width 199 height 39
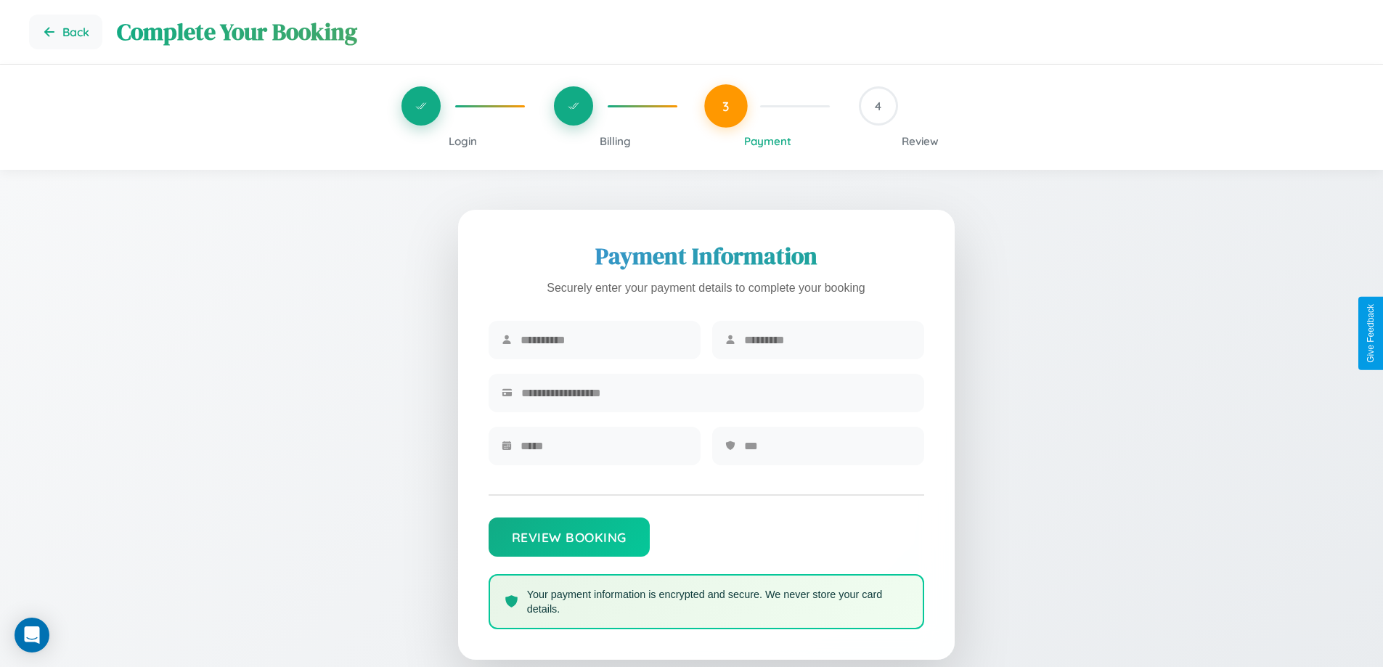
click at [603, 340] on input "text" at bounding box center [604, 340] width 167 height 36
type input "******"
click at [827, 340] on input "text" at bounding box center [827, 340] width 167 height 36
type input "*****"
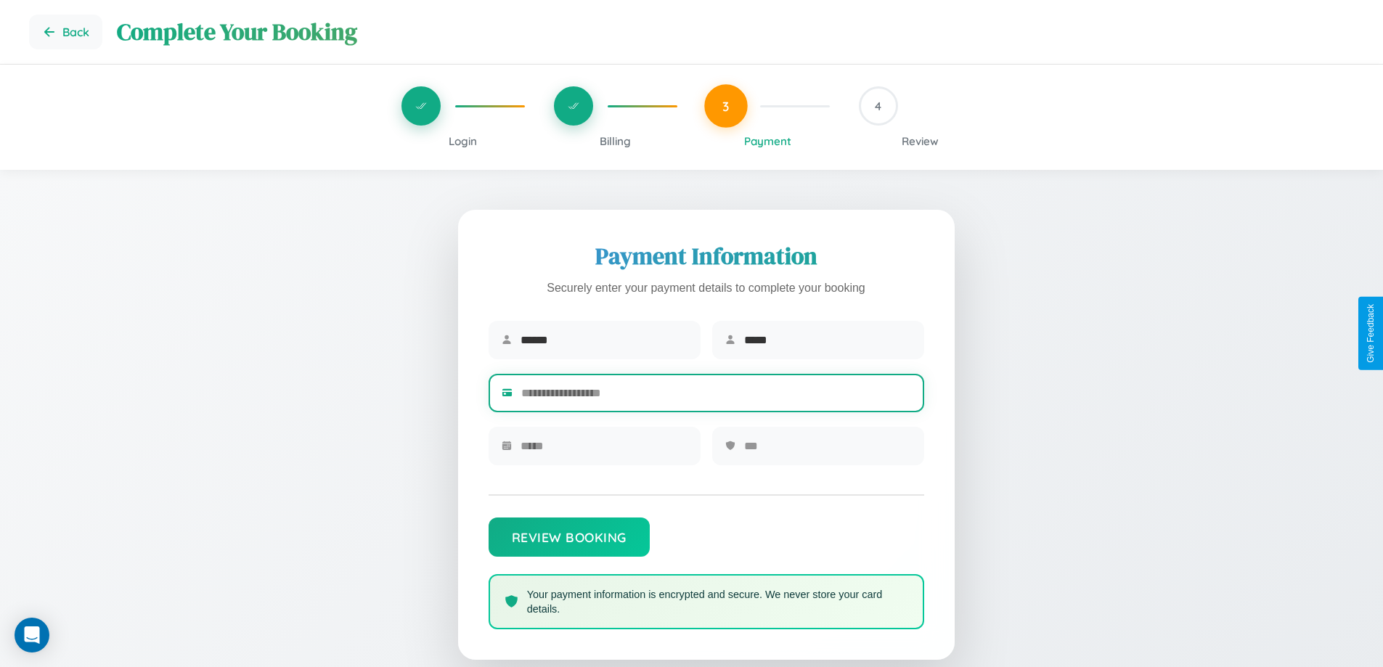
click at [716, 396] on input "text" at bounding box center [716, 393] width 390 height 36
type input "**********"
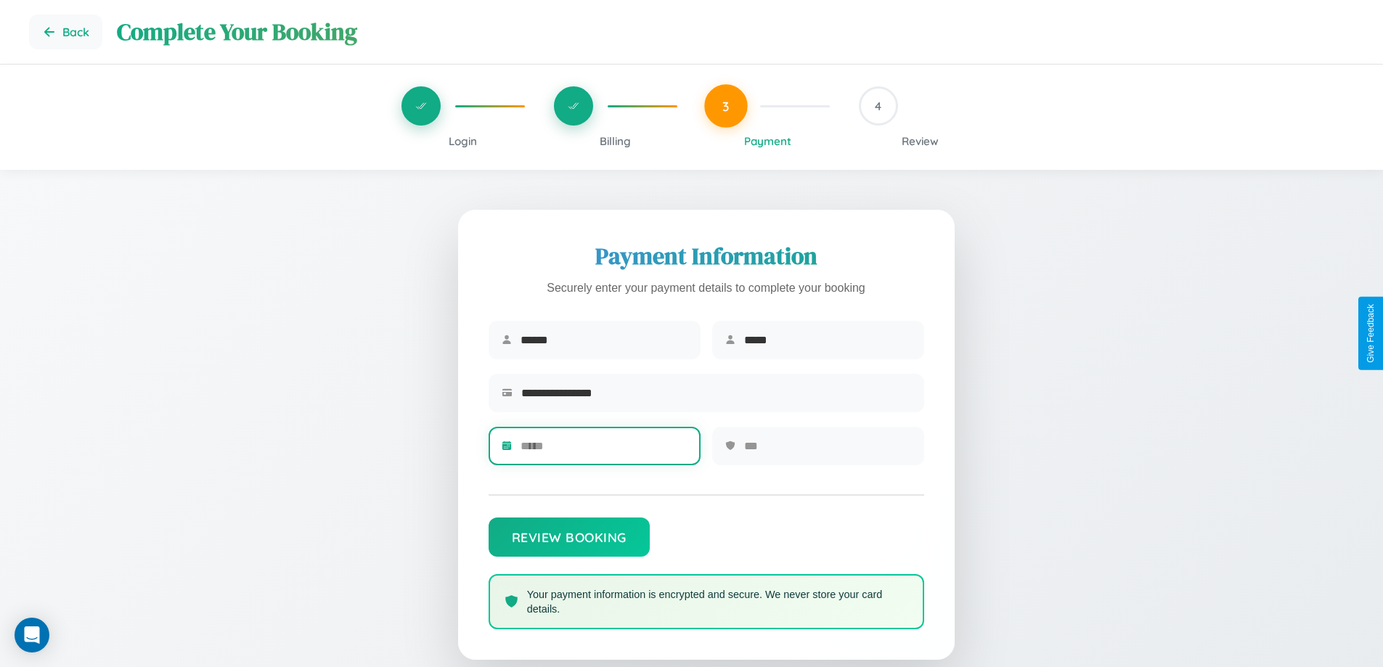
click at [603, 451] on input "text" at bounding box center [604, 446] width 167 height 36
type input "*****"
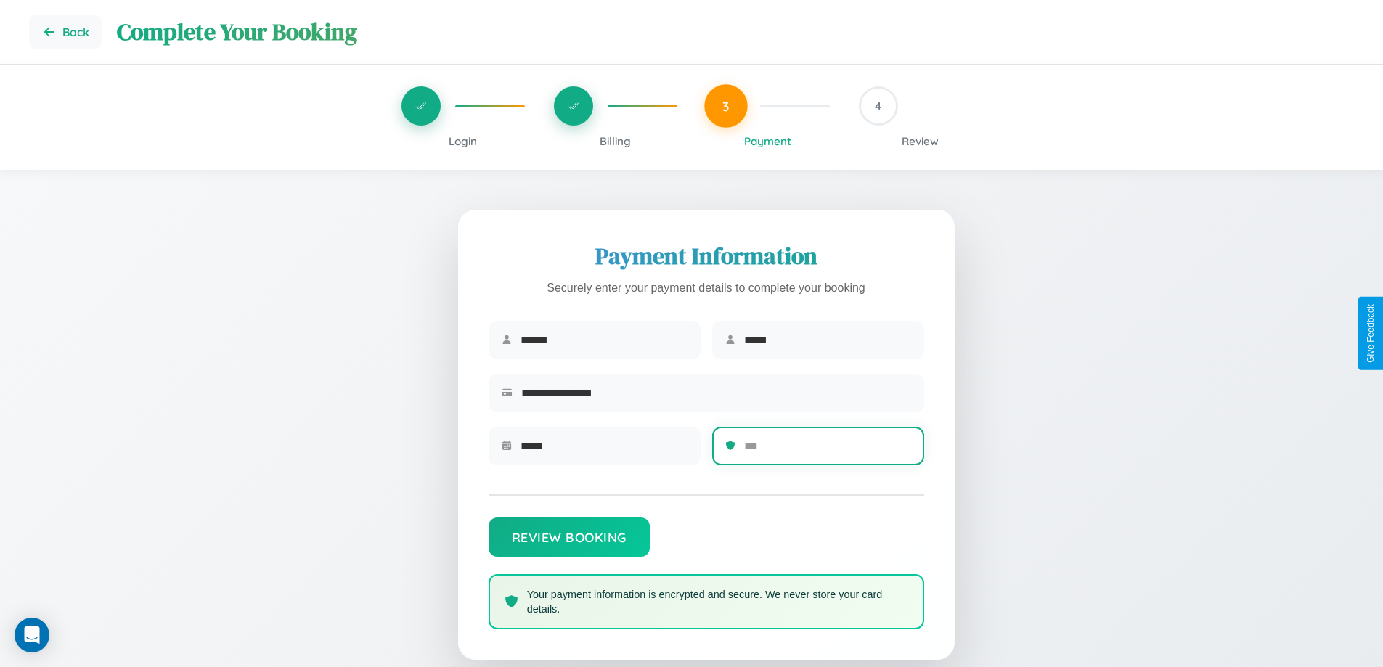
click at [827, 451] on input "text" at bounding box center [827, 446] width 167 height 36
type input "***"
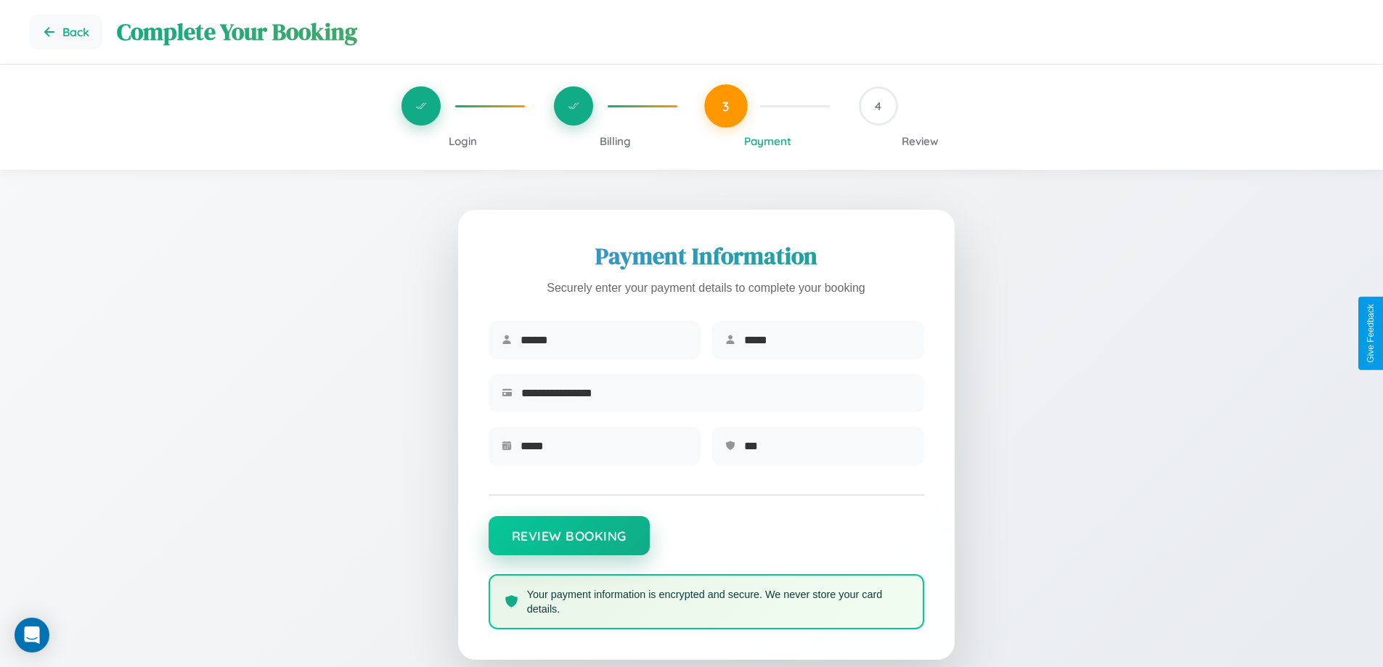
click at [568, 543] on button "Review Booking" at bounding box center [569, 535] width 161 height 39
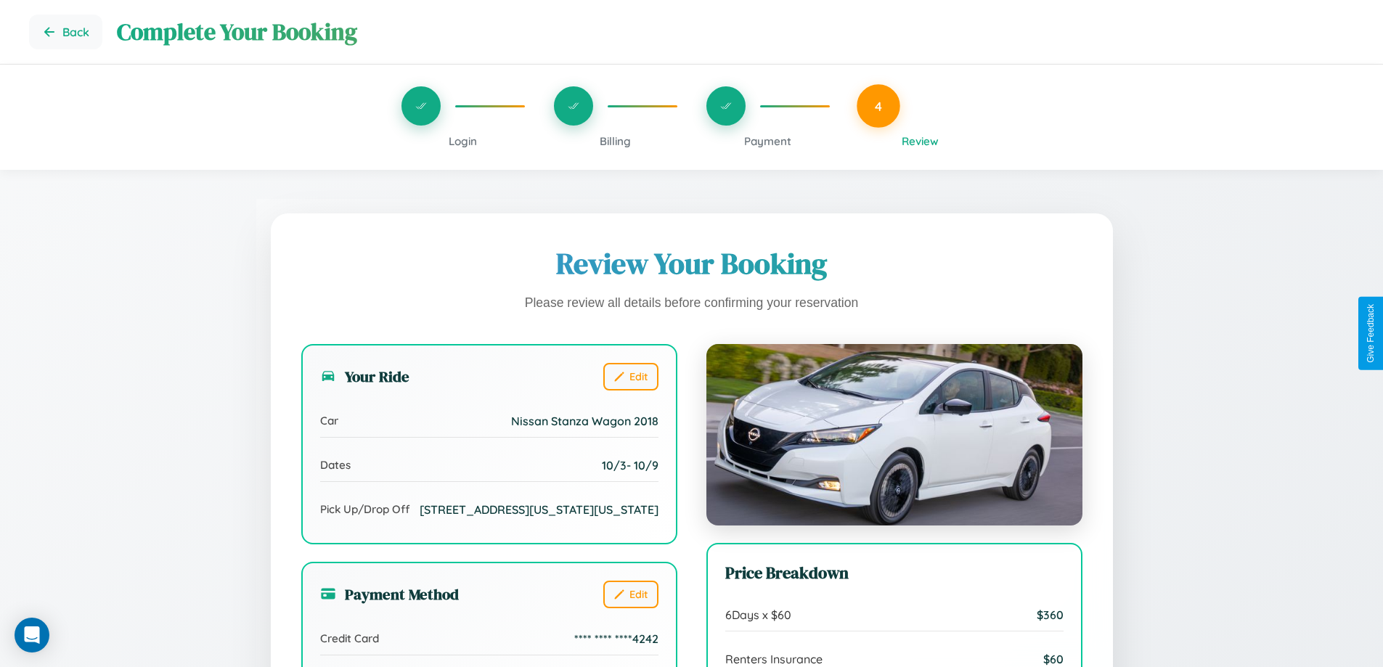
click at [615, 141] on span "Billing" at bounding box center [615, 141] width 31 height 14
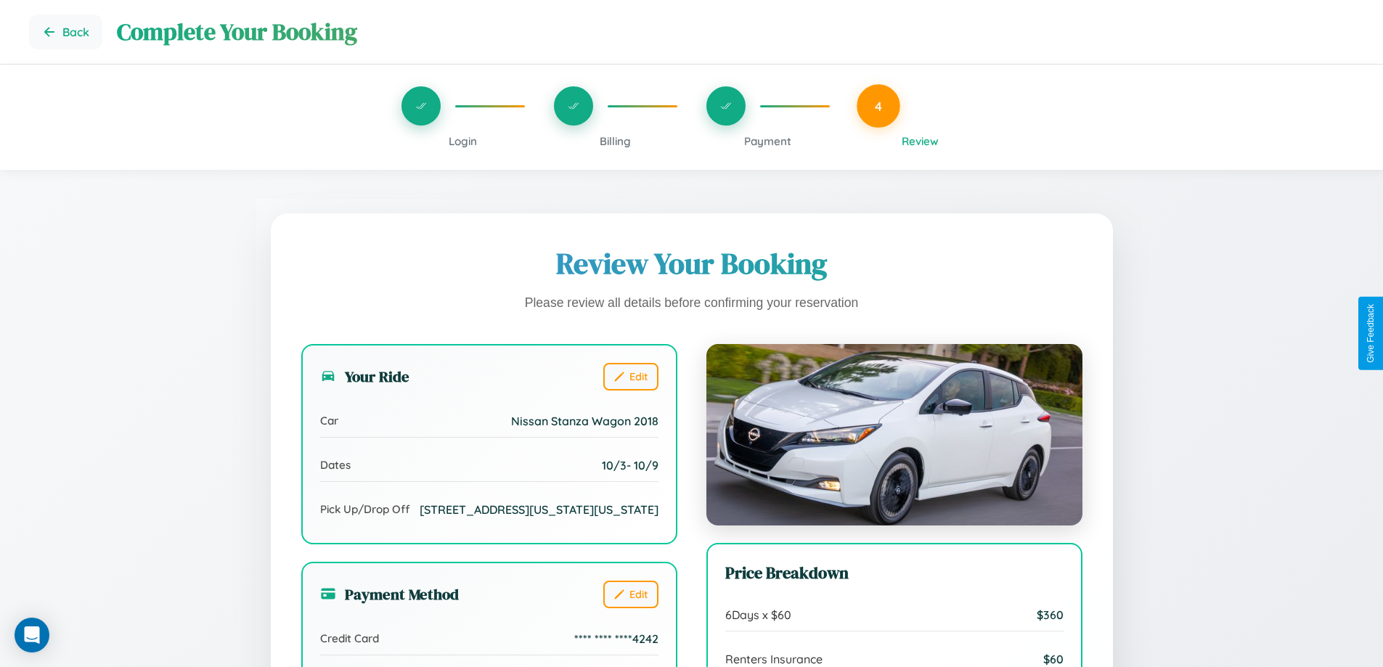
click at [615, 141] on span "Billing" at bounding box center [615, 141] width 31 height 14
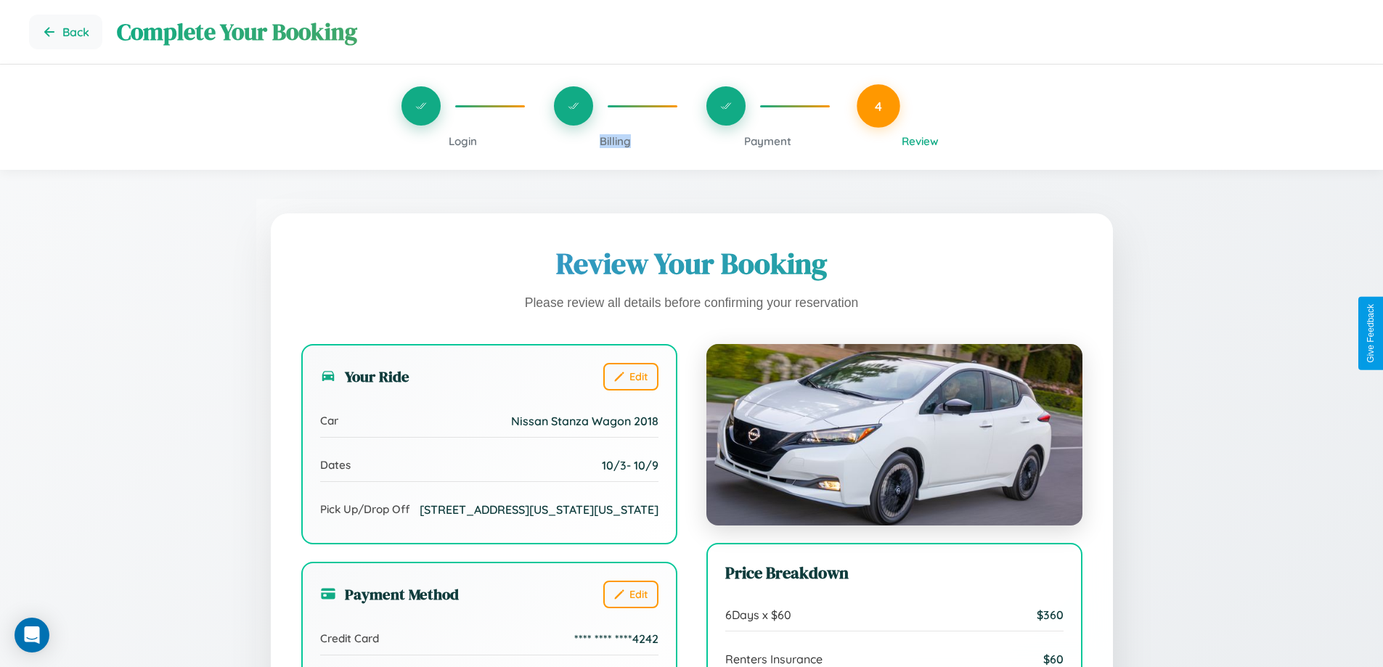
click at [615, 141] on span "Billing" at bounding box center [615, 141] width 31 height 14
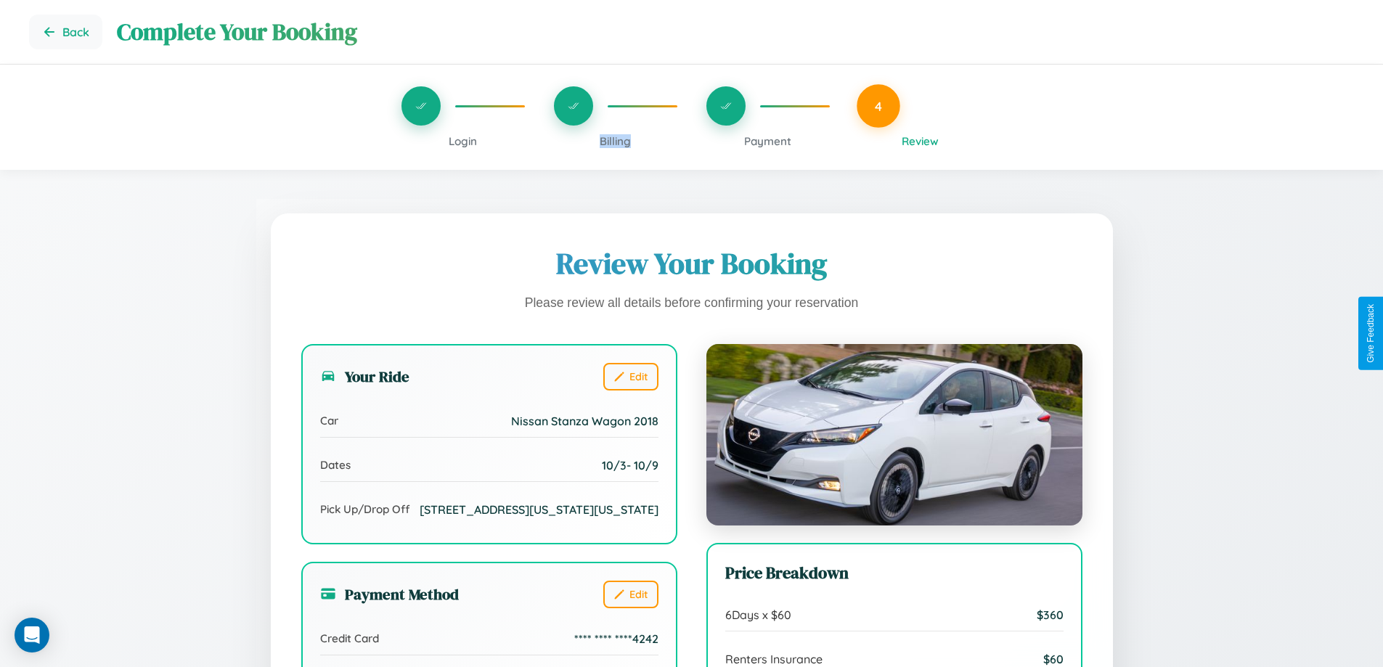
click at [615, 141] on span "Billing" at bounding box center [615, 141] width 31 height 14
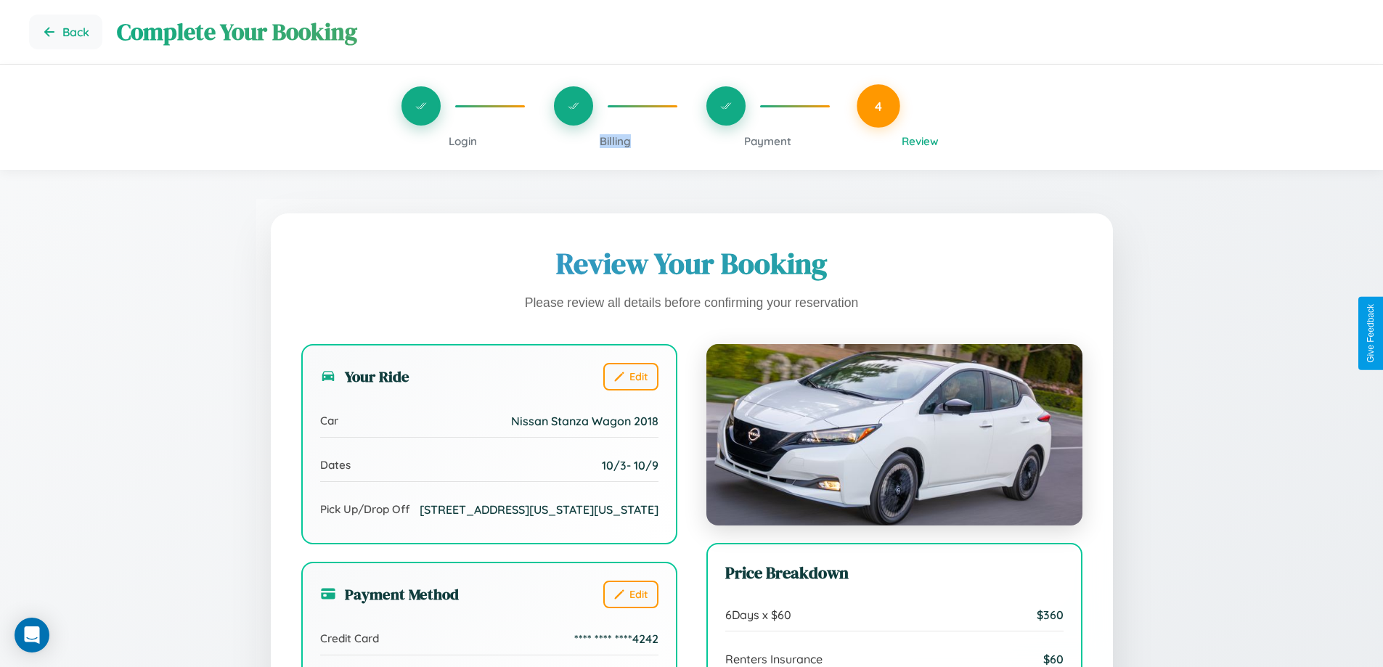
click at [615, 141] on span "Billing" at bounding box center [615, 141] width 31 height 14
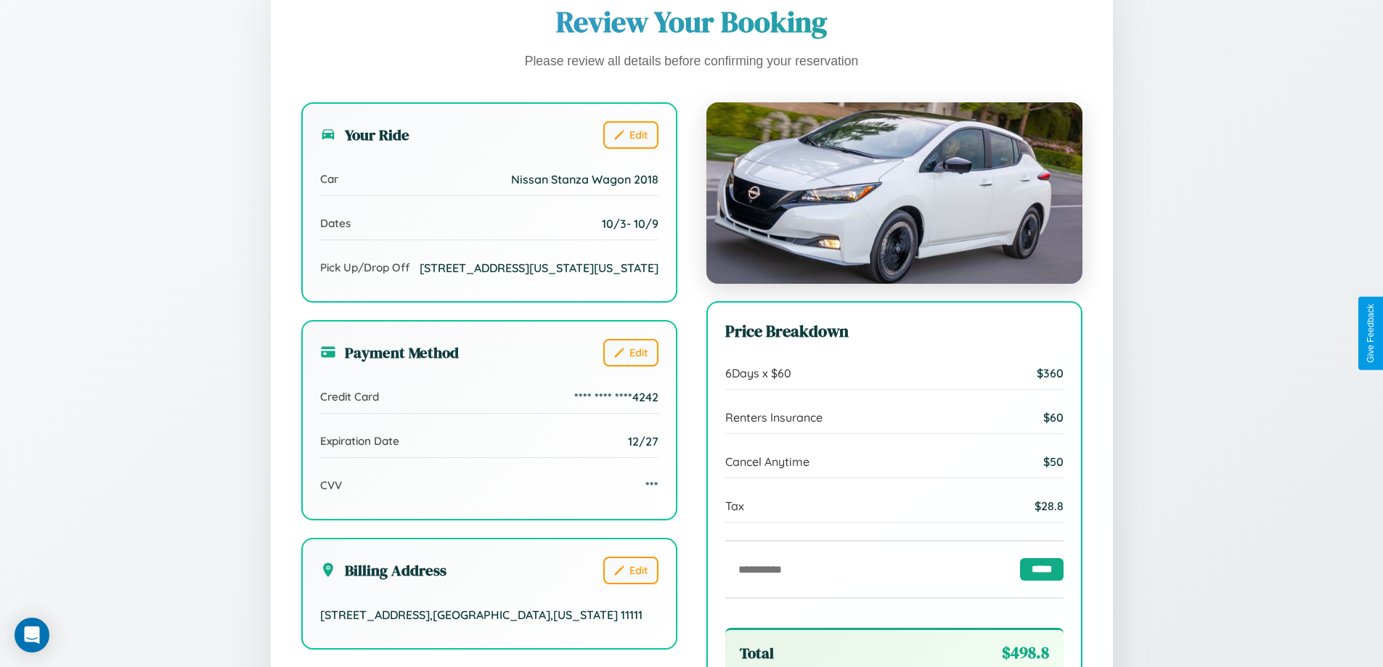
scroll to position [444, 0]
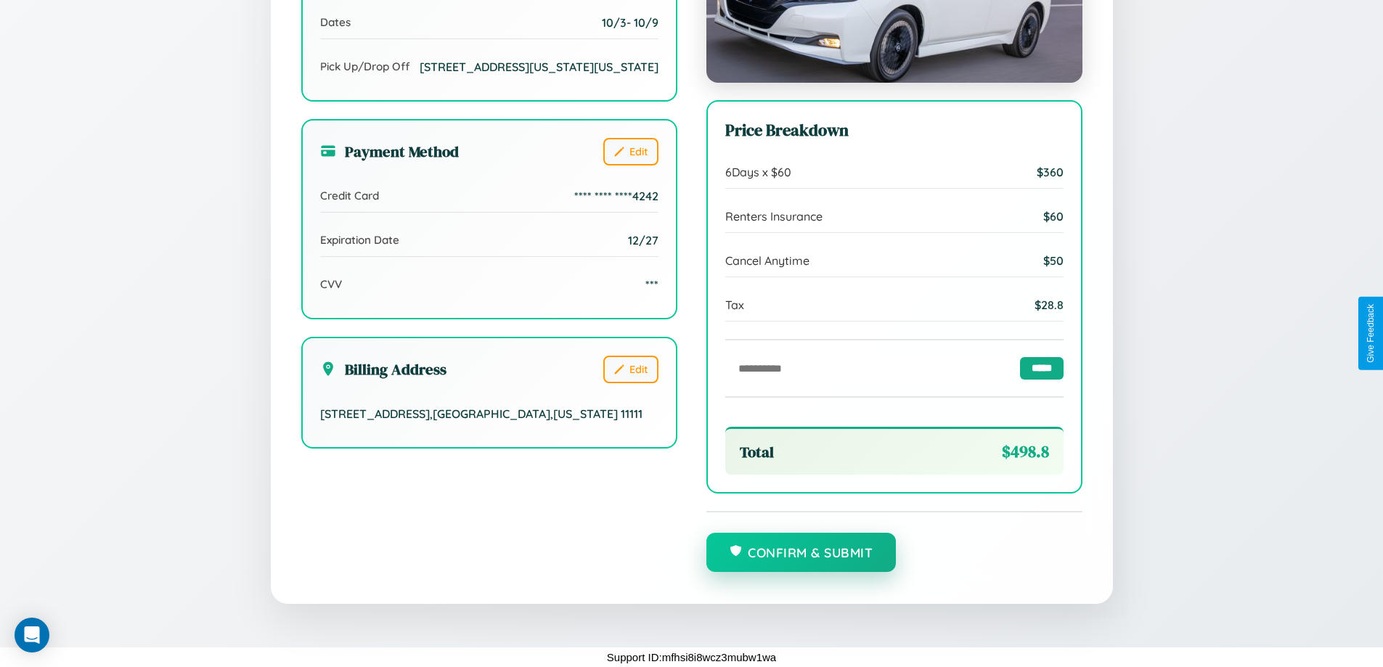
click at [801, 553] on button "Confirm & Submit" at bounding box center [801, 552] width 190 height 39
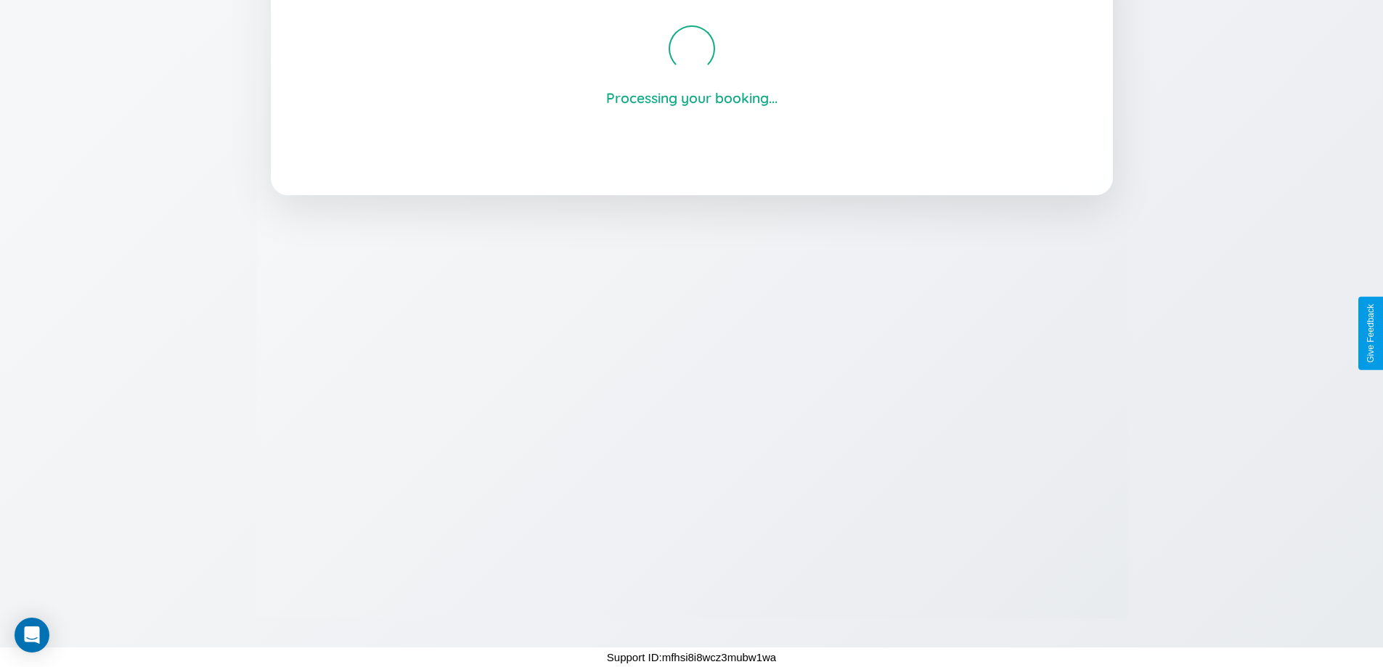
scroll to position [277, 0]
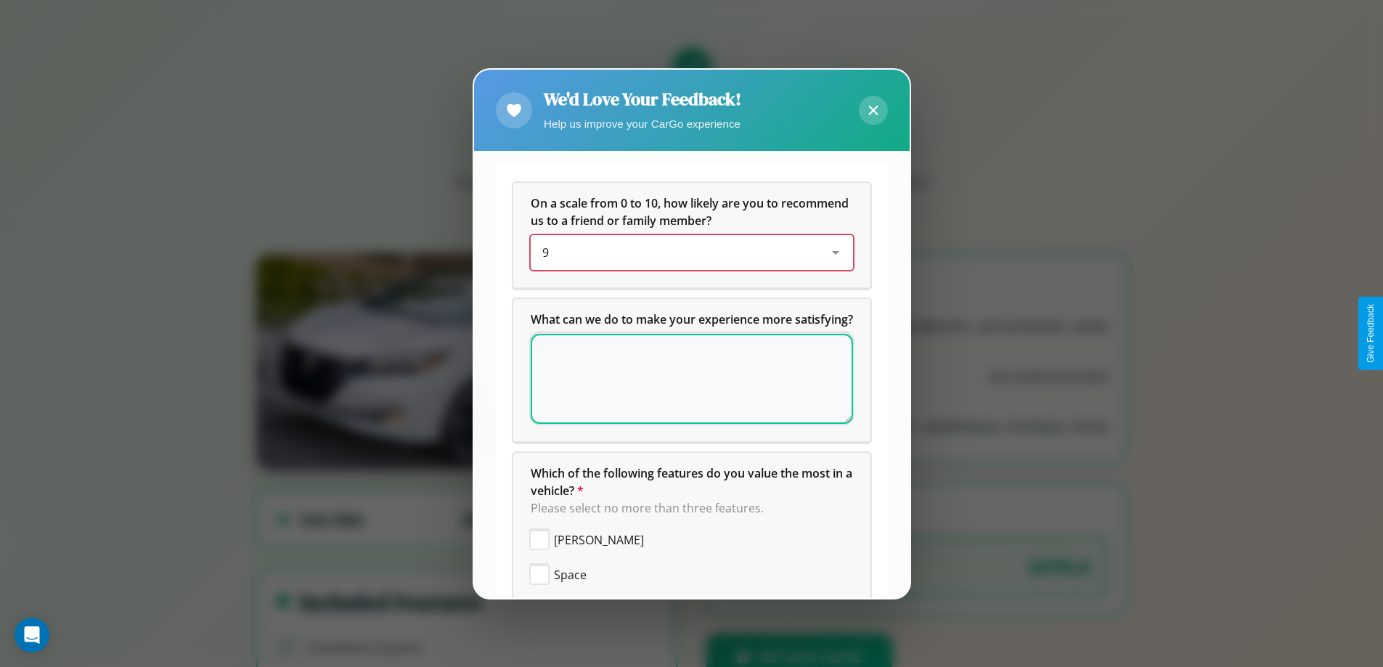
click at [686, 253] on div "9" at bounding box center [680, 252] width 276 height 17
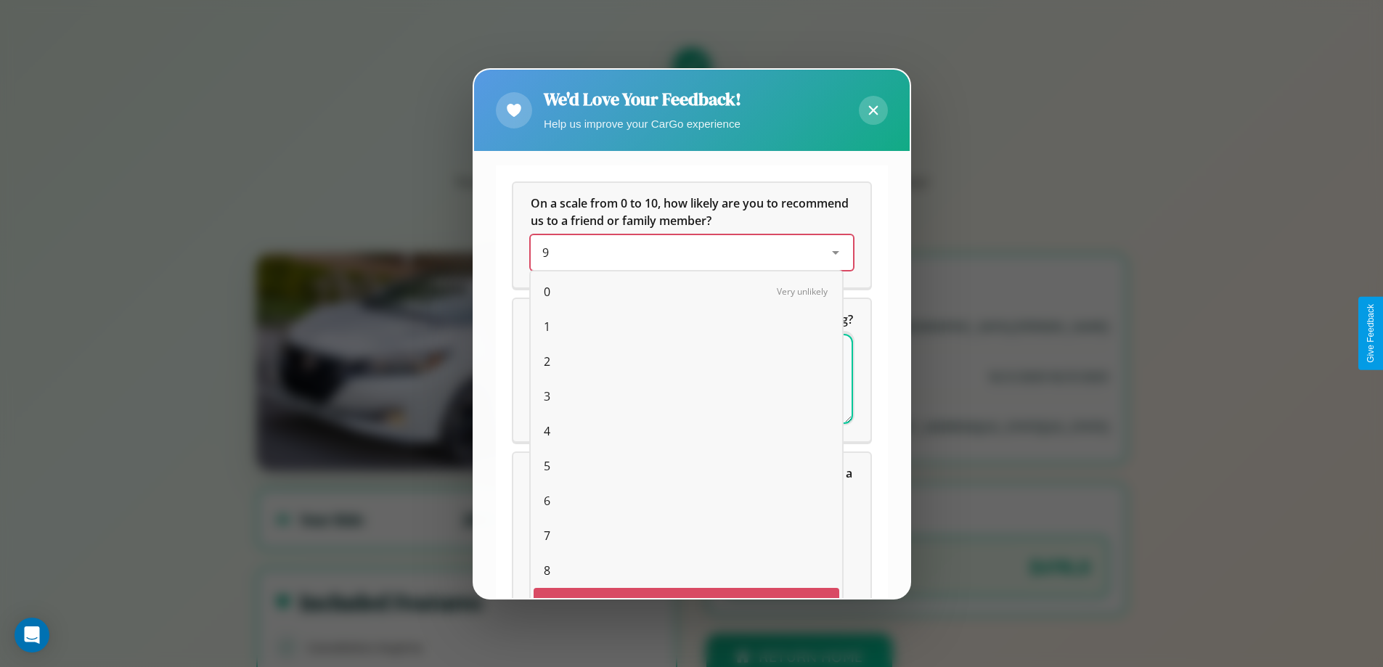
scroll to position [25, 60]
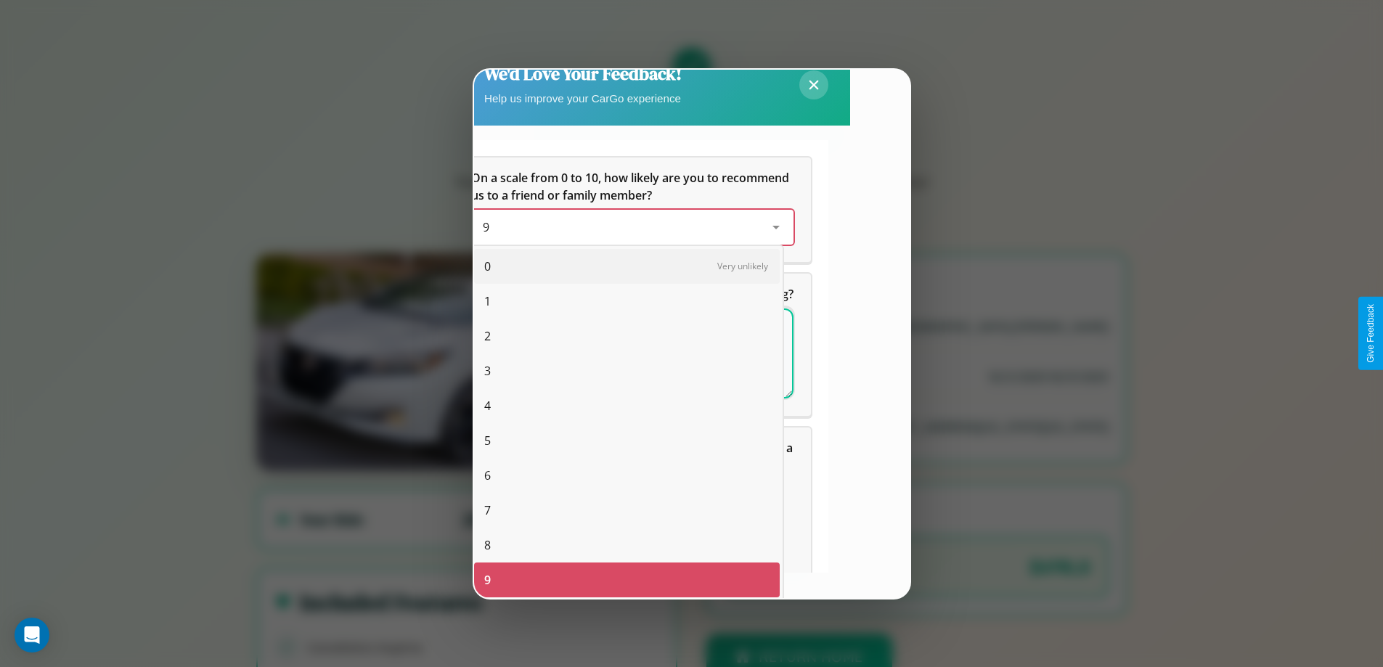
click at [490, 606] on span "10" at bounding box center [490, 614] width 13 height 17
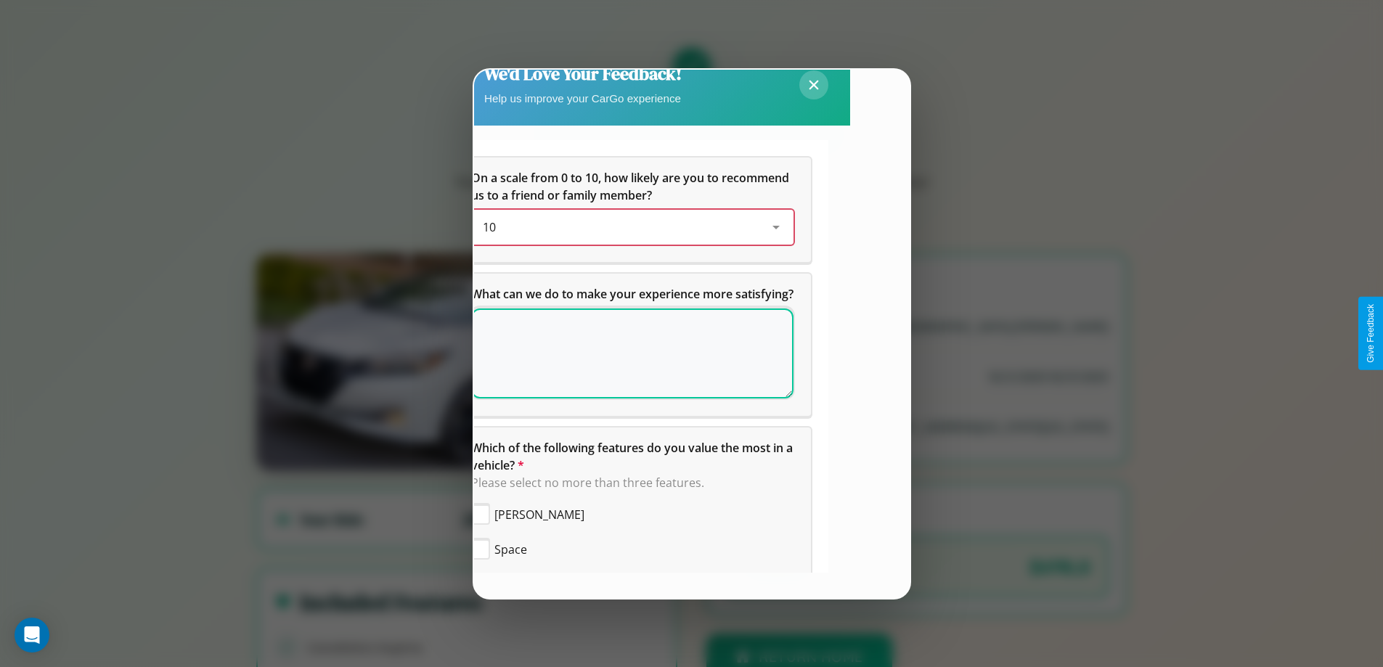
scroll to position [0, 0]
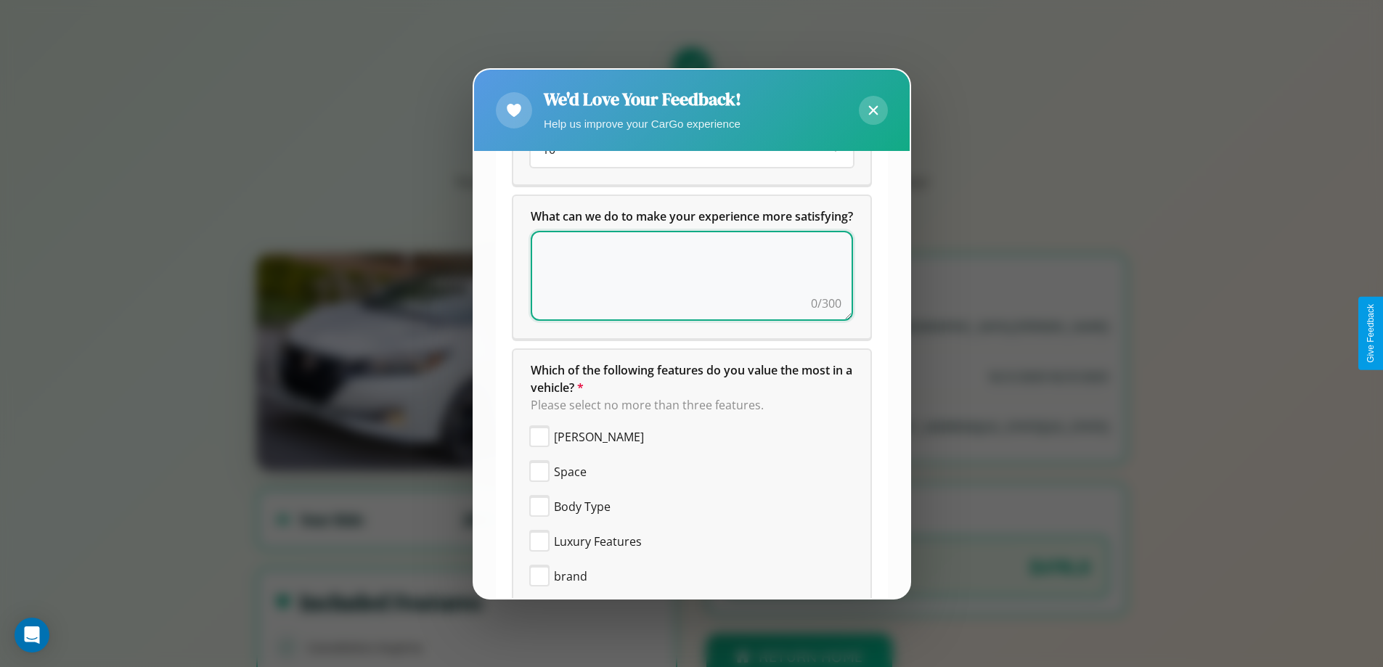
click at [686, 293] on textarea at bounding box center [692, 276] width 322 height 90
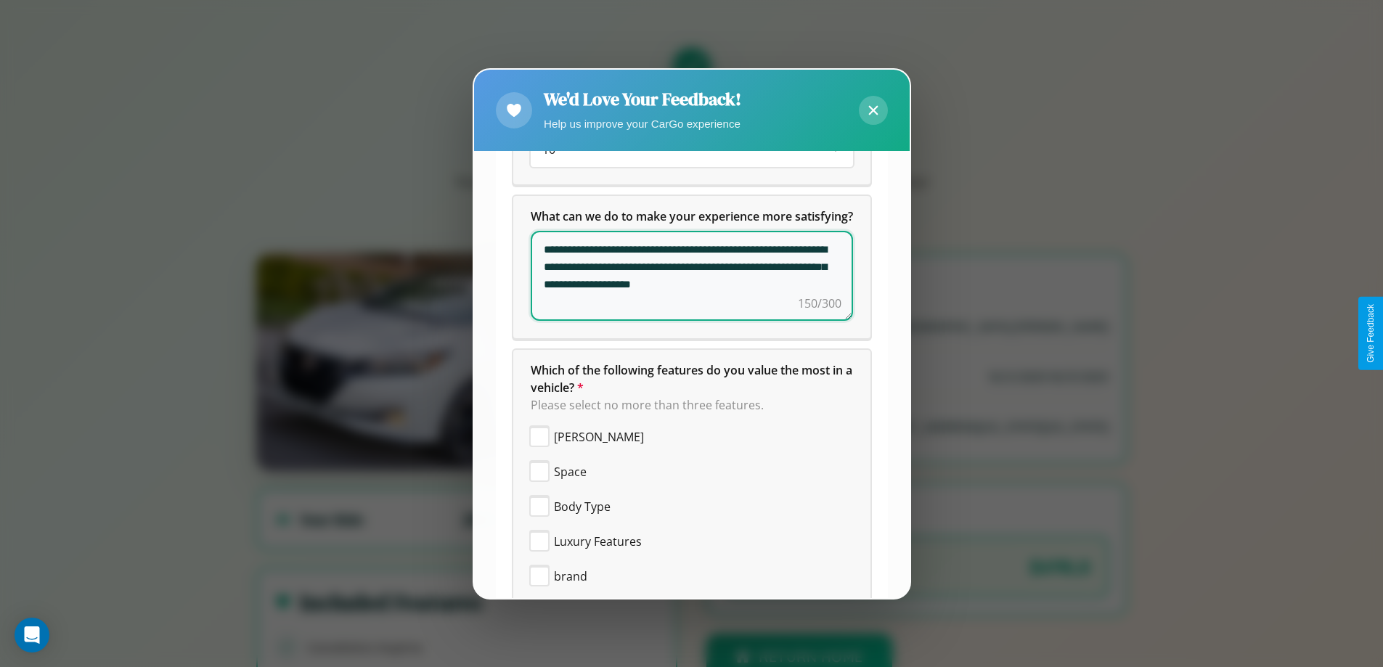
scroll to position [346, 0]
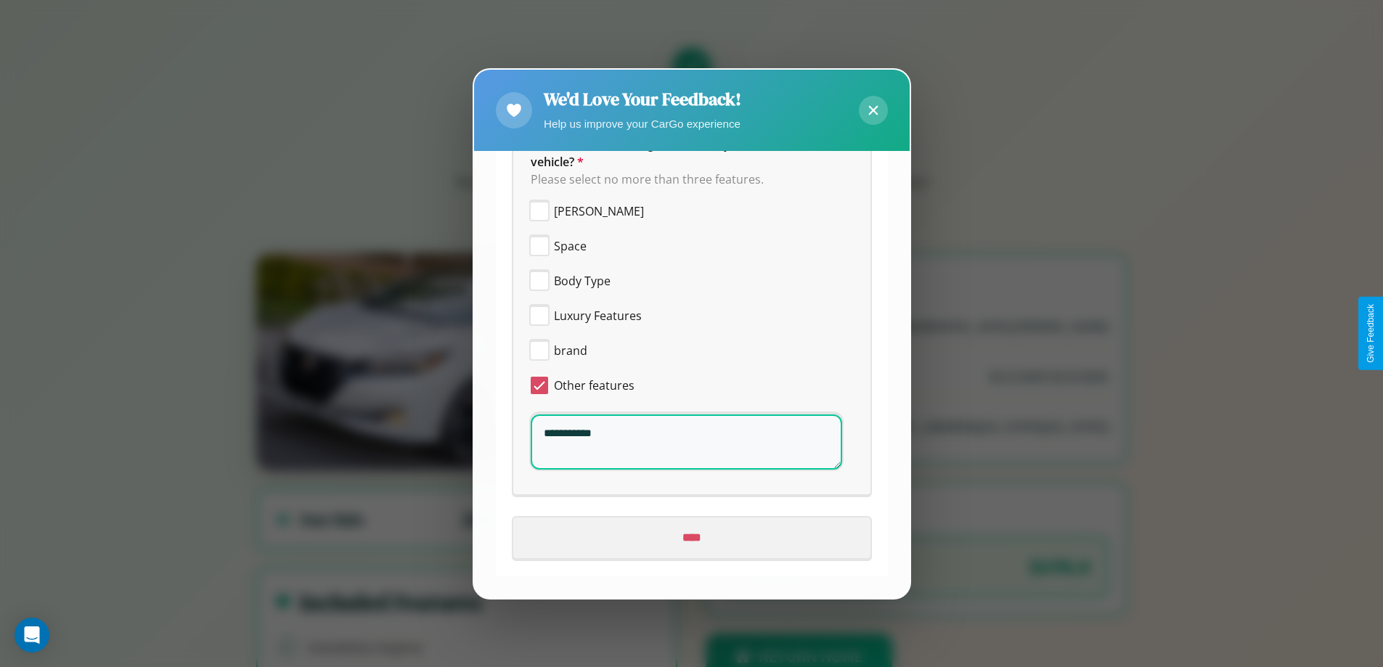
type textarea "**********"
click at [686, 538] on input "****" at bounding box center [691, 538] width 357 height 41
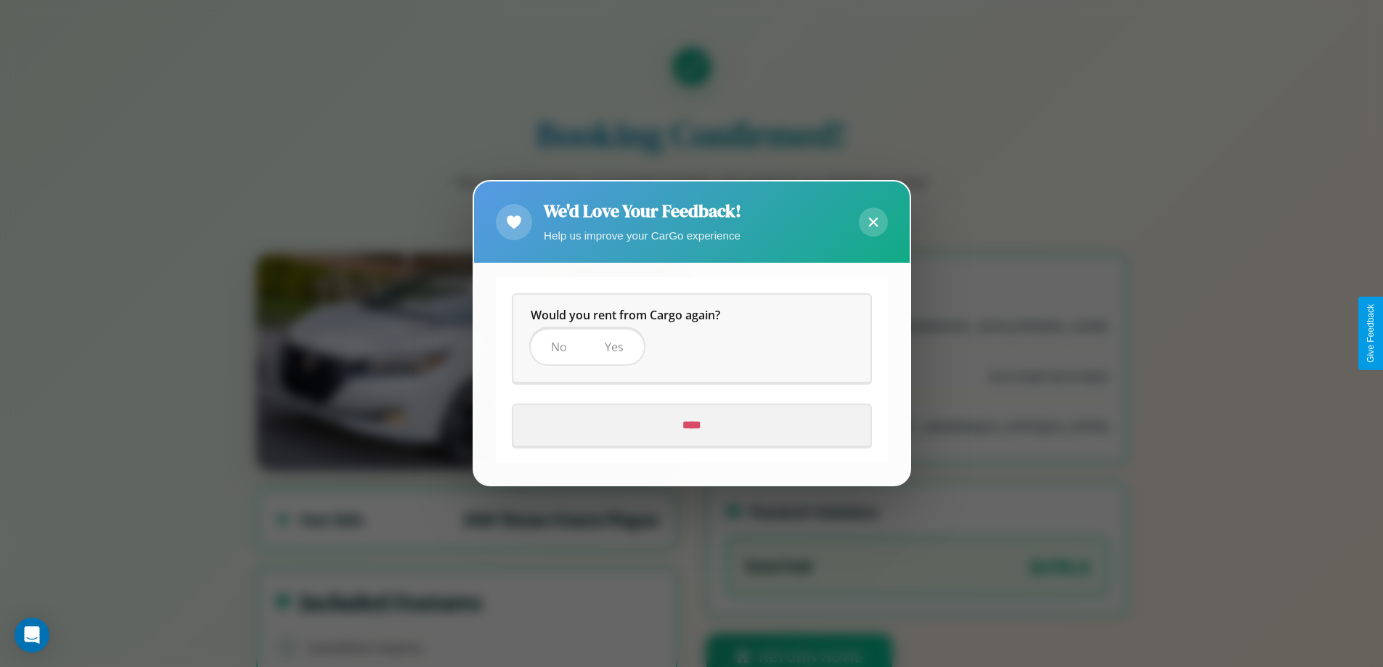
scroll to position [0, 0]
click at [613, 347] on span "Yes" at bounding box center [614, 348] width 19 height 16
click at [691, 425] on input "****" at bounding box center [691, 426] width 357 height 41
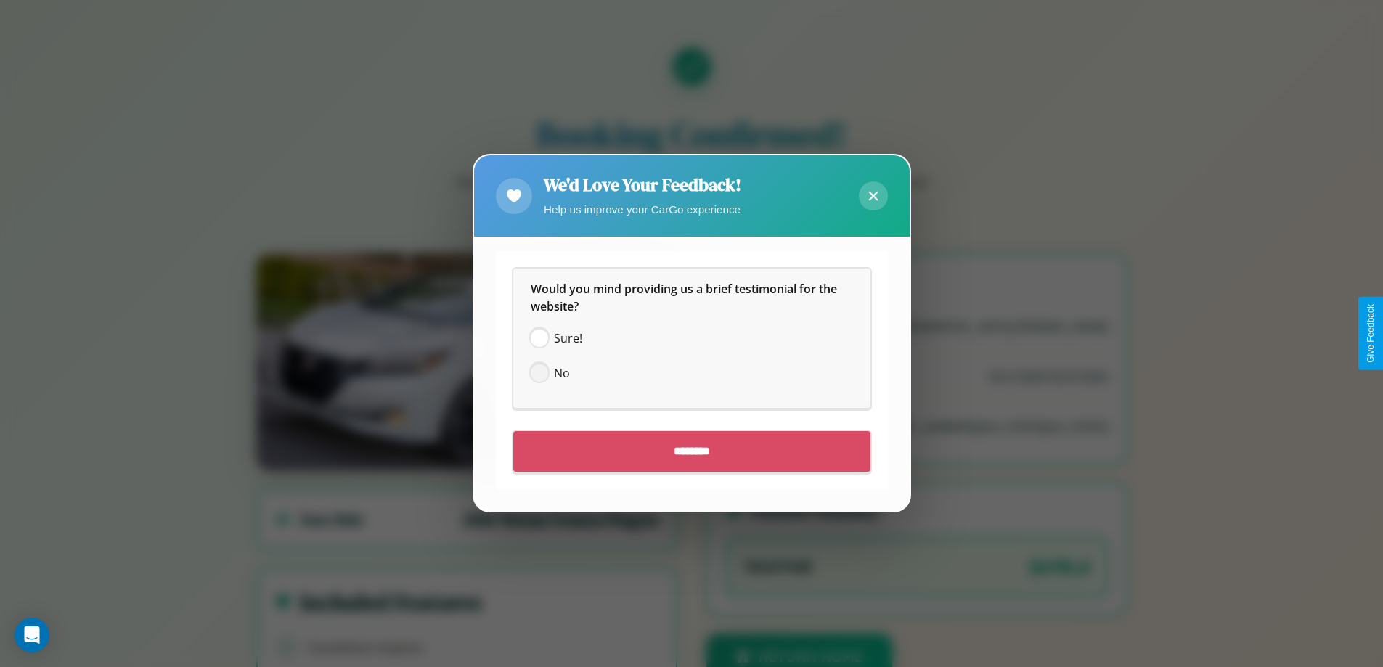
click at [539, 373] on span at bounding box center [539, 373] width 17 height 17
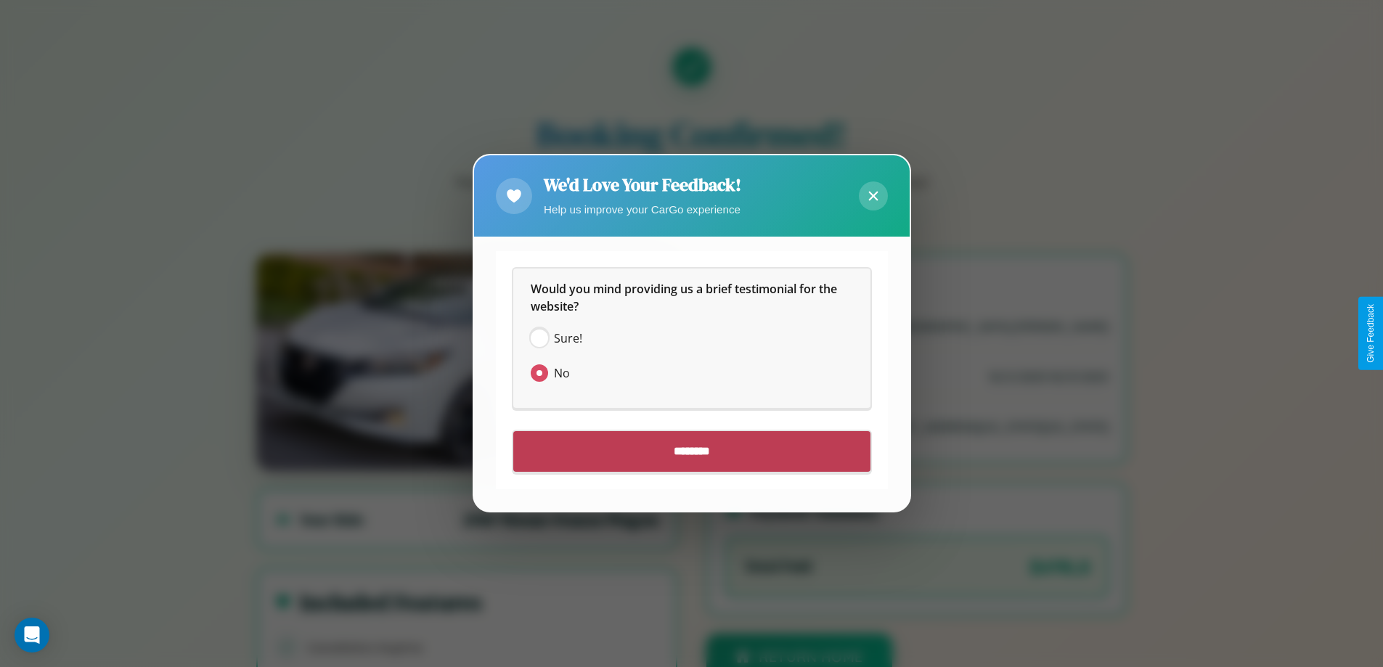
click at [691, 452] on input "********" at bounding box center [691, 452] width 357 height 41
